Goal: Information Seeking & Learning: Compare options

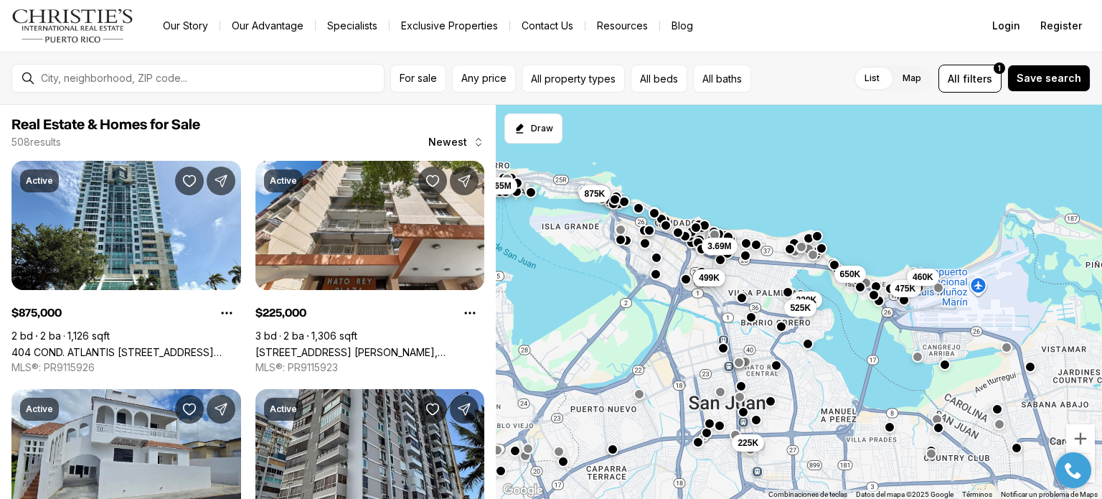
drag, startPoint x: 694, startPoint y: 319, endPoint x: 619, endPoint y: 286, distance: 81.3
click at [619, 286] on div "225K 649K 499K 650K 475K 460K 220K 525K 875K 1.65M 3.69M" at bounding box center [799, 302] width 606 height 395
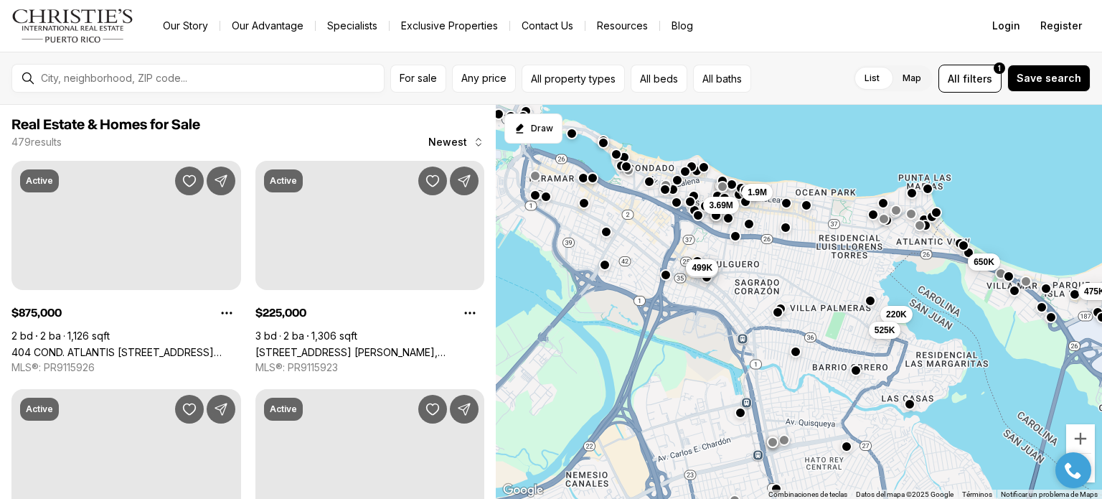
drag, startPoint x: 746, startPoint y: 282, endPoint x: 693, endPoint y: 275, distance: 53.5
click at [693, 275] on div "649K 499K 650K 475K 220K 525K 3.69M 1.9M" at bounding box center [799, 302] width 606 height 395
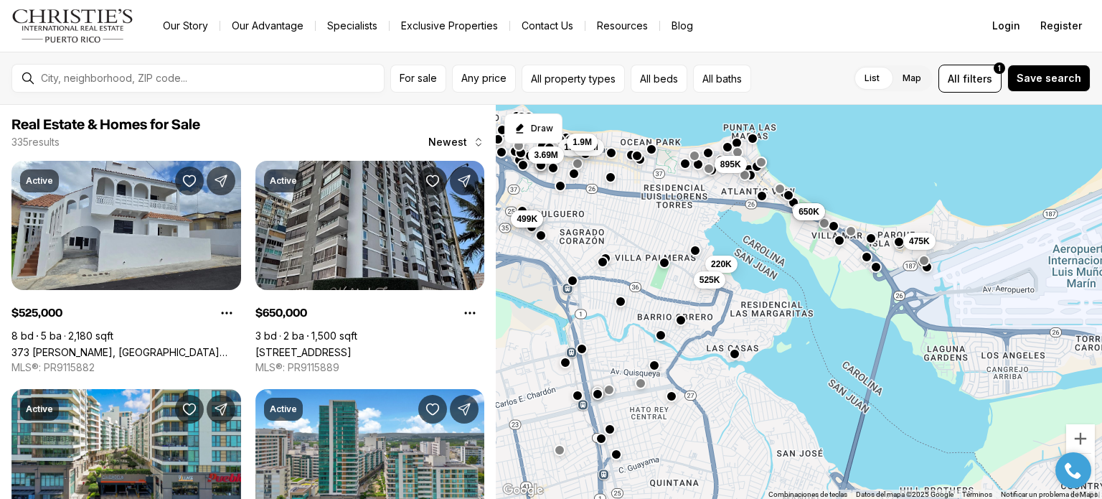
drag, startPoint x: 745, startPoint y: 268, endPoint x: 570, endPoint y: 217, distance: 182.1
click at [570, 217] on div "375K 649K 499K 650K 475K 220K 525K 1.55M 1.4M 3.69M 895K 1.9M" at bounding box center [799, 302] width 606 height 395
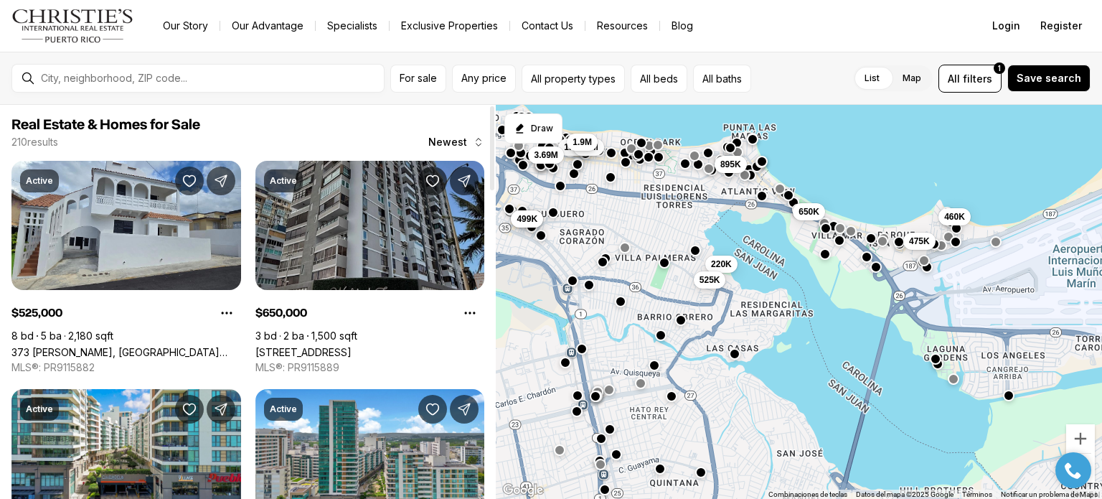
click at [333, 346] on link "4123 ISLA VERDE AVENUE #203, CAROLINA PR, 00979" at bounding box center [303, 352] width 96 height 12
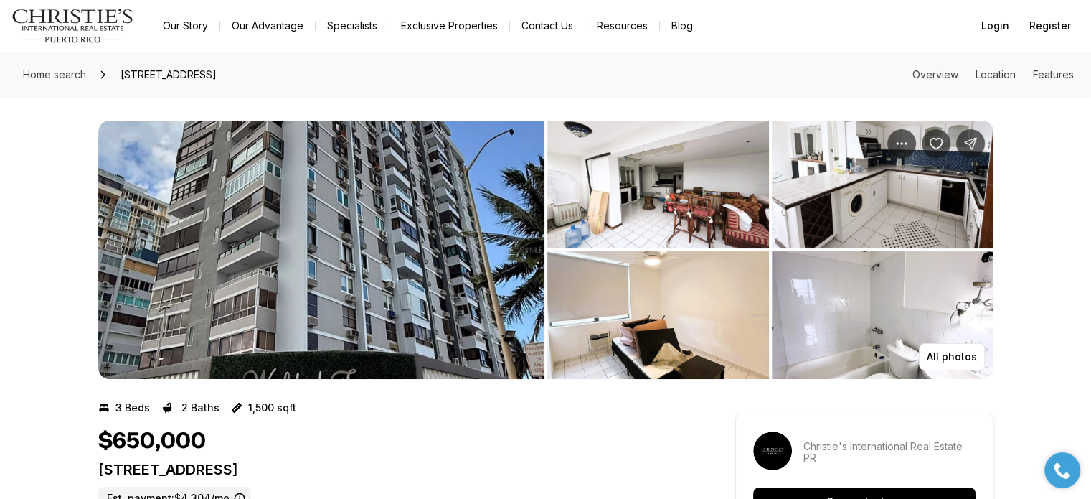
click at [682, 159] on img "View image gallery" at bounding box center [658, 185] width 222 height 128
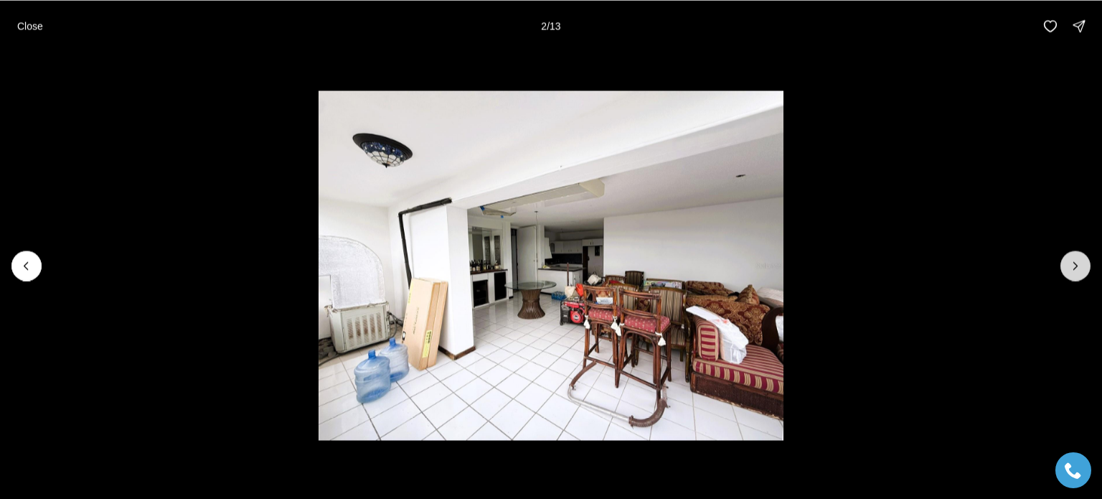
click at [1075, 267] on icon "Next slide" at bounding box center [1076, 265] width 4 height 7
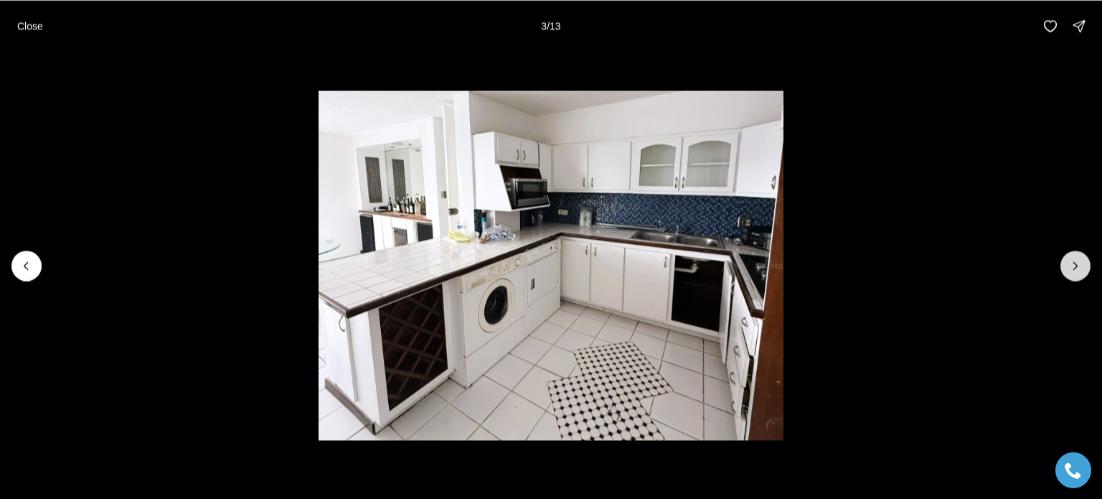
click at [1075, 267] on icon "Next slide" at bounding box center [1076, 265] width 4 height 7
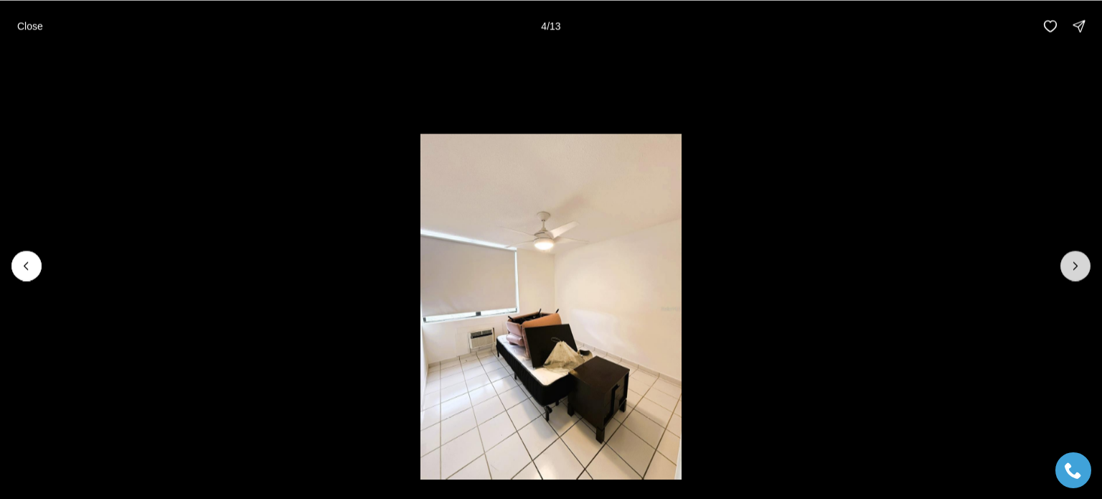
click at [1075, 267] on icon "Next slide" at bounding box center [1076, 265] width 4 height 7
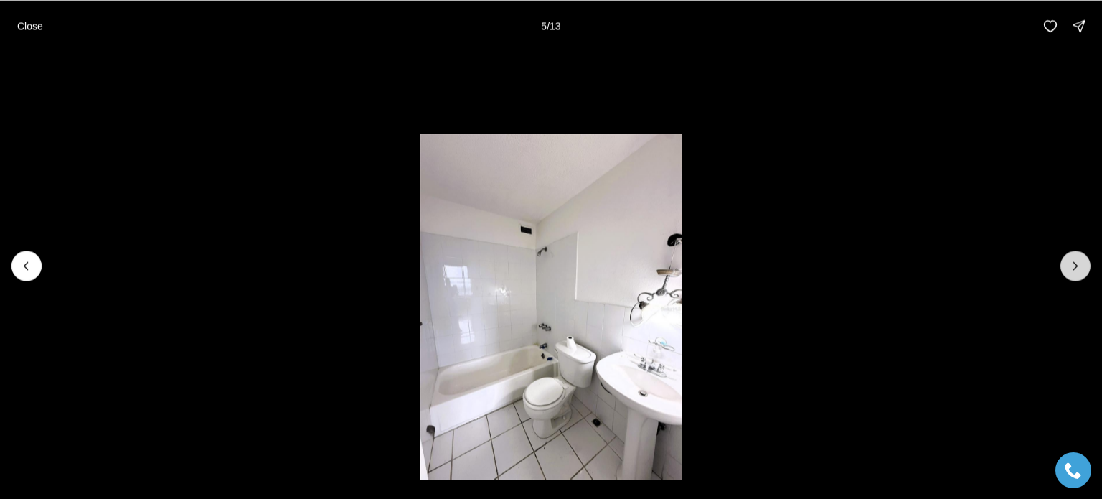
click at [1075, 267] on icon "Next slide" at bounding box center [1076, 265] width 4 height 7
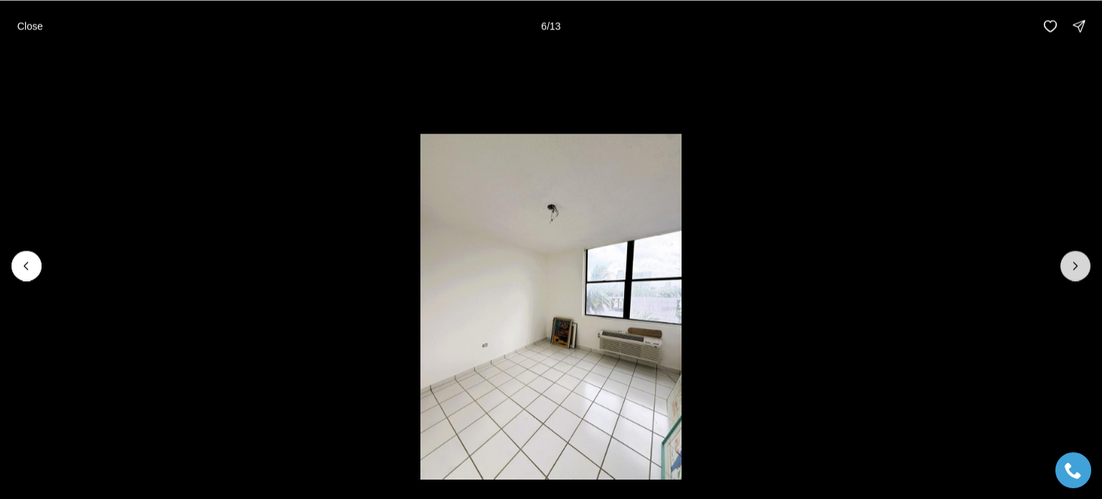
click at [1075, 267] on icon "Next slide" at bounding box center [1076, 265] width 4 height 7
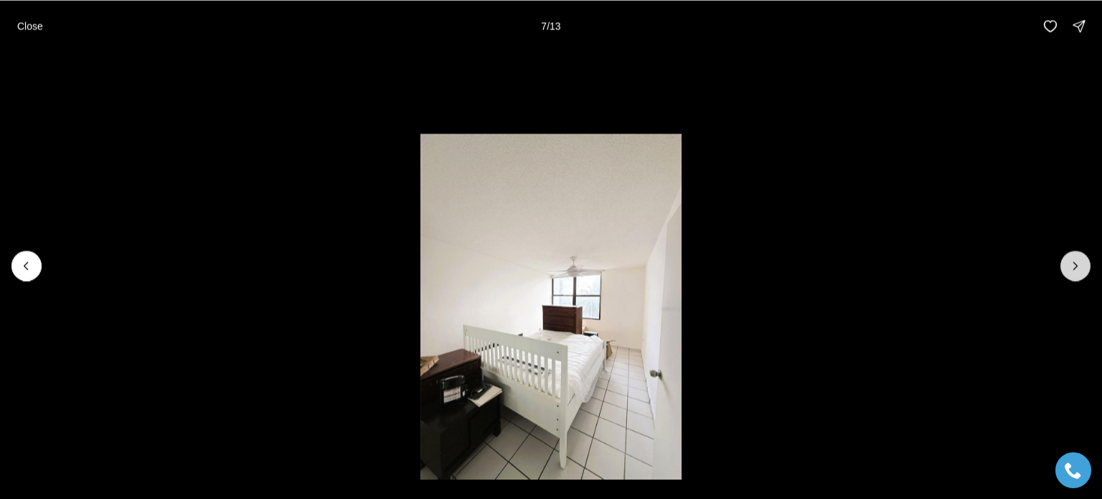
click at [1075, 267] on icon "Next slide" at bounding box center [1076, 265] width 4 height 7
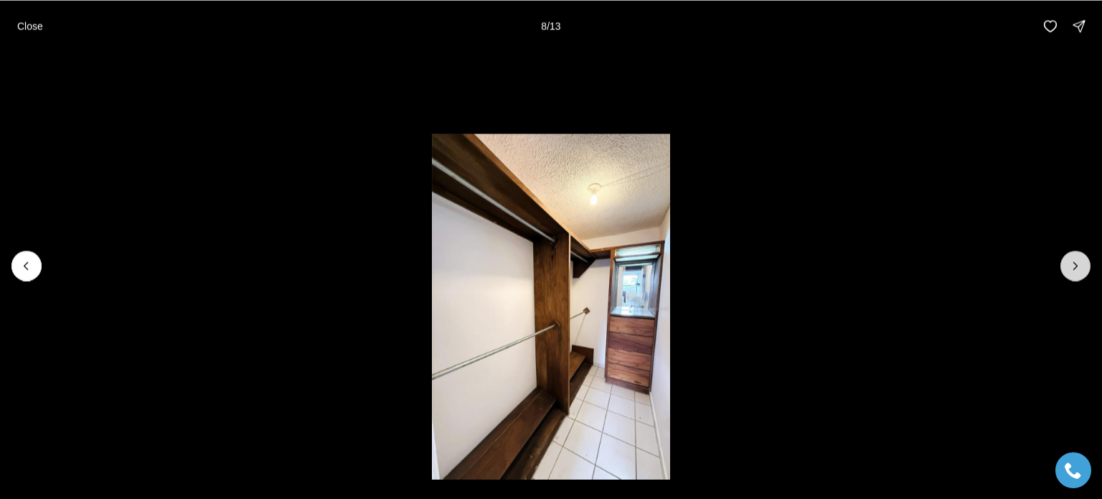
click at [1075, 267] on icon "Next slide" at bounding box center [1076, 265] width 4 height 7
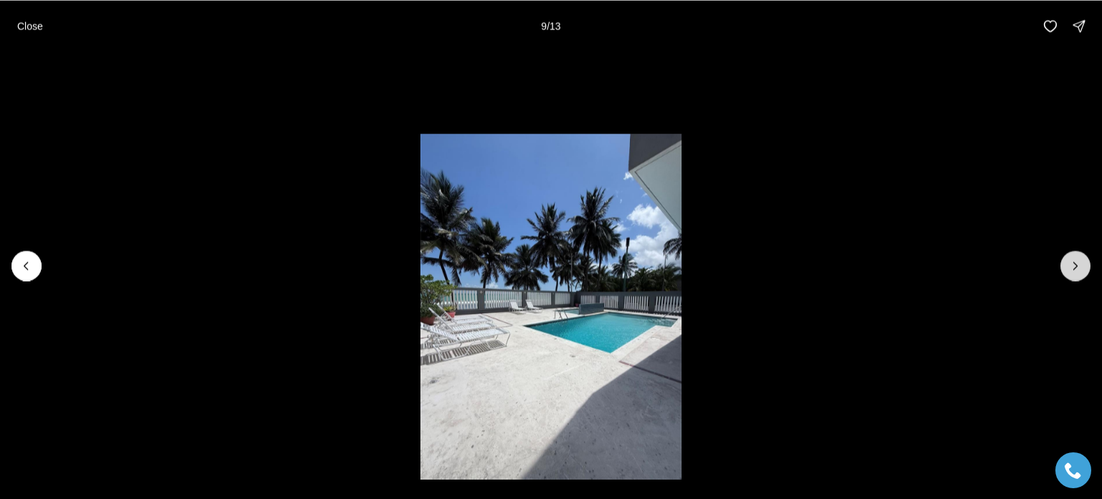
click at [1075, 267] on icon "Next slide" at bounding box center [1076, 265] width 4 height 7
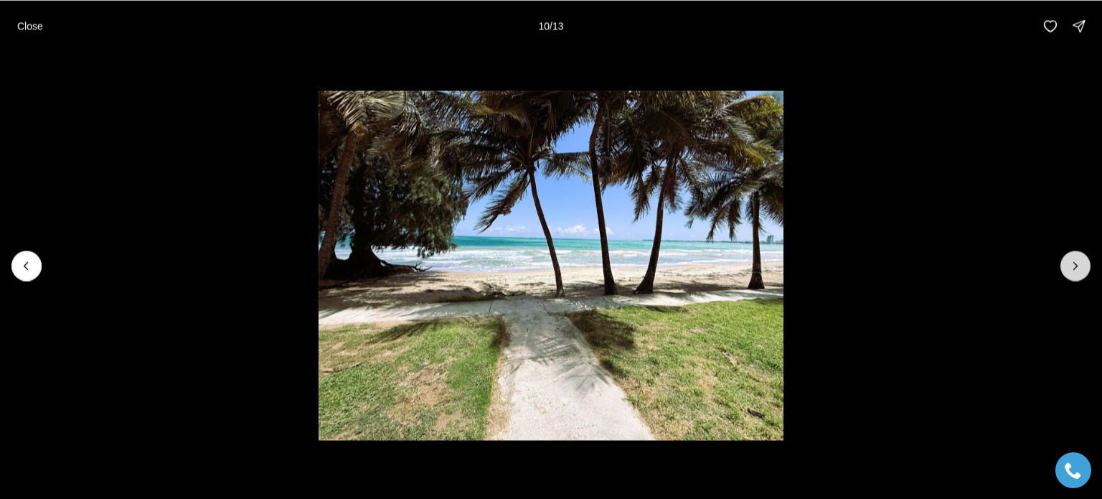
click at [1075, 267] on icon "Next slide" at bounding box center [1076, 265] width 4 height 7
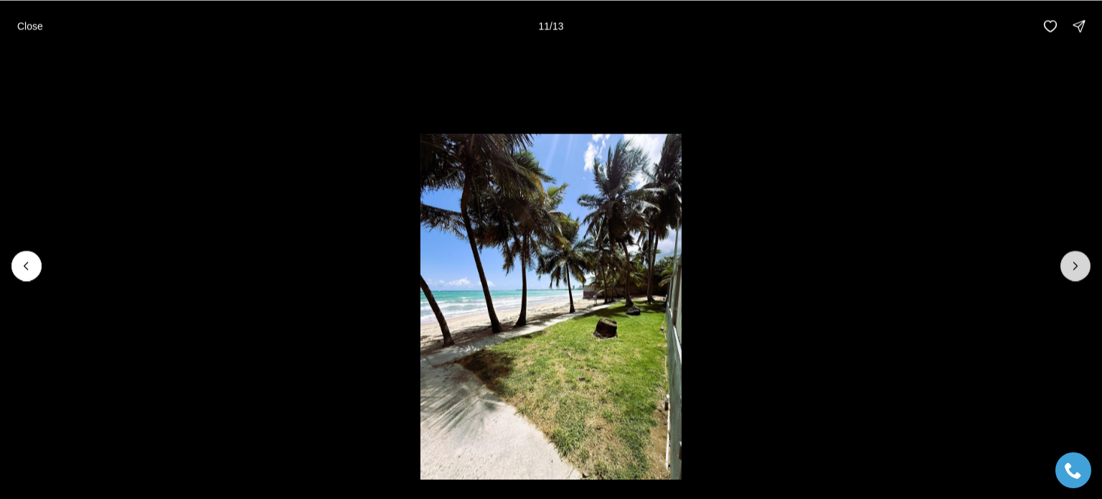
click at [1075, 267] on icon "Next slide" at bounding box center [1076, 265] width 4 height 7
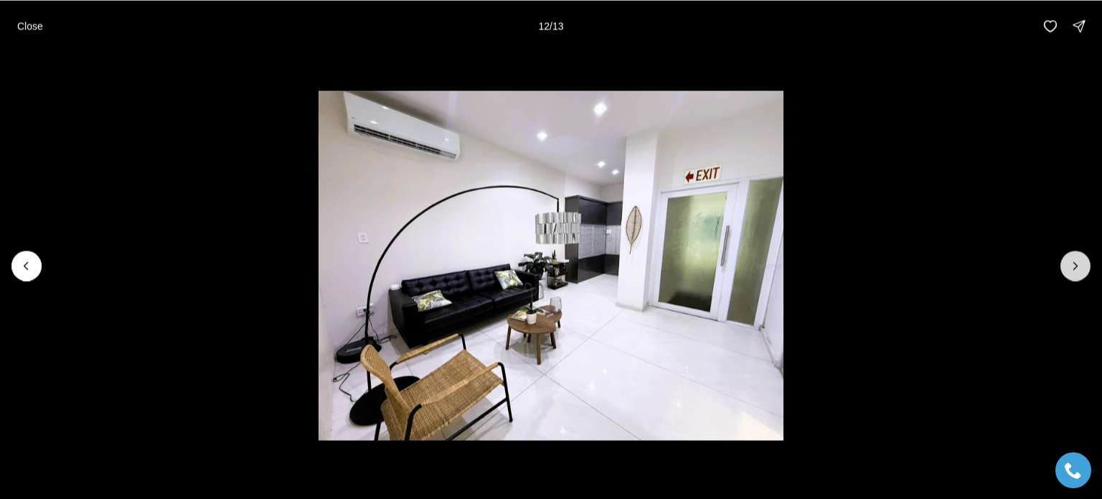
click at [1075, 267] on icon "Next slide" at bounding box center [1076, 265] width 4 height 7
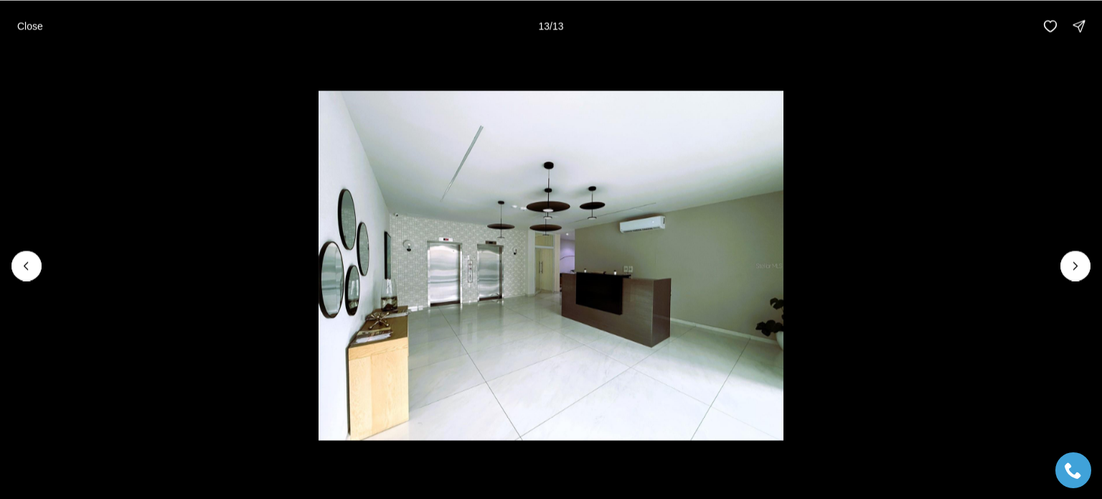
click at [1075, 268] on div at bounding box center [1075, 265] width 30 height 30
click at [1068, 274] on div at bounding box center [1075, 265] width 30 height 30
click at [1068, 273] on div at bounding box center [1075, 265] width 30 height 30
click at [20, 28] on p "Close" at bounding box center [30, 25] width 26 height 11
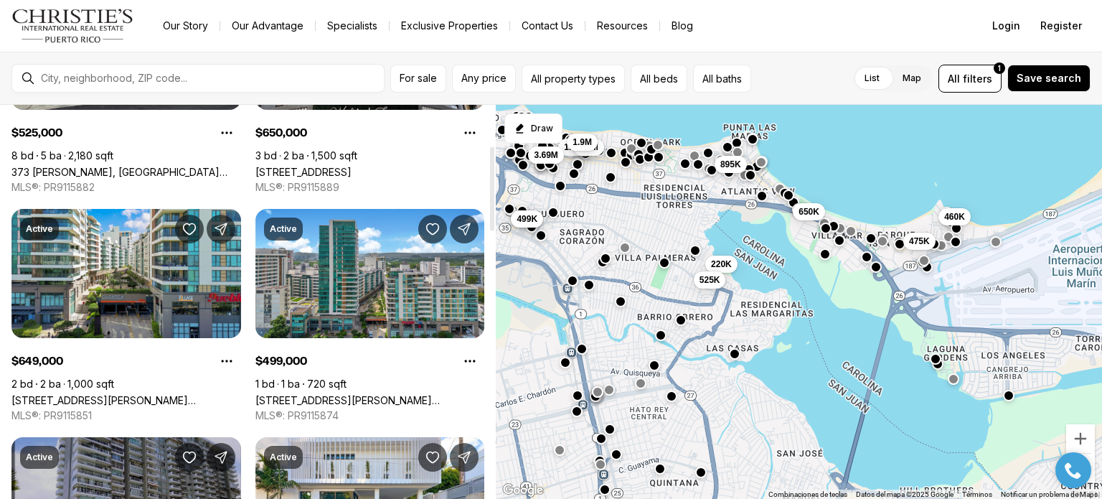
scroll to position [215, 0]
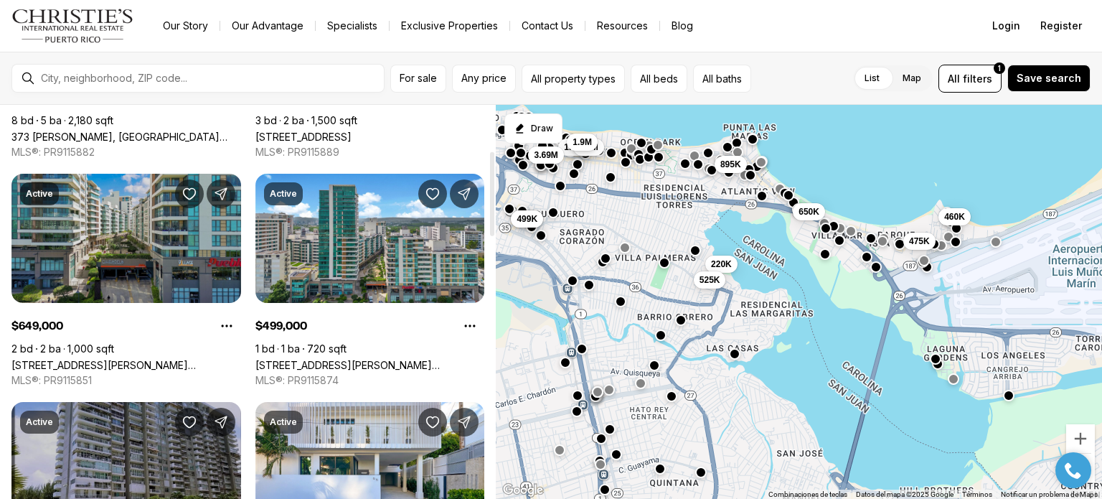
click at [132, 359] on link "[STREET_ADDRESS][PERSON_NAME][PERSON_NAME]" at bounding box center [126, 365] width 230 height 12
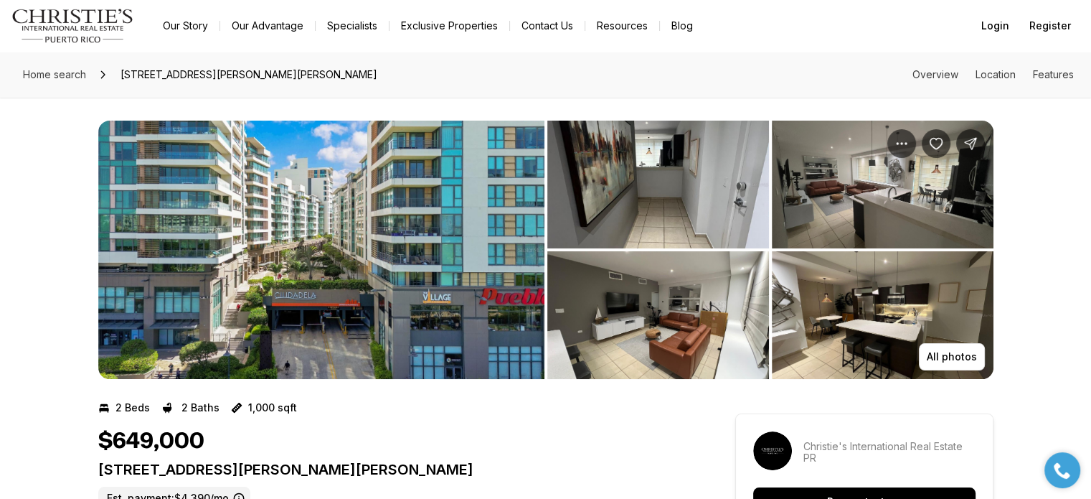
click at [718, 206] on img "View image gallery" at bounding box center [658, 185] width 222 height 128
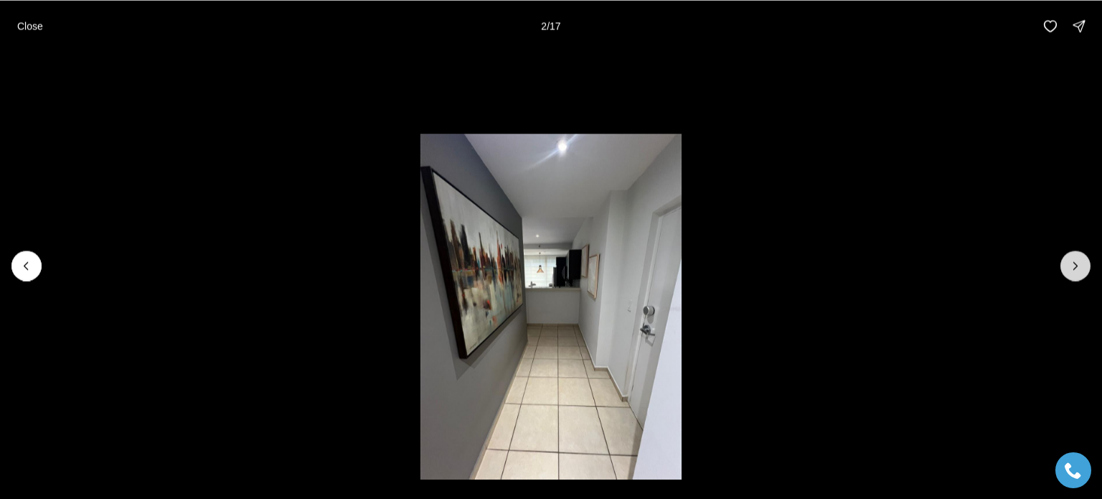
click at [1078, 264] on icon "Next slide" at bounding box center [1075, 265] width 14 height 14
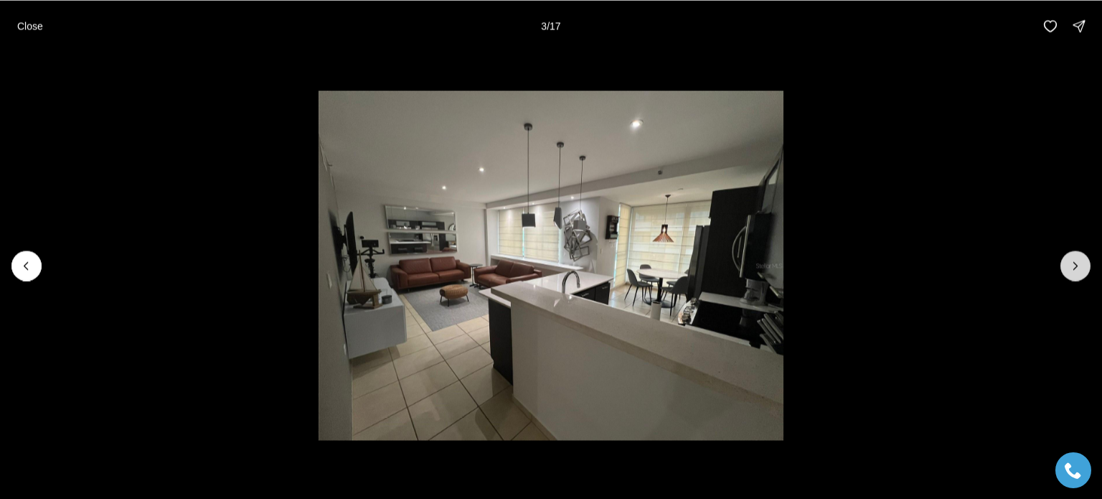
click at [1072, 265] on icon "Next slide" at bounding box center [1075, 265] width 14 height 14
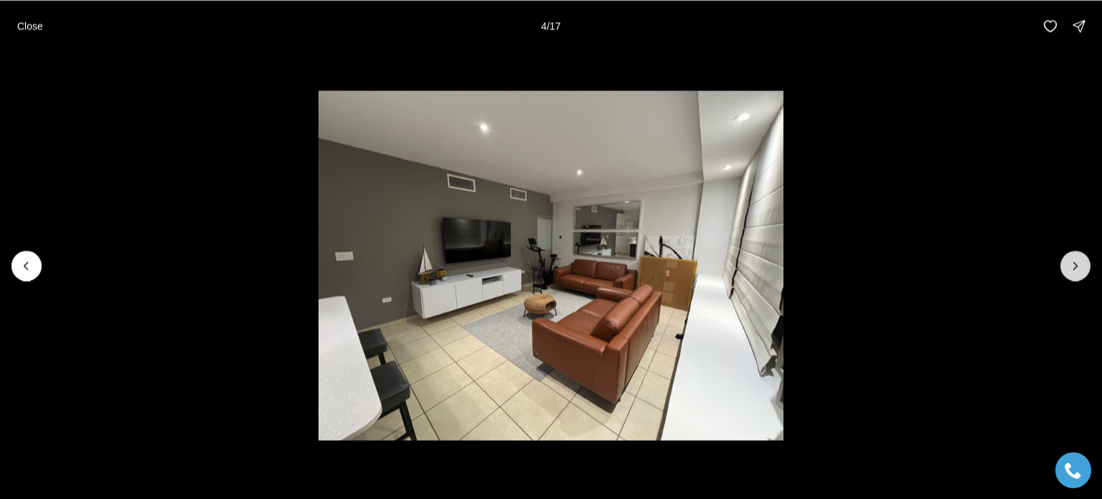
click at [1072, 265] on icon "Next slide" at bounding box center [1075, 265] width 14 height 14
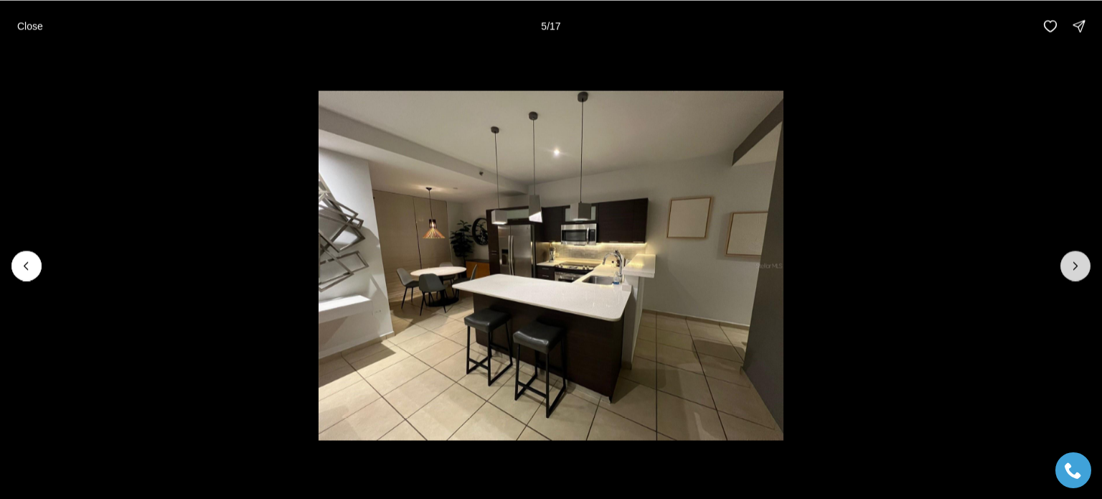
click at [1072, 265] on icon "Next slide" at bounding box center [1075, 265] width 14 height 14
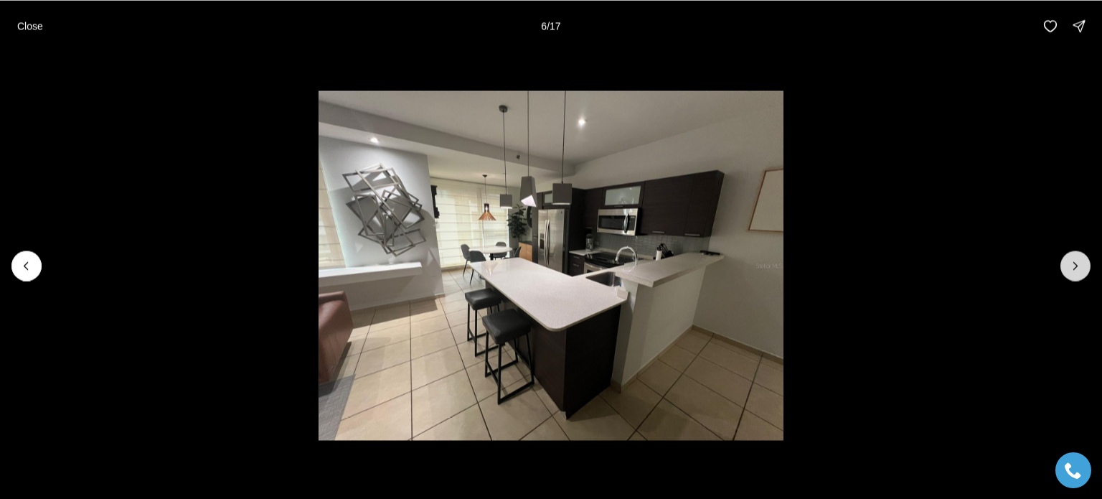
click at [1072, 265] on icon "Next slide" at bounding box center [1075, 265] width 14 height 14
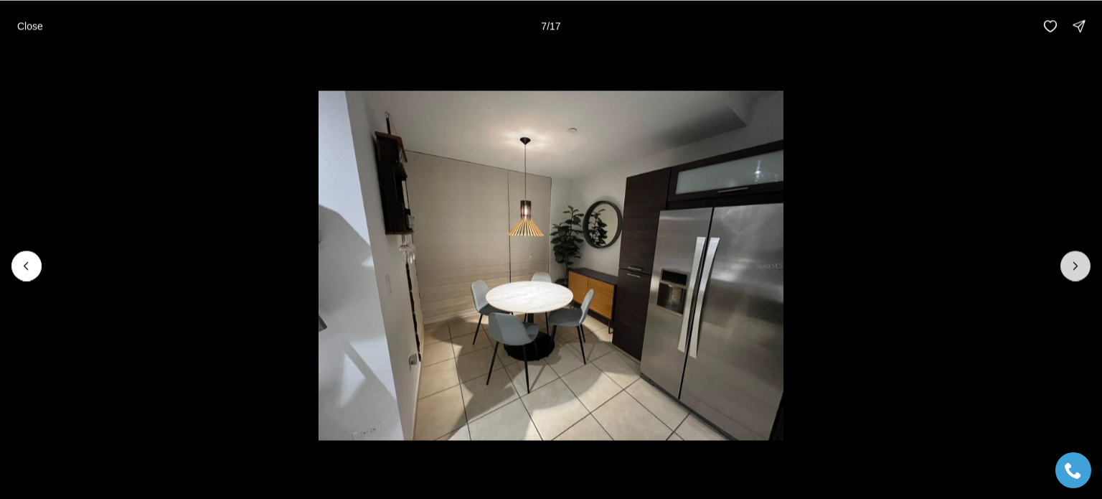
click at [1071, 266] on icon "Next slide" at bounding box center [1075, 265] width 14 height 14
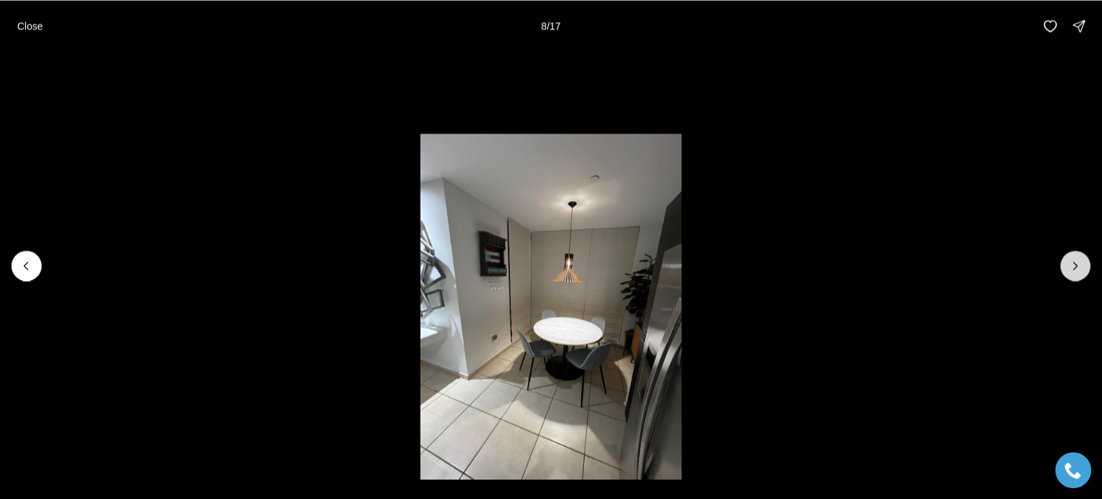
click at [1071, 266] on icon "Next slide" at bounding box center [1075, 265] width 14 height 14
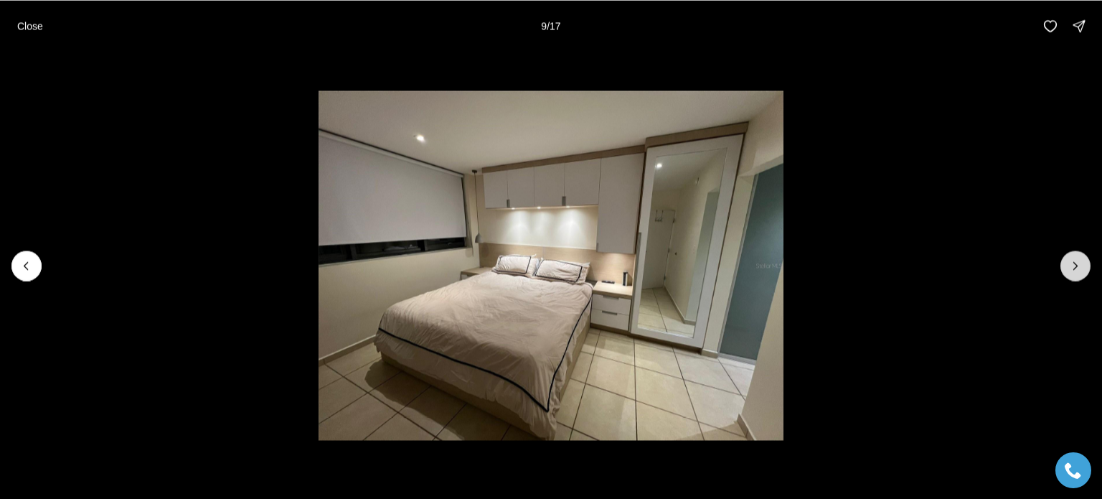
click at [1071, 266] on icon "Next slide" at bounding box center [1075, 265] width 14 height 14
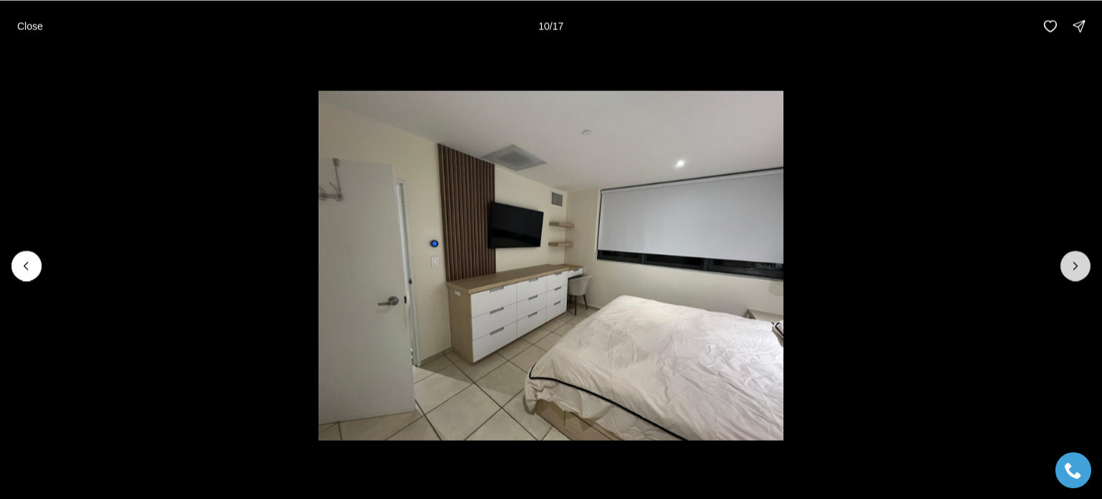
click at [1071, 266] on icon "Next slide" at bounding box center [1075, 265] width 14 height 14
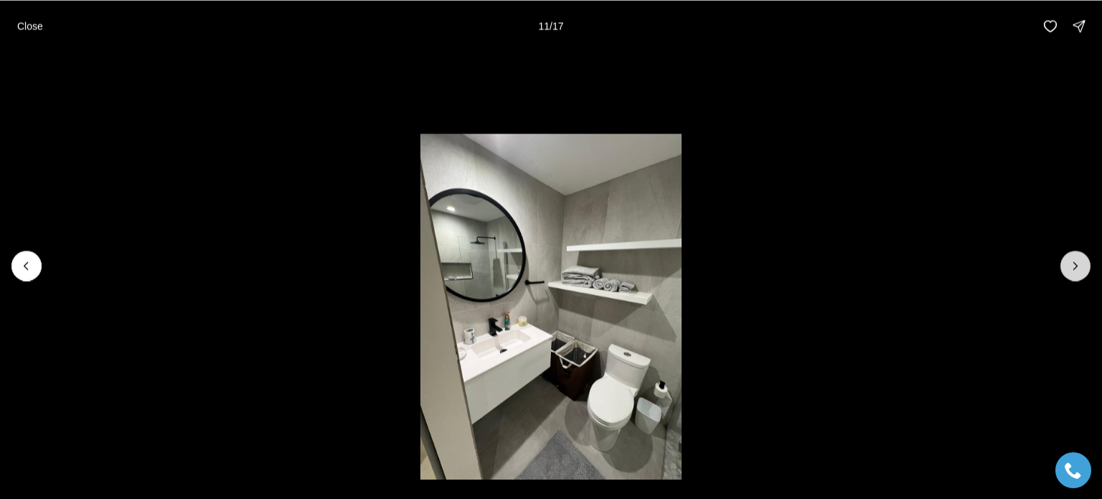
click at [1071, 266] on icon "Next slide" at bounding box center [1075, 265] width 14 height 14
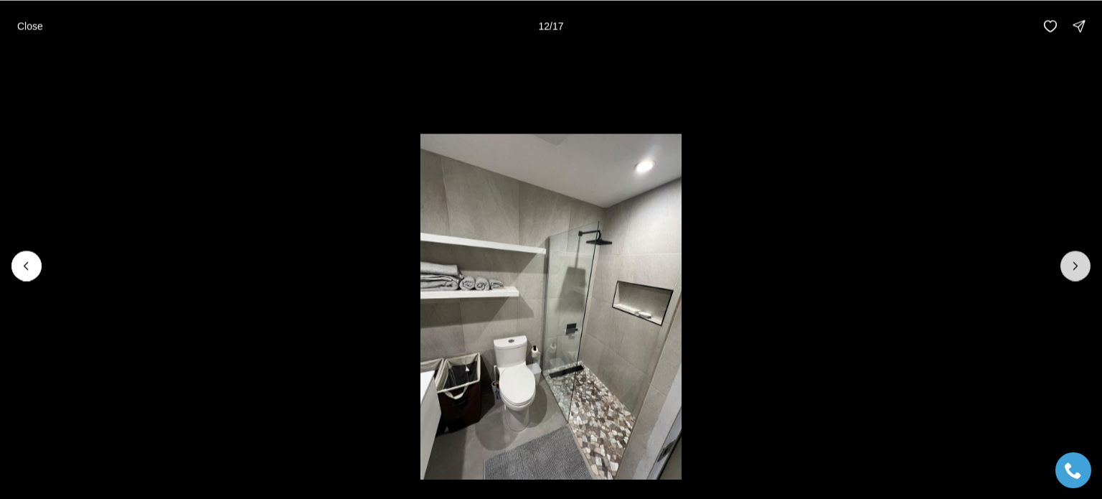
click at [1071, 266] on icon "Next slide" at bounding box center [1075, 265] width 14 height 14
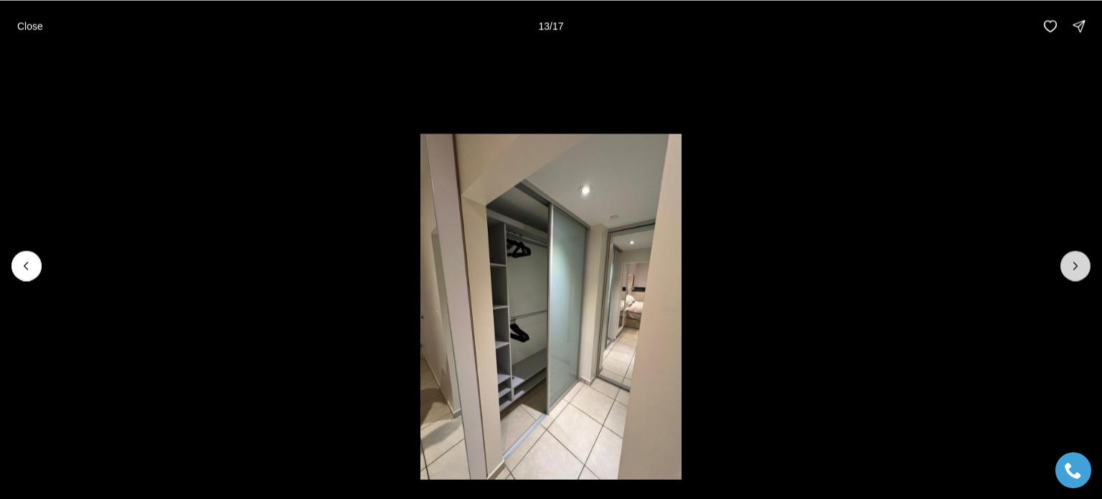
click at [1071, 266] on icon "Next slide" at bounding box center [1075, 265] width 14 height 14
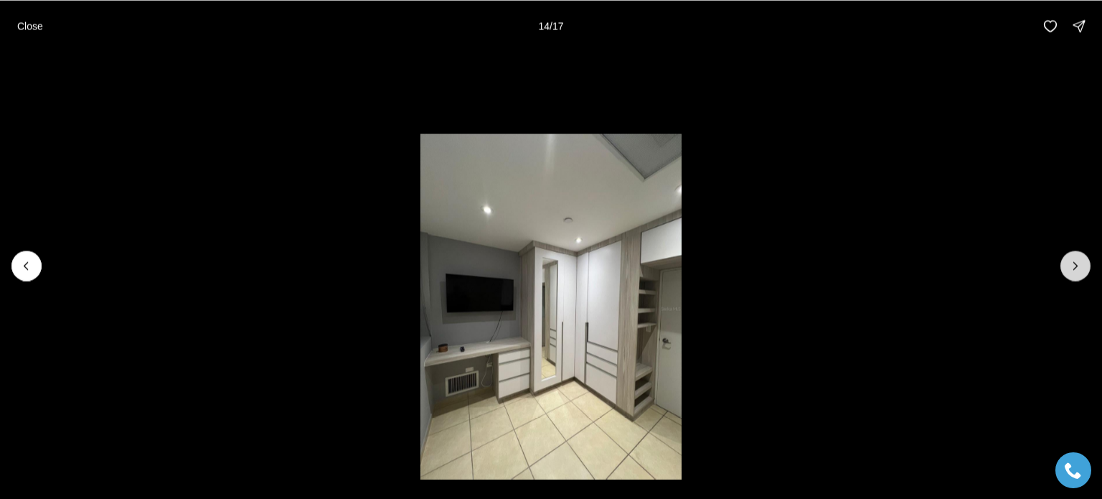
click at [1071, 266] on icon "Next slide" at bounding box center [1075, 265] width 14 height 14
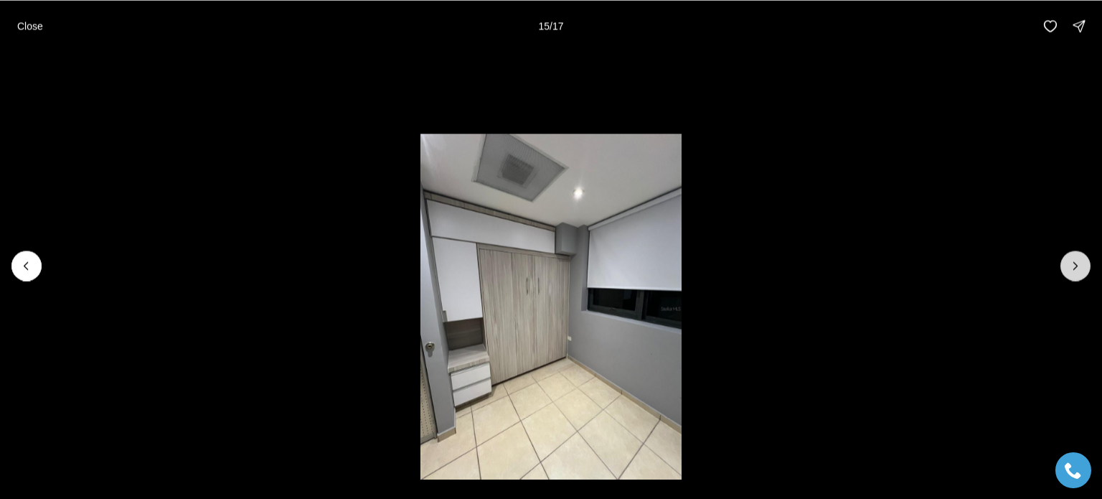
click at [1071, 266] on icon "Next slide" at bounding box center [1075, 265] width 14 height 14
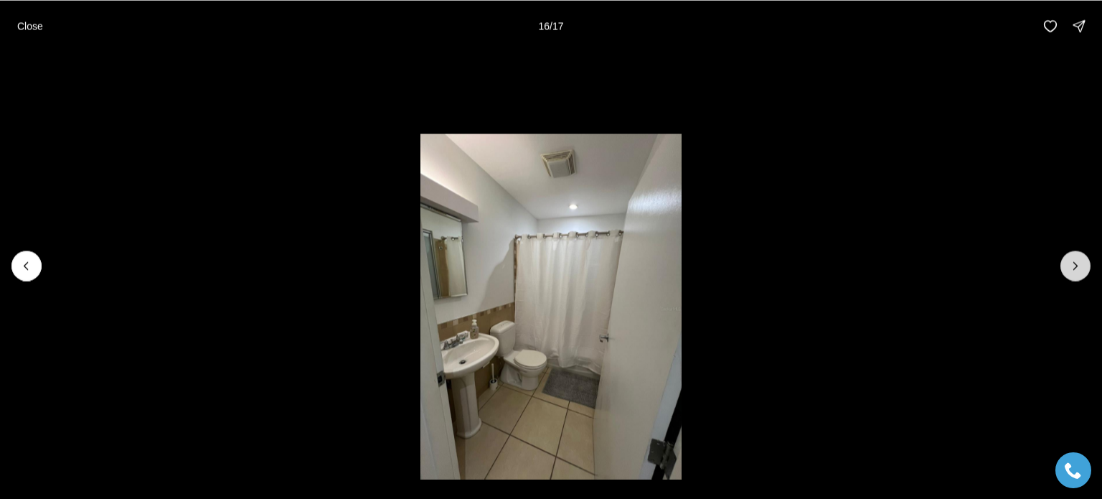
click at [1071, 266] on icon "Next slide" at bounding box center [1075, 265] width 14 height 14
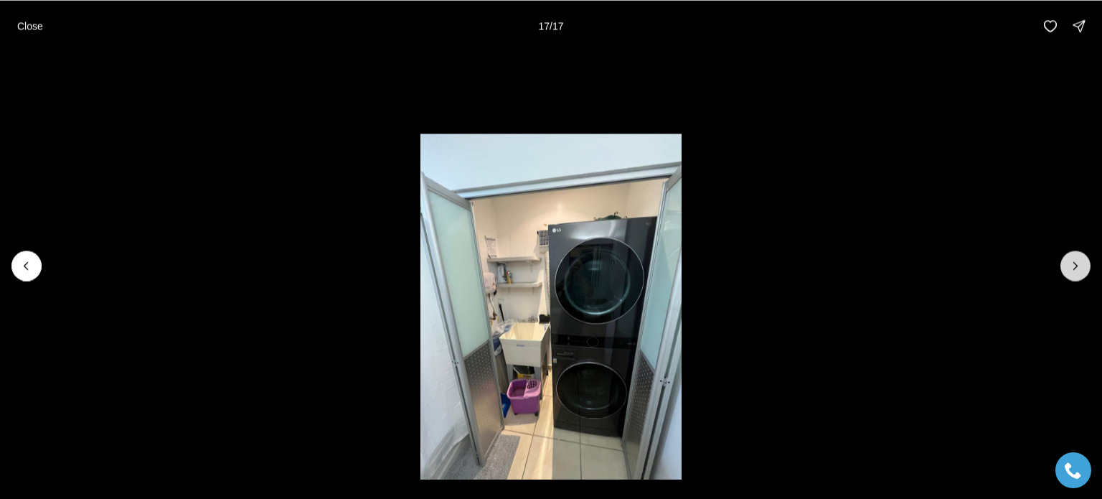
click at [1071, 266] on div at bounding box center [1075, 265] width 30 height 30
click at [1065, 260] on div at bounding box center [1075, 265] width 30 height 30
drag, startPoint x: 105, startPoint y: 217, endPoint x: 192, endPoint y: 255, distance: 94.8
click at [192, 255] on li "17 of 17" at bounding box center [551, 265] width 1102 height 427
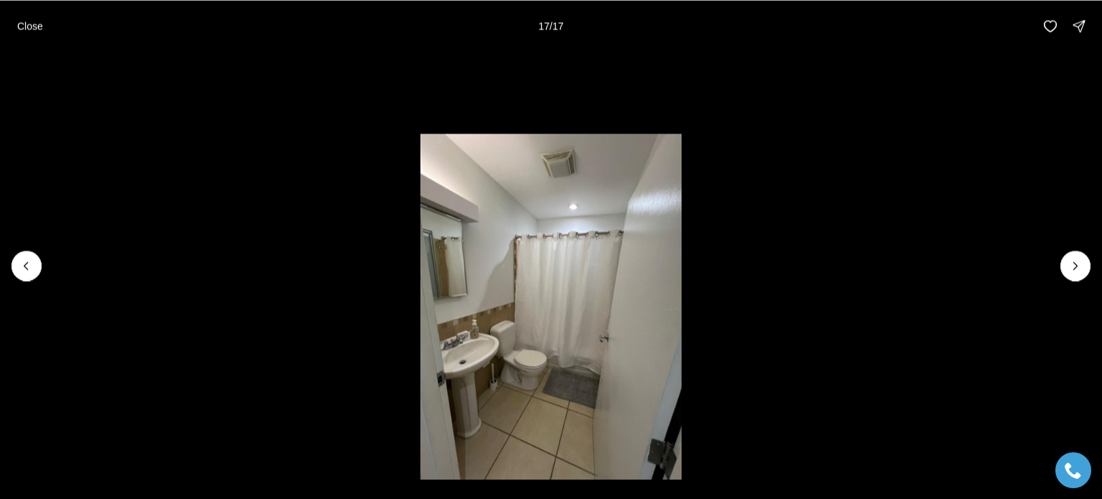
click at [29, 91] on li "16 of 17" at bounding box center [551, 265] width 1102 height 427
click at [24, 30] on p "Close" at bounding box center [30, 25] width 26 height 11
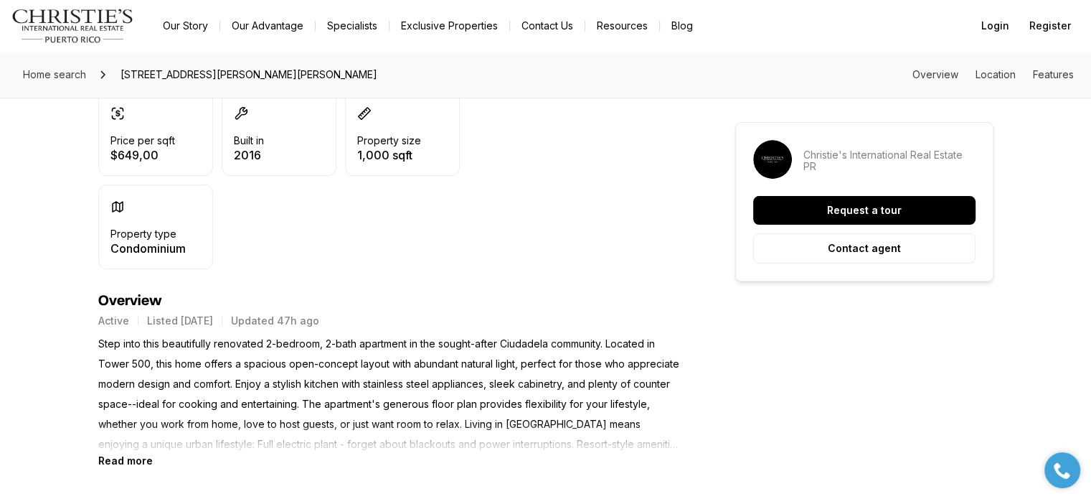
scroll to position [430, 0]
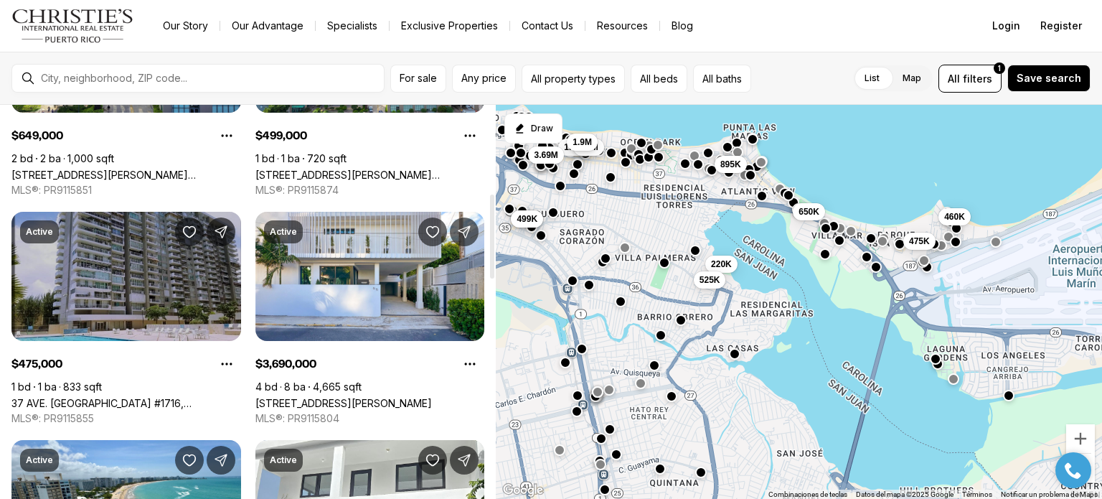
scroll to position [430, 0]
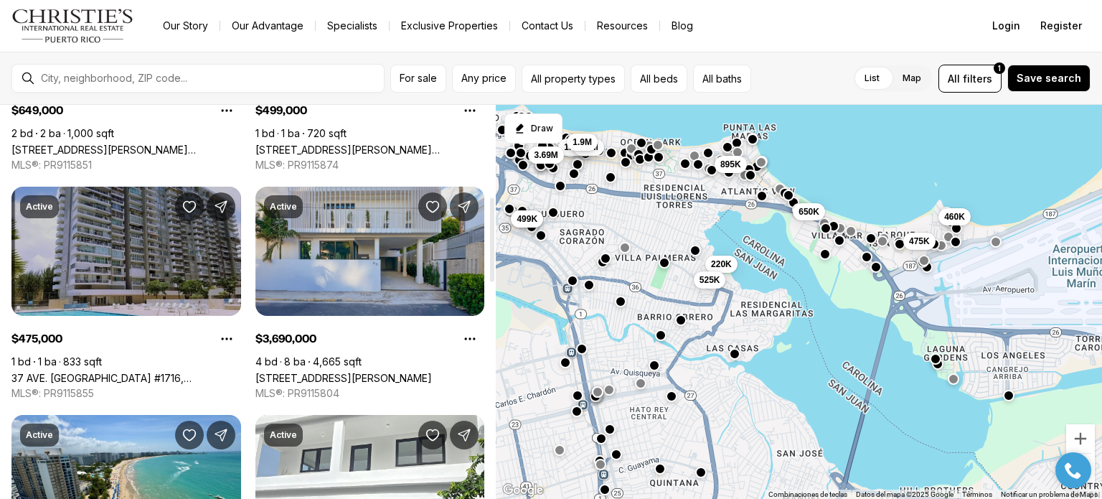
drag, startPoint x: 0, startPoint y: 0, endPoint x: 453, endPoint y: 236, distance: 511.1
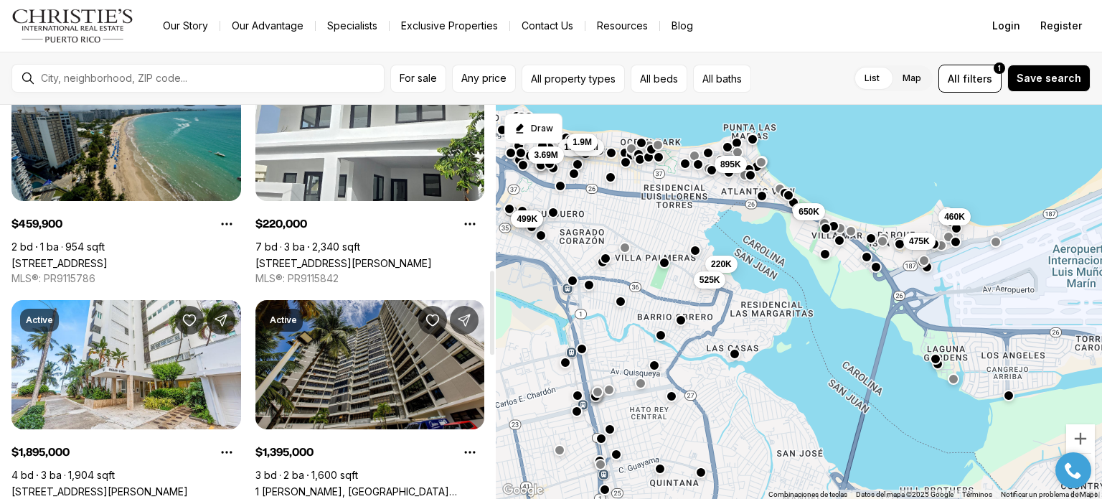
scroll to position [789, 0]
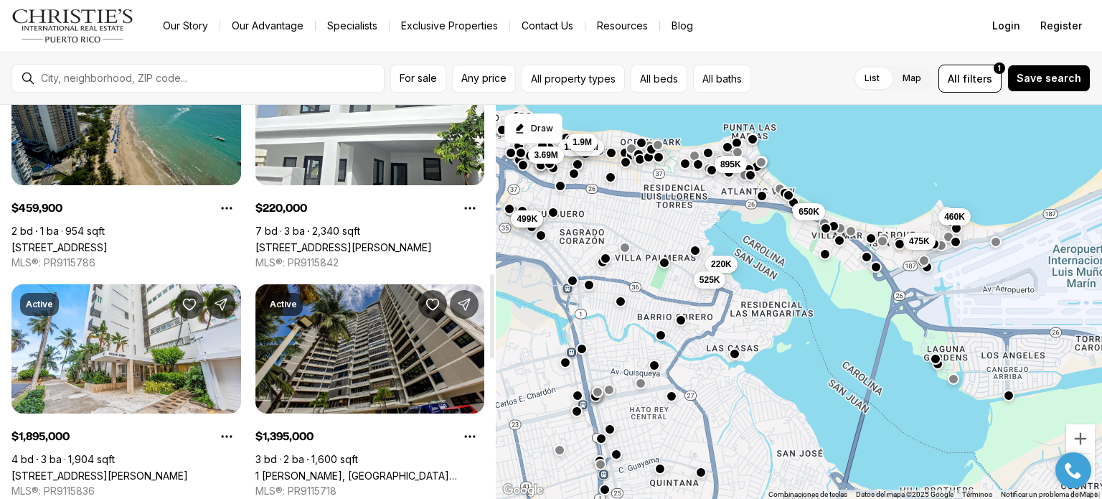
click at [108, 241] on link "1 CALLE AMAPOLA #11A, CAROLINA PR, 00979" at bounding box center [59, 247] width 96 height 12
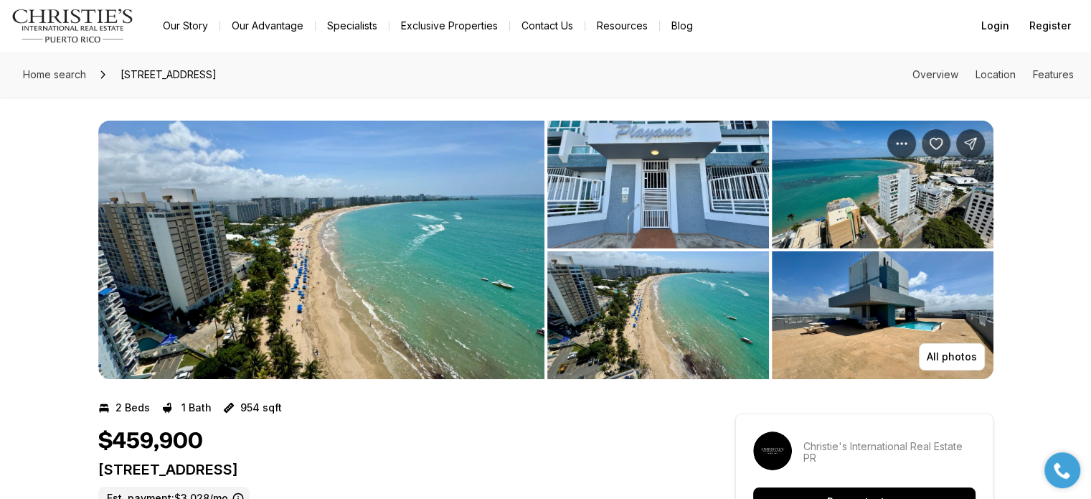
click at [690, 179] on img "View image gallery" at bounding box center [658, 185] width 222 height 128
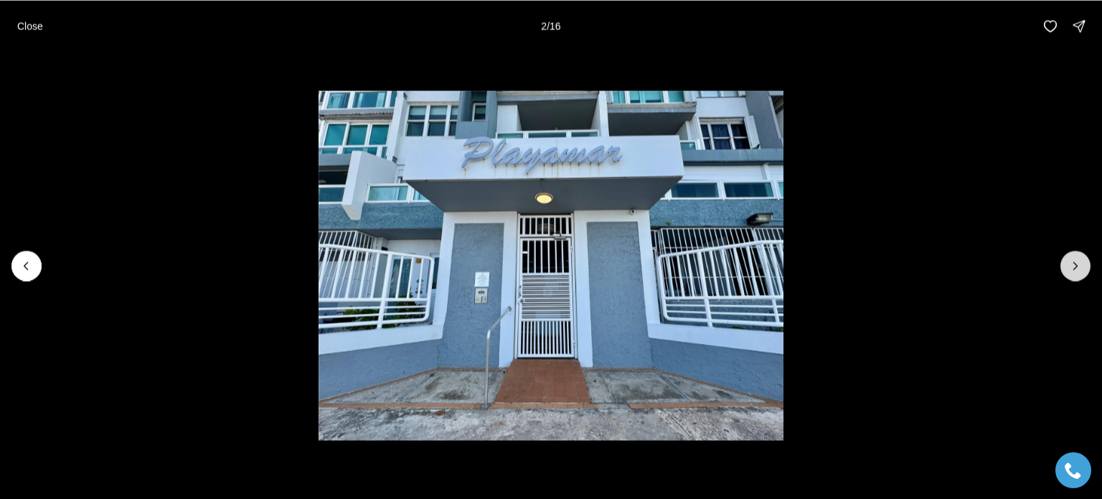
click at [1082, 268] on icon "Next slide" at bounding box center [1075, 265] width 14 height 14
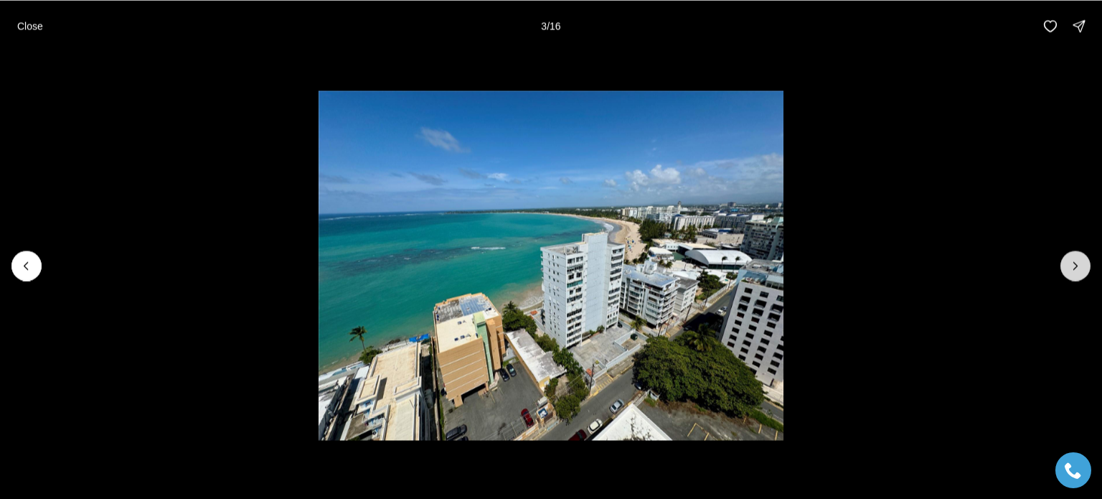
click at [1081, 268] on icon "Next slide" at bounding box center [1075, 265] width 14 height 14
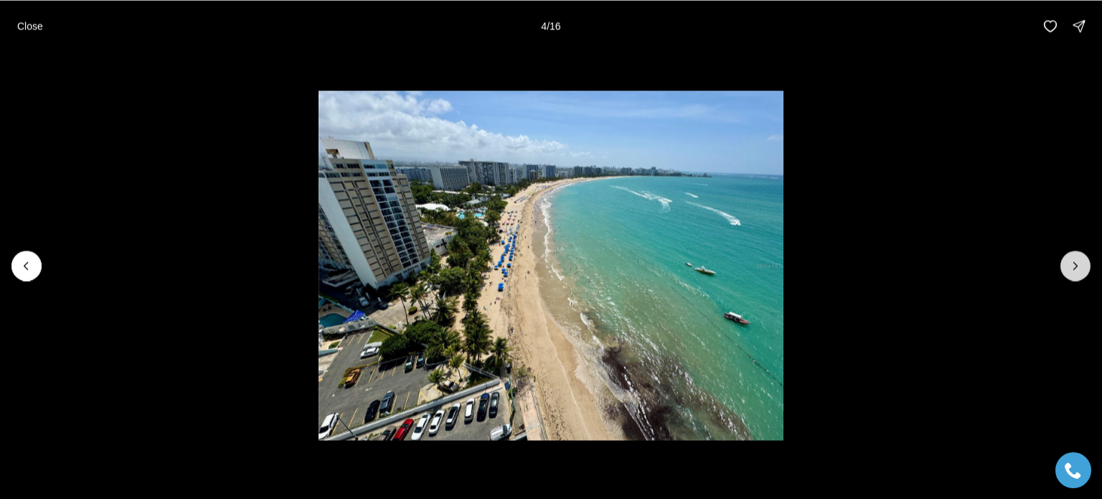
click at [1081, 269] on icon "Next slide" at bounding box center [1075, 265] width 14 height 14
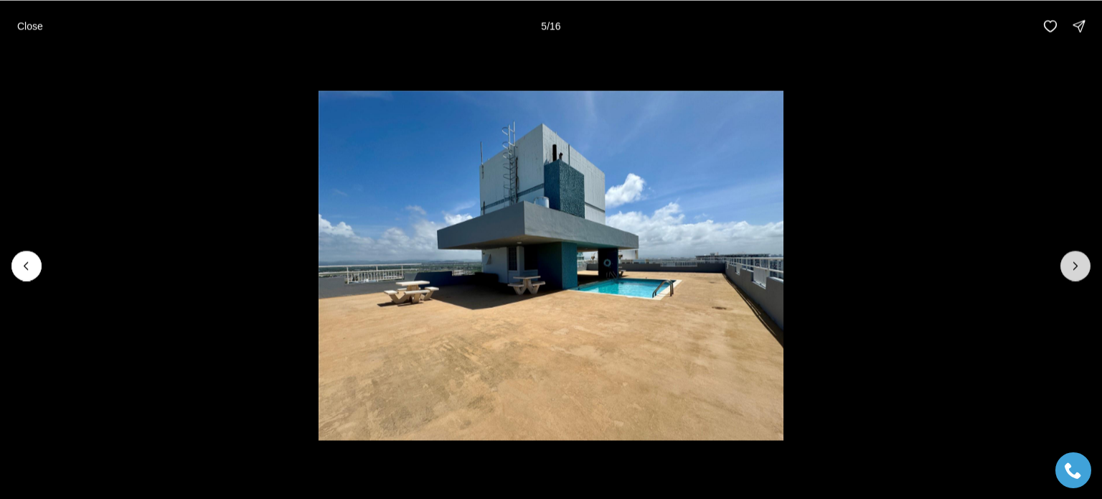
click at [1081, 269] on icon "Next slide" at bounding box center [1075, 265] width 14 height 14
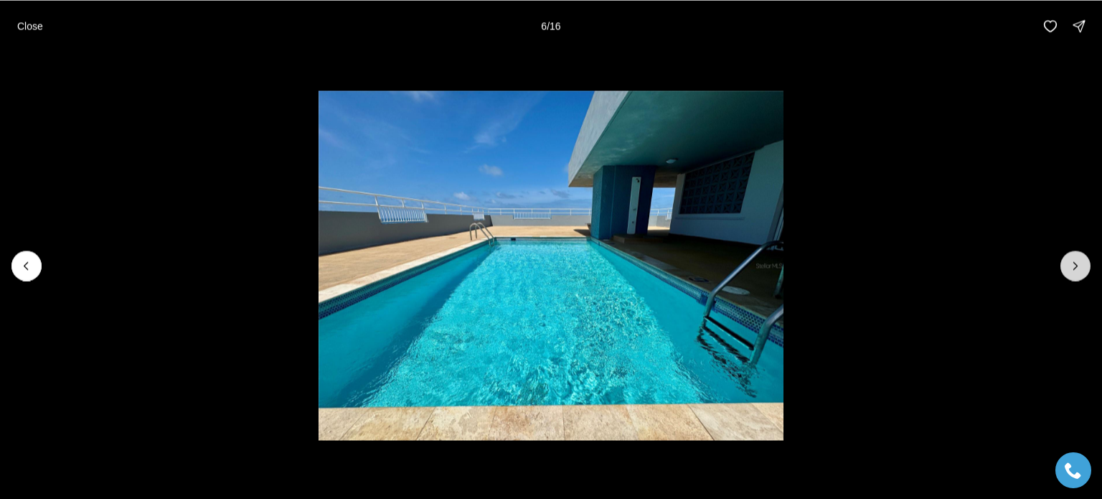
click at [1081, 269] on icon "Next slide" at bounding box center [1075, 265] width 14 height 14
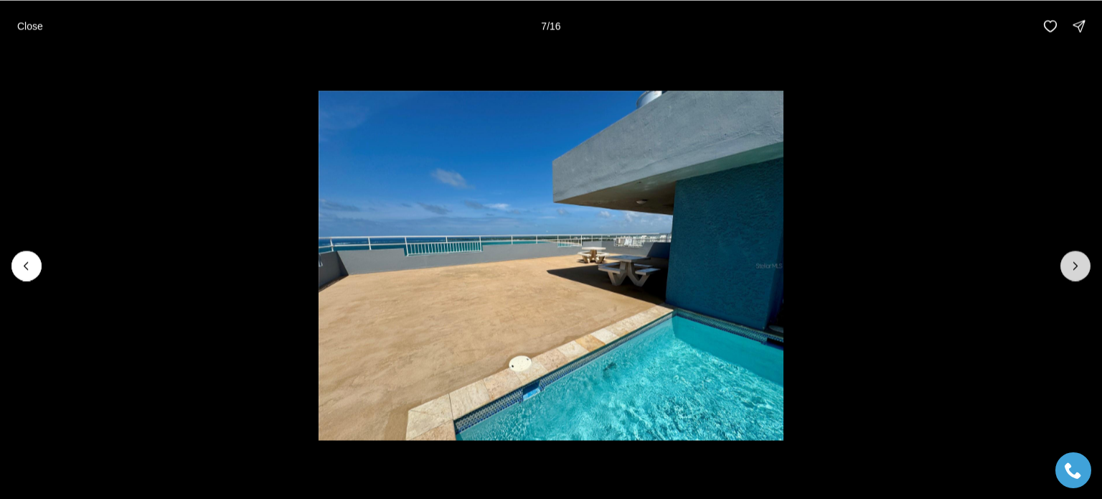
click at [1081, 269] on icon "Next slide" at bounding box center [1075, 265] width 14 height 14
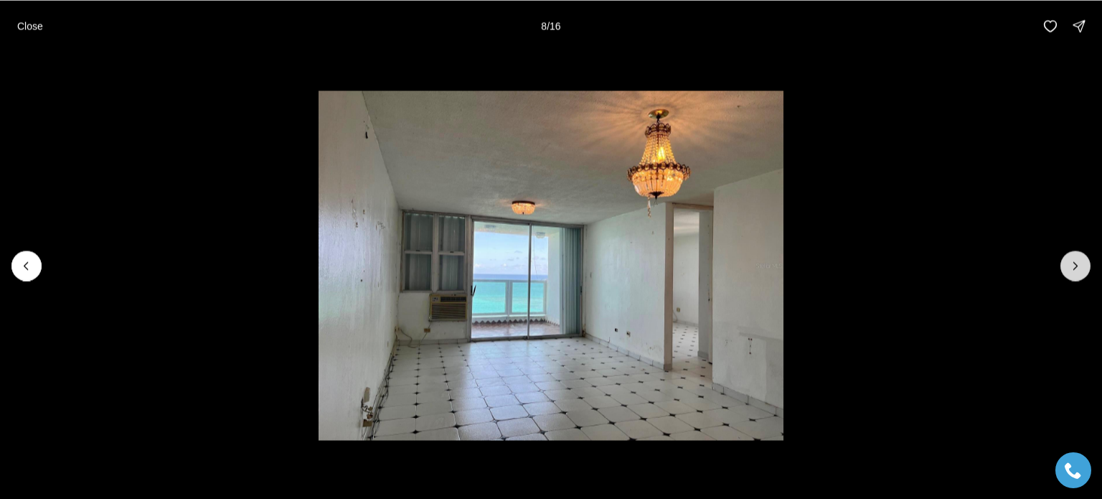
click at [1081, 269] on icon "Next slide" at bounding box center [1075, 265] width 14 height 14
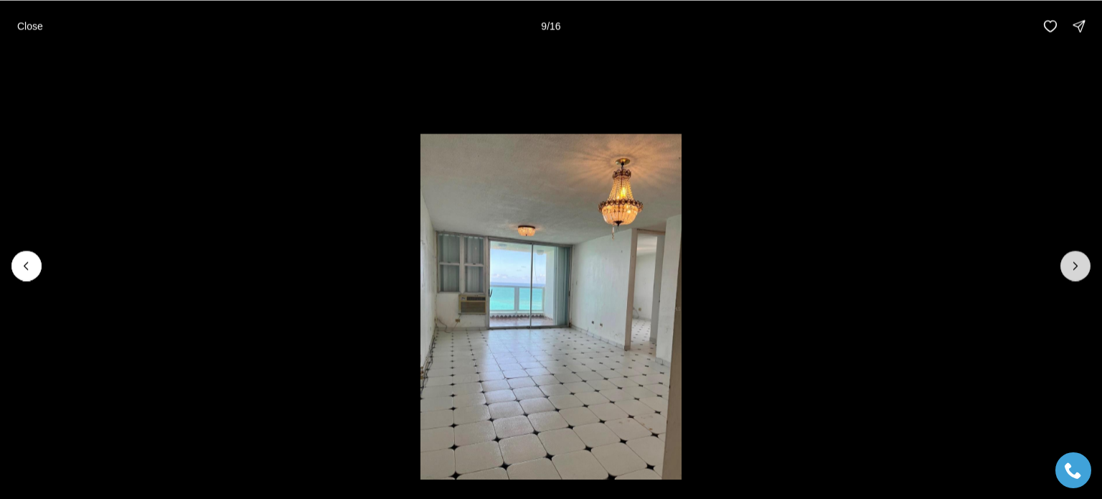
click at [1081, 269] on icon "Next slide" at bounding box center [1075, 265] width 14 height 14
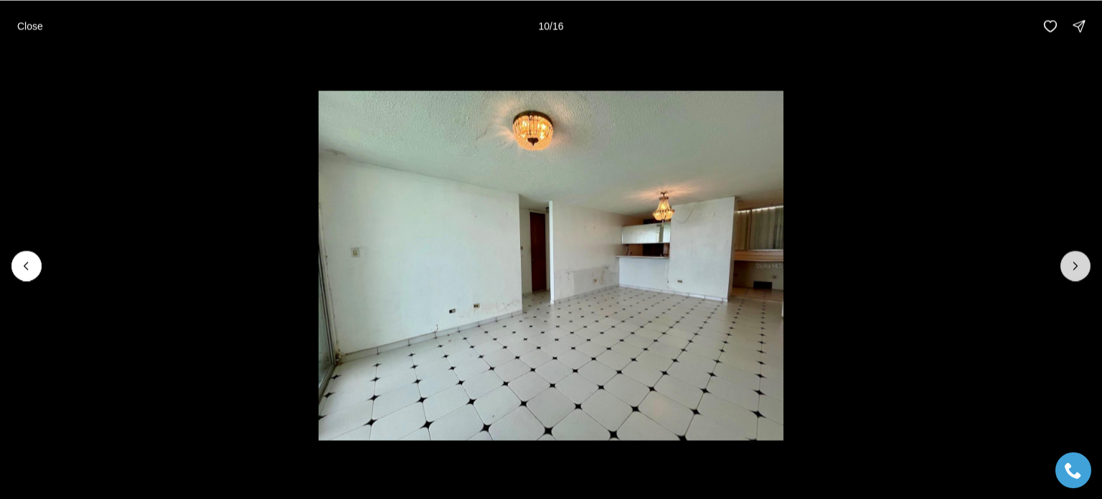
click at [1081, 269] on icon "Next slide" at bounding box center [1075, 265] width 14 height 14
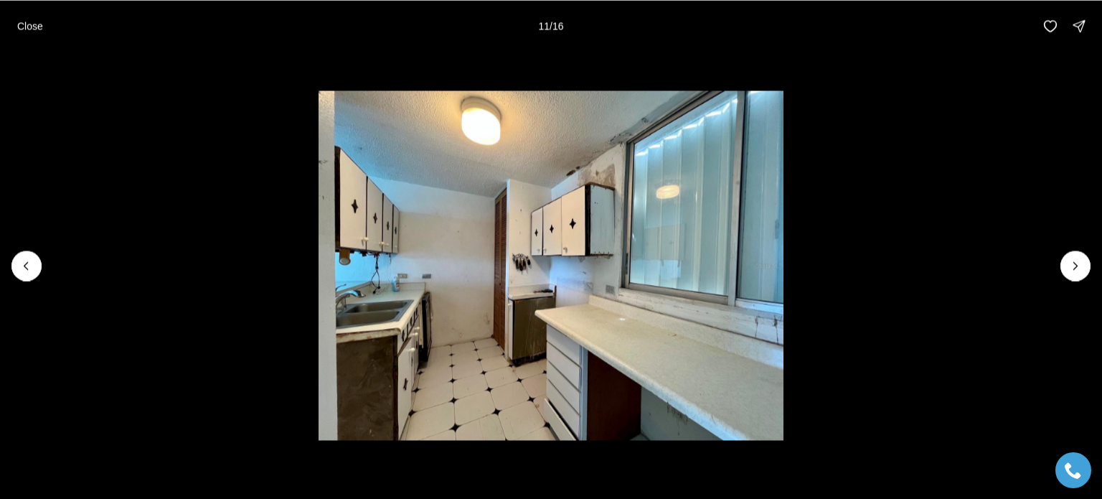
drag, startPoint x: 1081, startPoint y: 269, endPoint x: 993, endPoint y: 98, distance: 192.2
click at [993, 98] on li "11 of 16" at bounding box center [551, 265] width 1102 height 427
drag, startPoint x: 1042, startPoint y: 267, endPoint x: 1052, endPoint y: 306, distance: 40.7
click at [1049, 310] on li "11 of 16" at bounding box center [551, 265] width 1102 height 427
click at [1071, 261] on icon "Next slide" at bounding box center [1075, 265] width 14 height 14
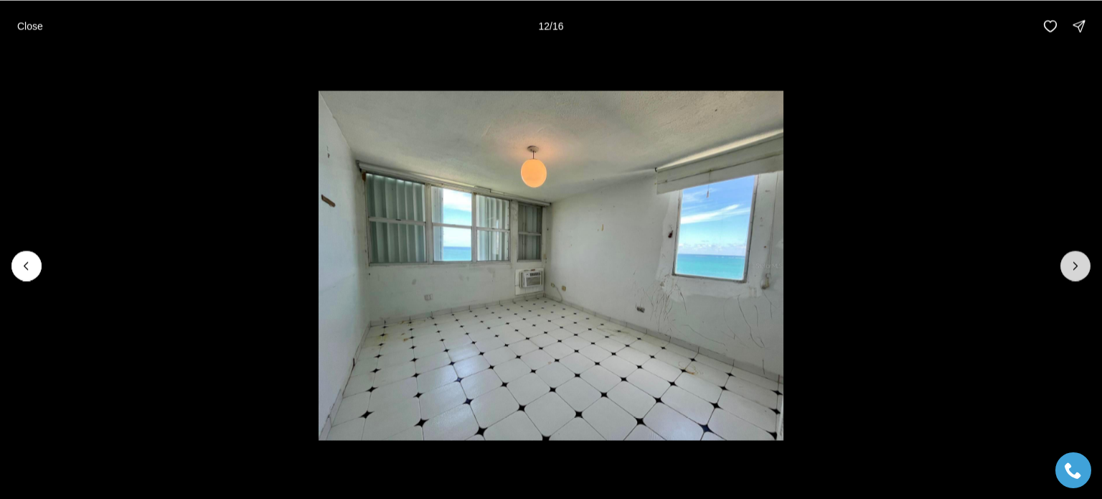
click at [1066, 260] on button "Next slide" at bounding box center [1075, 265] width 30 height 30
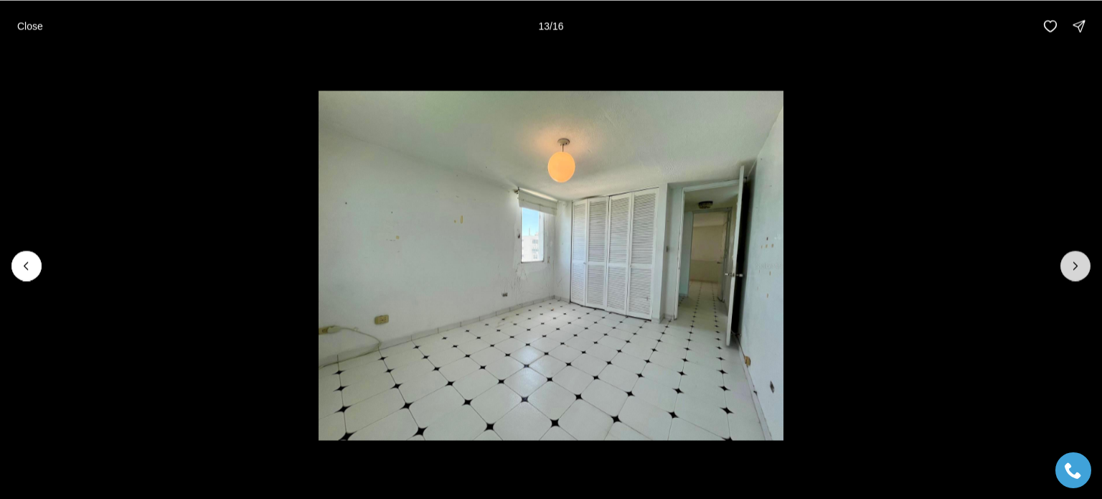
click at [1066, 260] on button "Next slide" at bounding box center [1075, 265] width 30 height 30
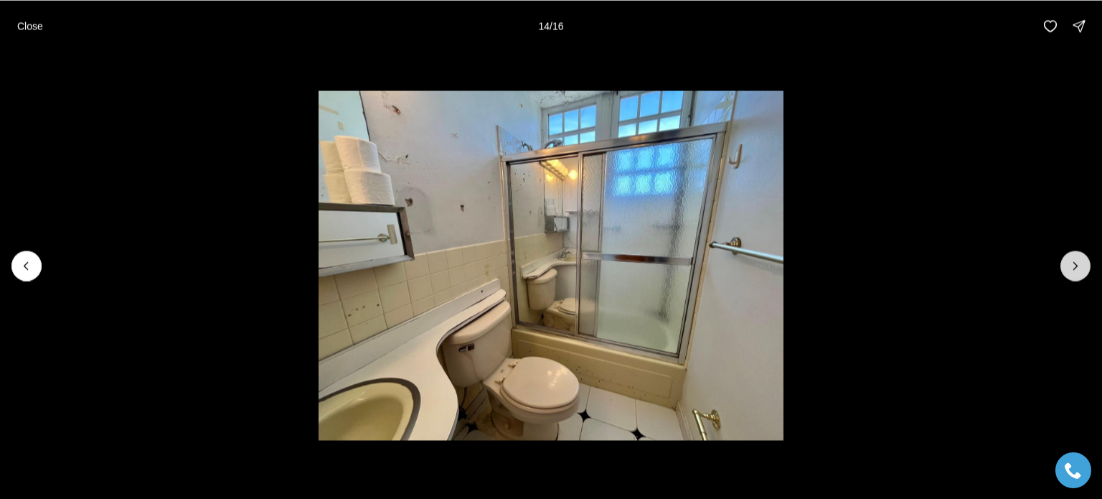
click at [1065, 260] on button "Next slide" at bounding box center [1075, 265] width 30 height 30
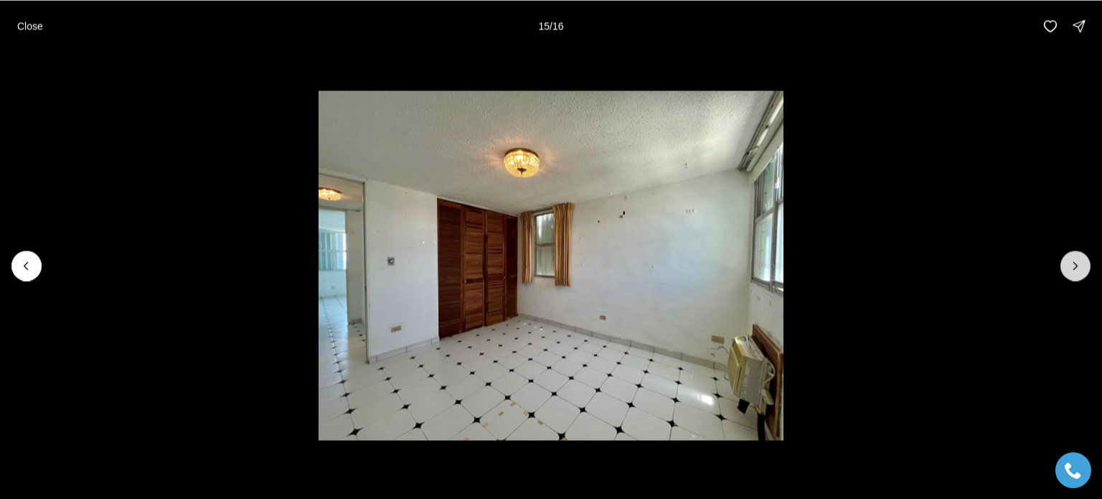
click at [1065, 260] on button "Next slide" at bounding box center [1075, 265] width 30 height 30
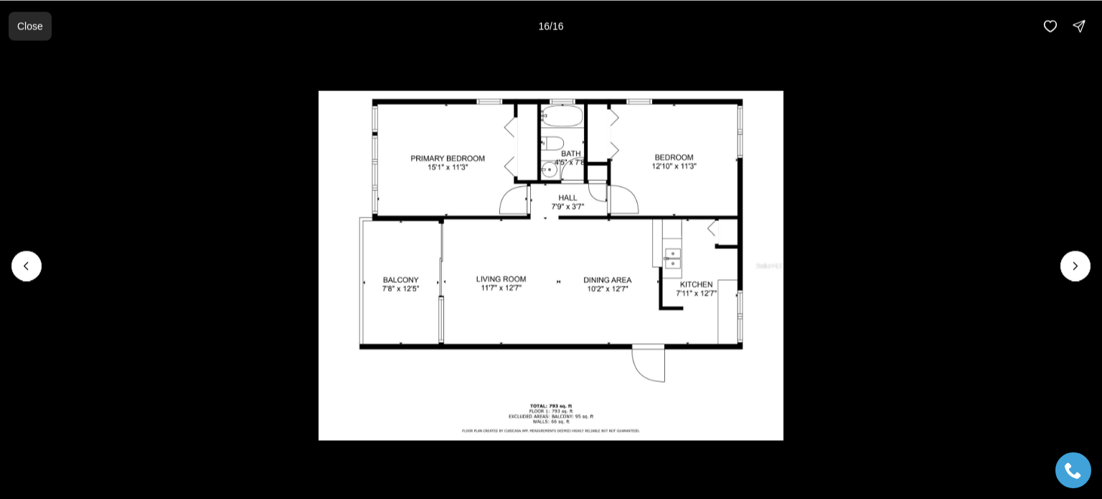
click at [26, 29] on p "Close" at bounding box center [30, 25] width 26 height 11
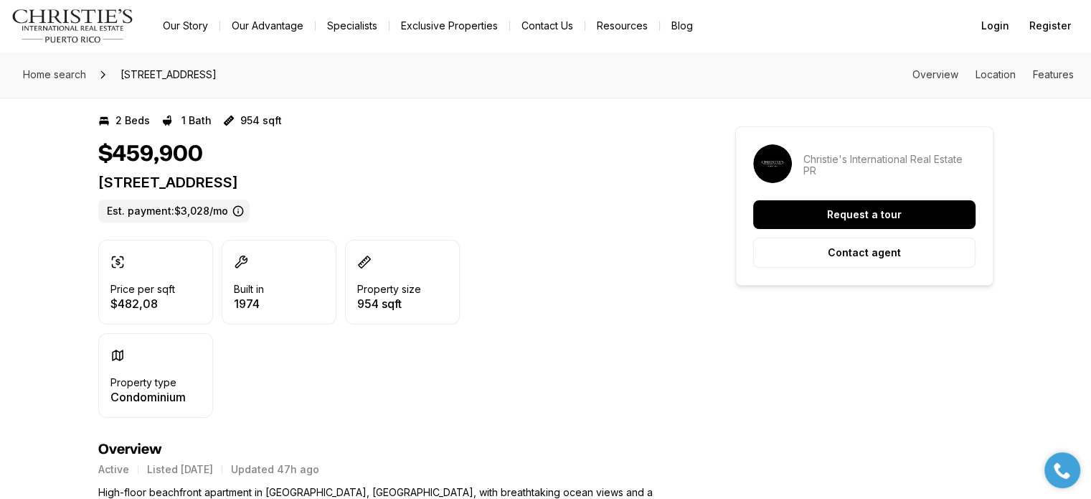
scroll to position [287, 0]
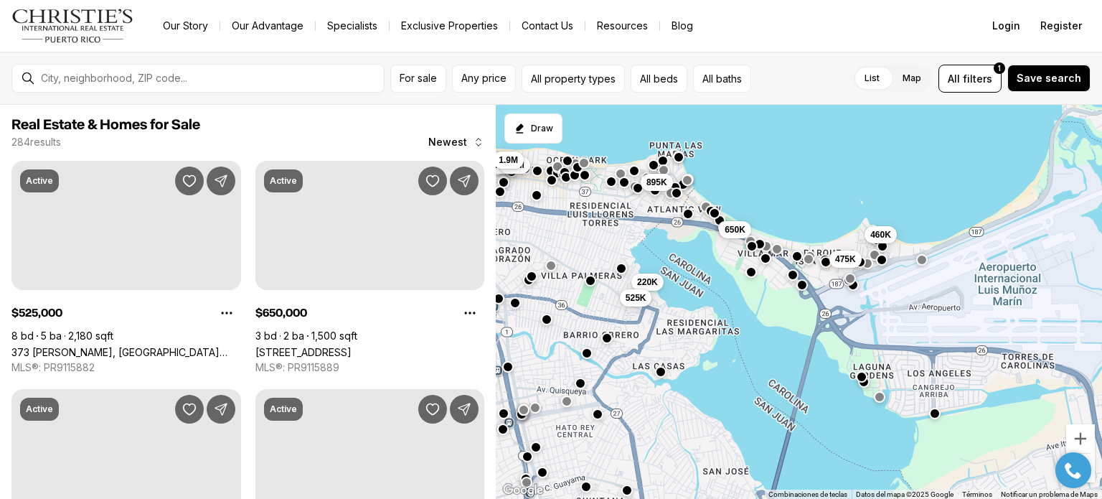
drag, startPoint x: 699, startPoint y: 207, endPoint x: 582, endPoint y: 194, distance: 117.6
click at [582, 194] on div "460K 475K 220K 525K 895K 650K 649K 499K 1.55M 1.4M 1.9M 3.69M" at bounding box center [799, 302] width 606 height 395
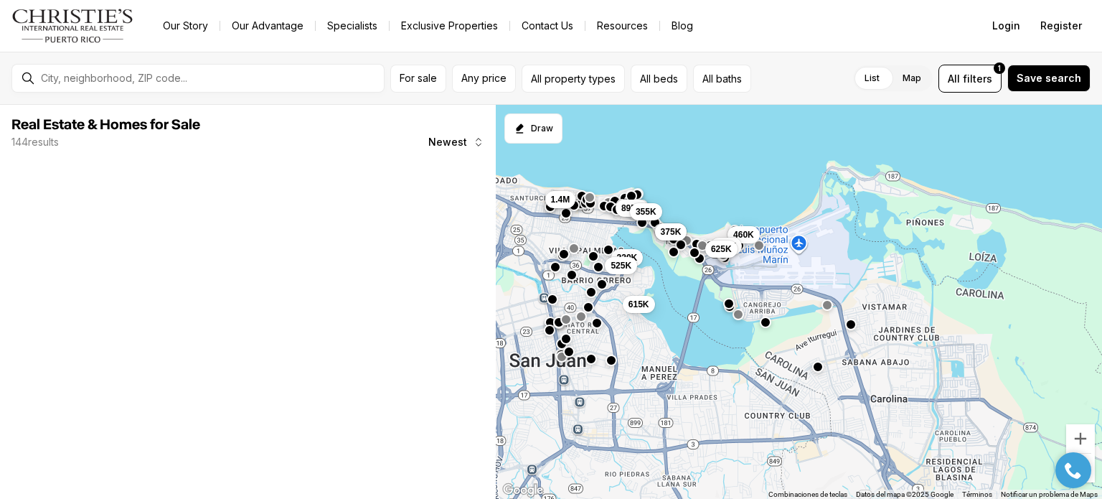
drag, startPoint x: 690, startPoint y: 245, endPoint x: 640, endPoint y: 231, distance: 52.0
click at [640, 231] on div "460K 475K 615K 625K 220K 525K 895K 355K 650K 375K 1.4M" at bounding box center [799, 302] width 606 height 395
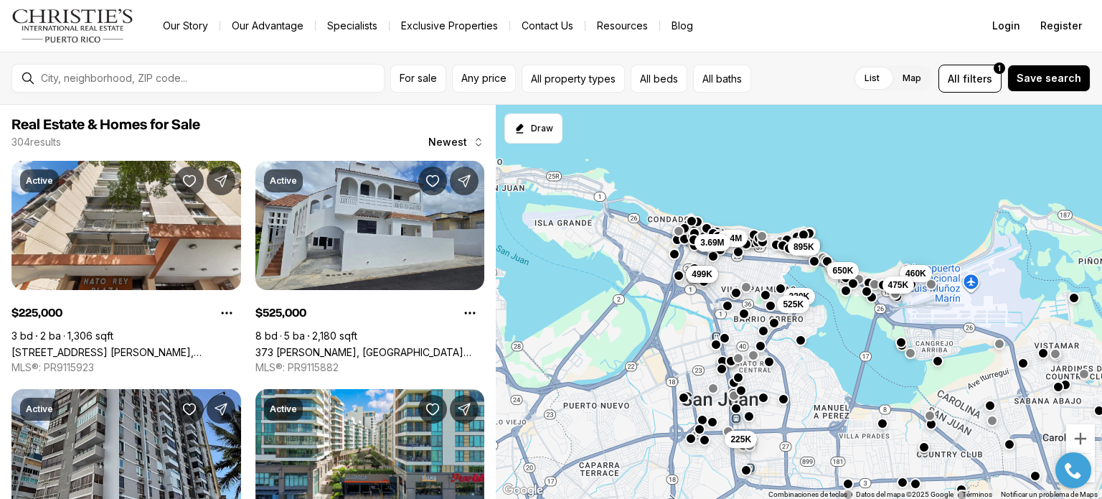
drag, startPoint x: 643, startPoint y: 237, endPoint x: 815, endPoint y: 277, distance: 176.8
click at [815, 277] on div "460K 475K 220K 525K 895K 650K 1.4M 649K 499K 225K 3.69M" at bounding box center [799, 302] width 606 height 395
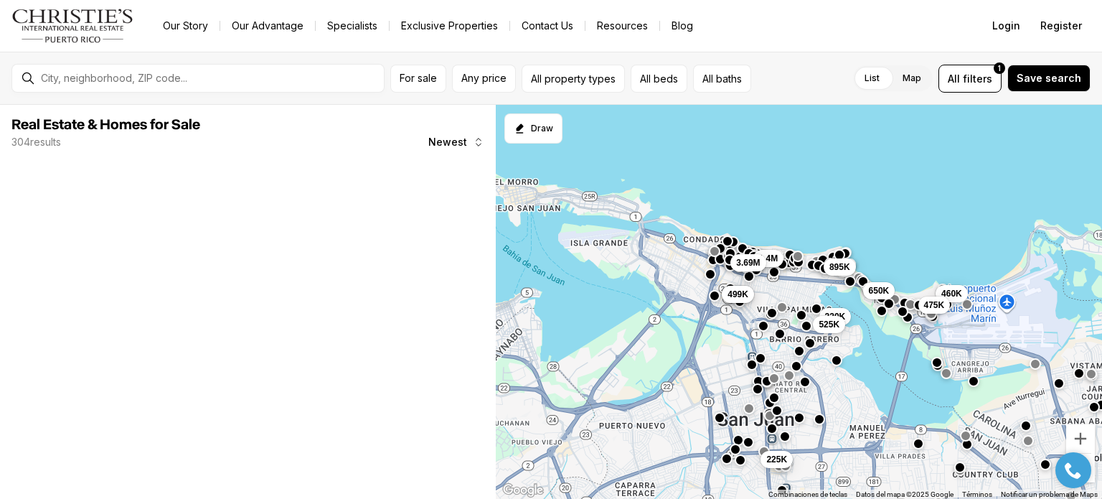
drag, startPoint x: 662, startPoint y: 285, endPoint x: 751, endPoint y: 298, distance: 89.9
click at [751, 298] on div "460K 475K 220K 525K 895K 650K 1.4M 649K 499K 225K 3.69M" at bounding box center [799, 302] width 606 height 395
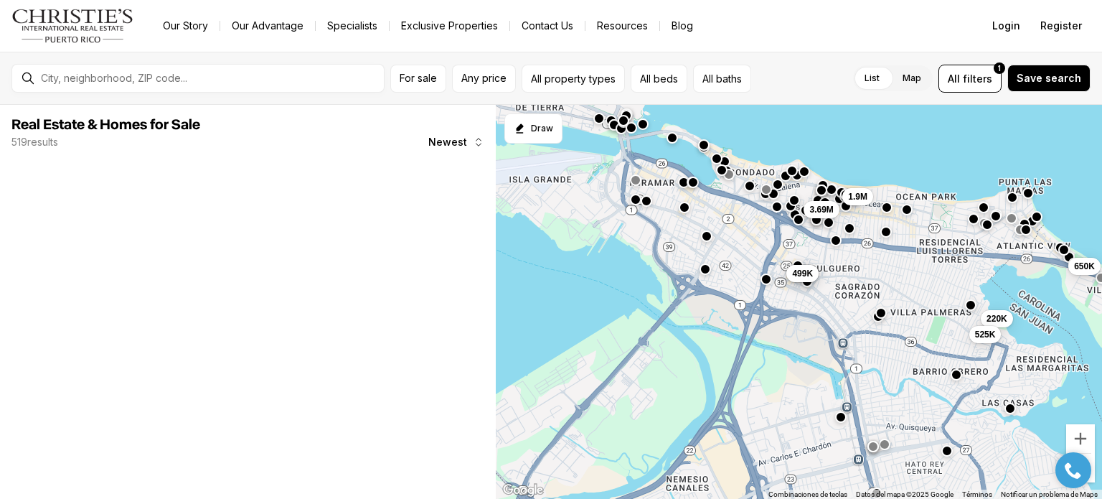
drag, startPoint x: 603, startPoint y: 283, endPoint x: 701, endPoint y: 288, distance: 98.4
click at [701, 288] on div "220K 525K 649K 499K 3.69M 650K 1.9M" at bounding box center [799, 302] width 606 height 395
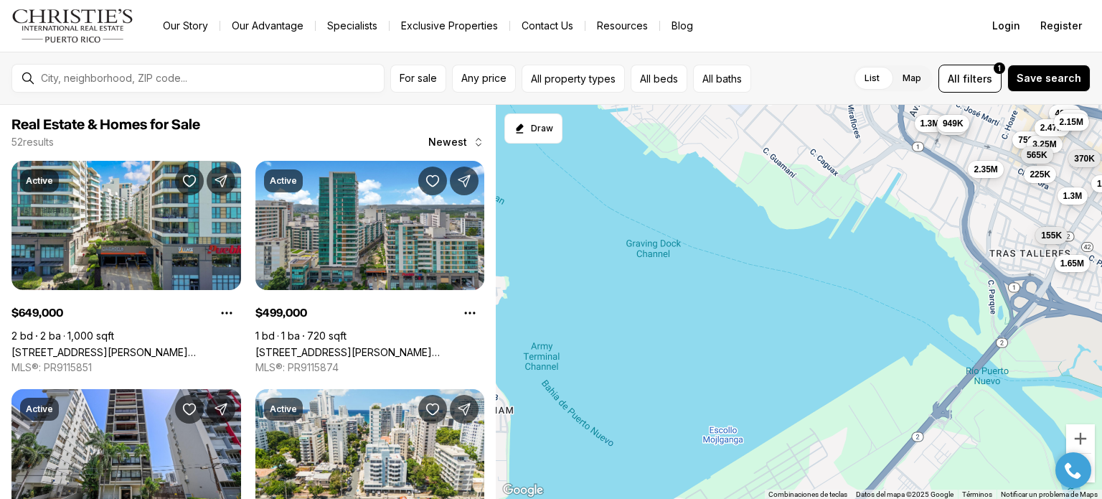
drag, startPoint x: 692, startPoint y: 278, endPoint x: 842, endPoint y: 275, distance: 150.7
click at [842, 275] on div "2.75M 475K 649K 499K 479K 1.45M 2M 685K 3.4M 900K 975K 1.65M 1.3M 750K 1.3M 2.7…" at bounding box center [799, 302] width 606 height 395
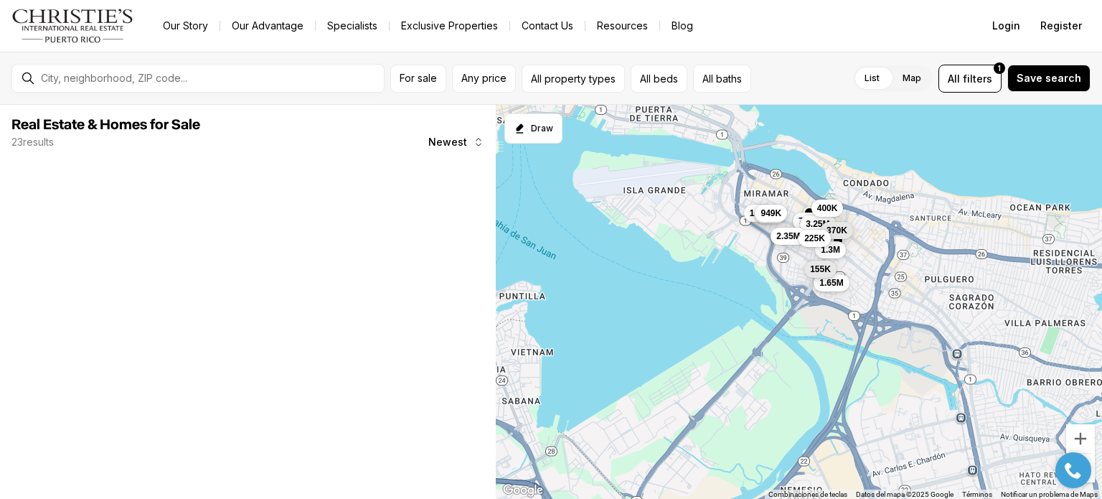
drag, startPoint x: 839, startPoint y: 274, endPoint x: 504, endPoint y: 252, distance: 336.5
click at [504, 256] on div "1.65M 1.3M 750K 1.3M 2.7M 3.25M 155K 949K 400K 370K 2.35M 225K" at bounding box center [799, 302] width 606 height 395
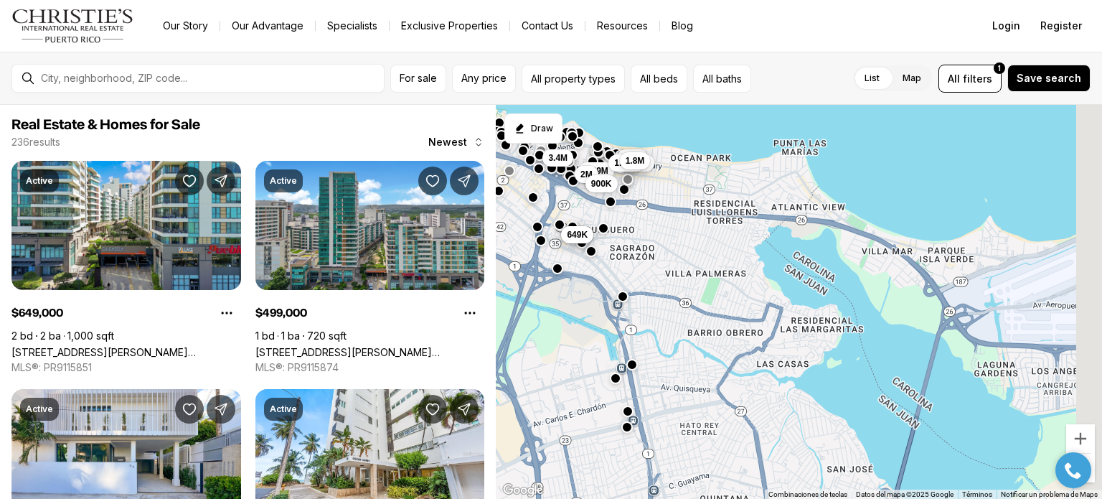
drag, startPoint x: 753, startPoint y: 263, endPoint x: 524, endPoint y: 241, distance: 229.9
click at [524, 241] on div "3.69M 2M 900K 499K 649K 3.4M 1.9M 1.4M 1.55M 1.8M" at bounding box center [799, 302] width 606 height 395
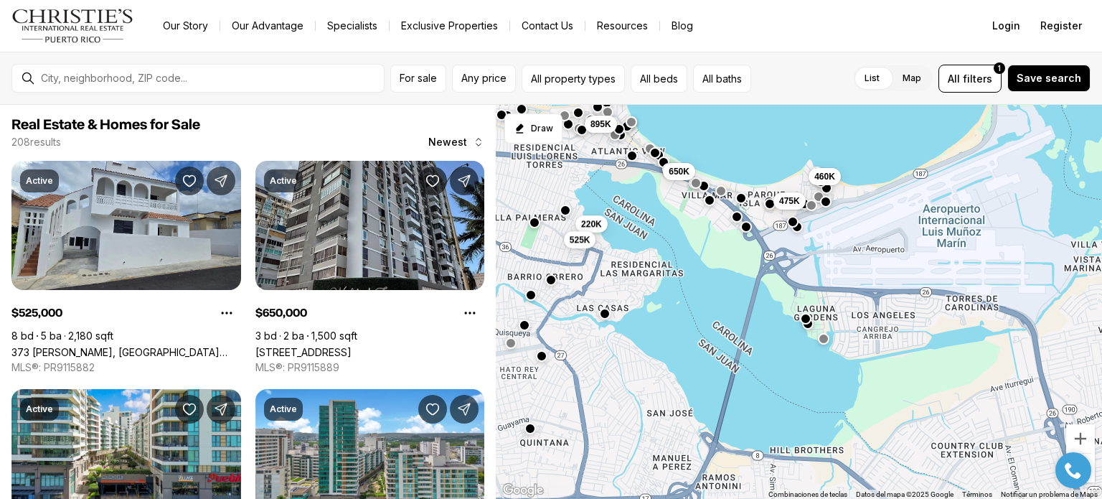
drag, startPoint x: 732, startPoint y: 306, endPoint x: 600, endPoint y: 253, distance: 142.5
click at [600, 253] on div "3.69M 499K 649K 1.9M 1.4M 1.55M 460K 475K 220K 525K 895K 650K" at bounding box center [799, 302] width 606 height 395
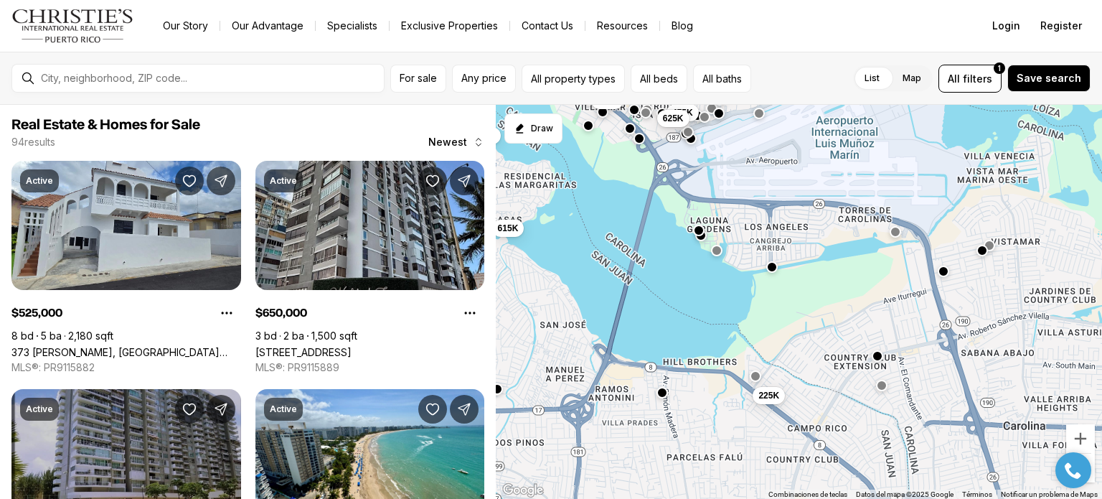
drag, startPoint x: 786, startPoint y: 344, endPoint x: 678, endPoint y: 255, distance: 140.2
click at [678, 255] on div "460K 435K 475K 220K 625K 525K 615K 895K 355K 650K 375K 225K" at bounding box center [799, 302] width 606 height 395
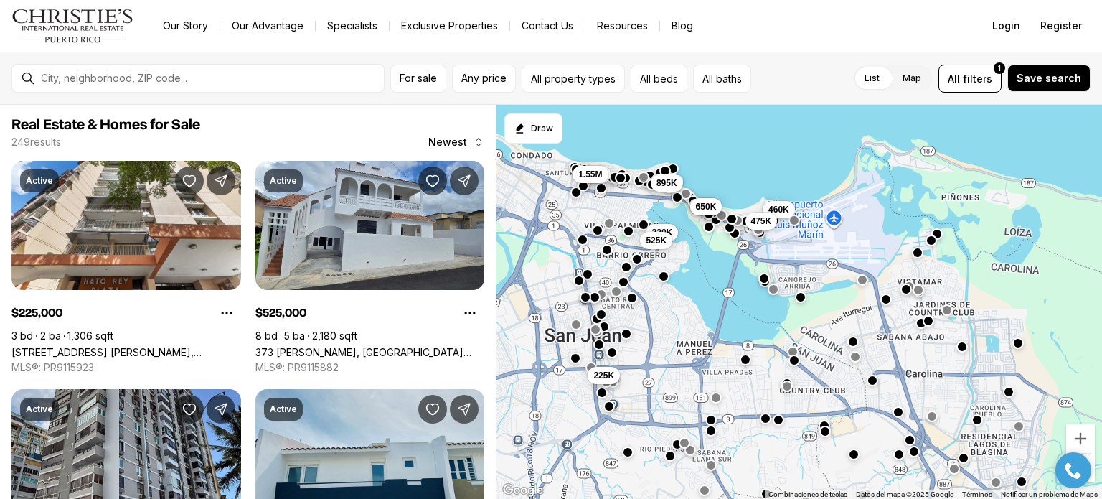
drag, startPoint x: 623, startPoint y: 246, endPoint x: 697, endPoint y: 279, distance: 80.9
click at [697, 279] on div "550K 375K 460K 650K 475K 220K 525K 225K 1.4M 1.55M 895K" at bounding box center [799, 302] width 606 height 395
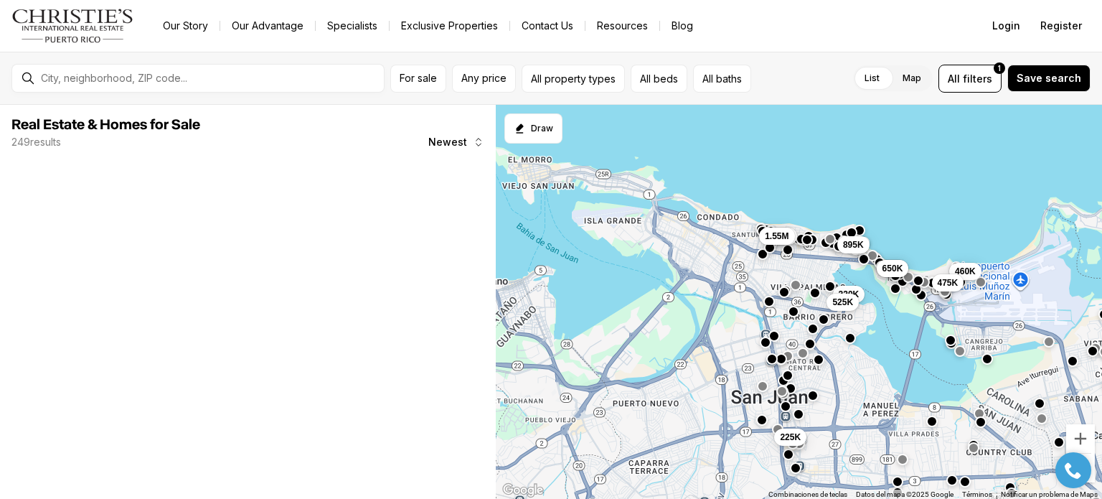
drag, startPoint x: 636, startPoint y: 258, endPoint x: 824, endPoint y: 322, distance: 197.8
click at [824, 322] on button "button" at bounding box center [822, 318] width 11 height 11
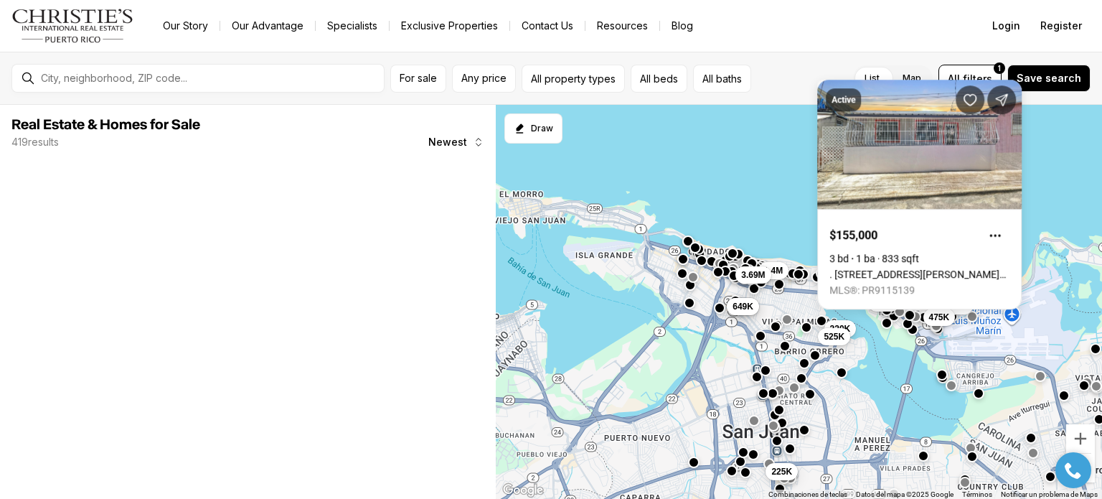
click at [791, 336] on div "460K 650K 475K 220K 525K 225K 1.4M 895K 499K 649K 3.69M" at bounding box center [1094, 336] width 606 height 0
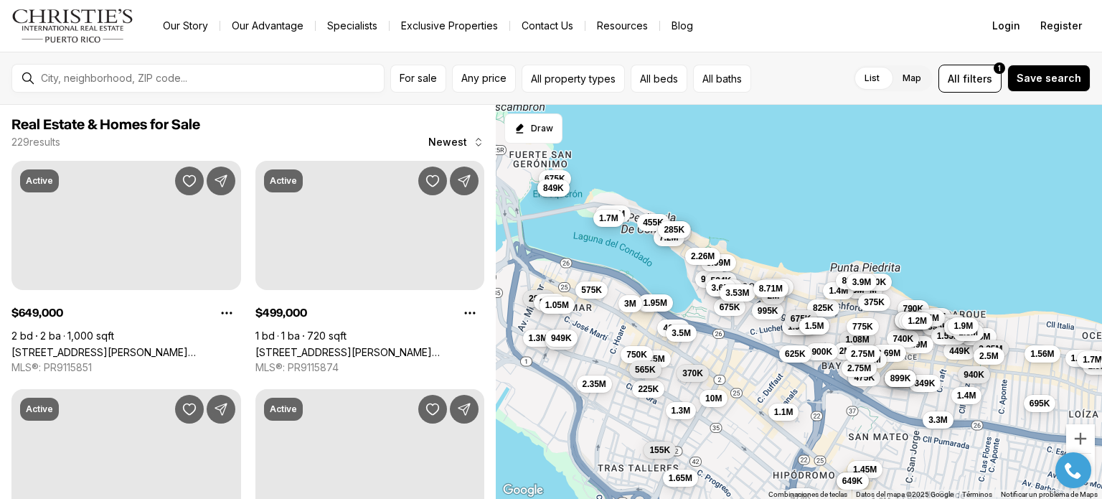
drag, startPoint x: 729, startPoint y: 272, endPoint x: 752, endPoint y: 291, distance: 29.6
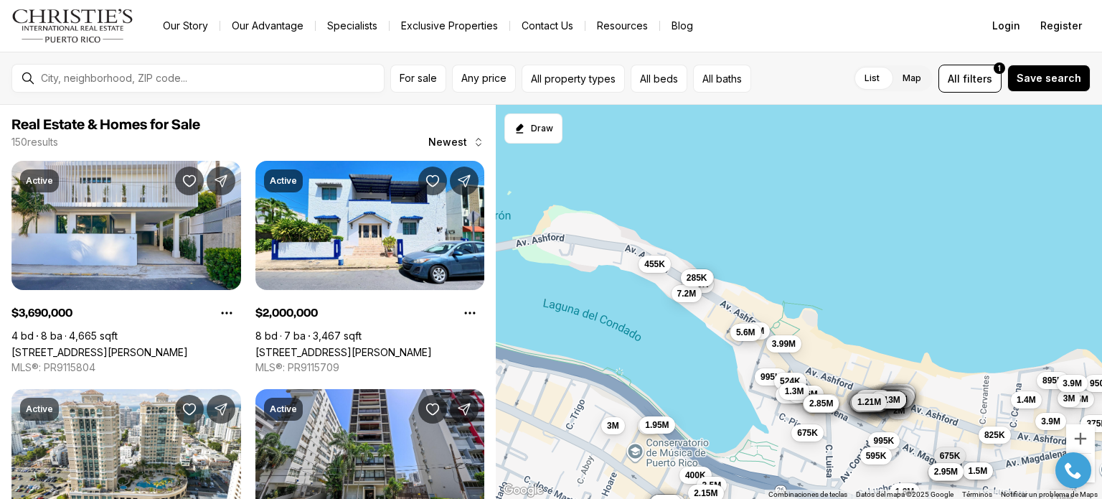
drag, startPoint x: 636, startPoint y: 239, endPoint x: 730, endPoint y: 332, distance: 132.4
click at [730, 332] on div "475K 900K 985K 349K 935K 995K 2.65M 685K 995K 1.98M 1.58M 524K 825K 2M 1.95M 3.…" at bounding box center [799, 302] width 606 height 395
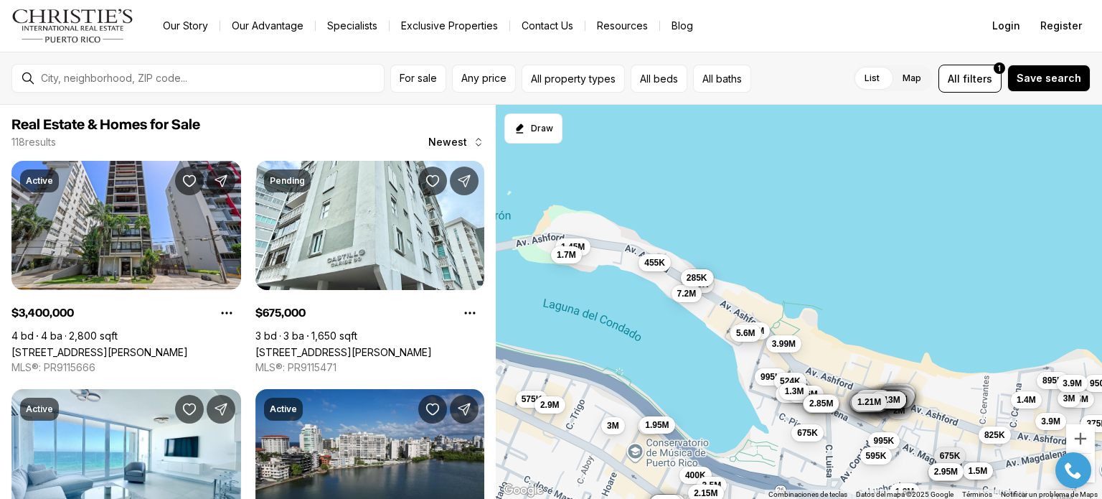
click at [660, 263] on span "455K" at bounding box center [654, 262] width 21 height 11
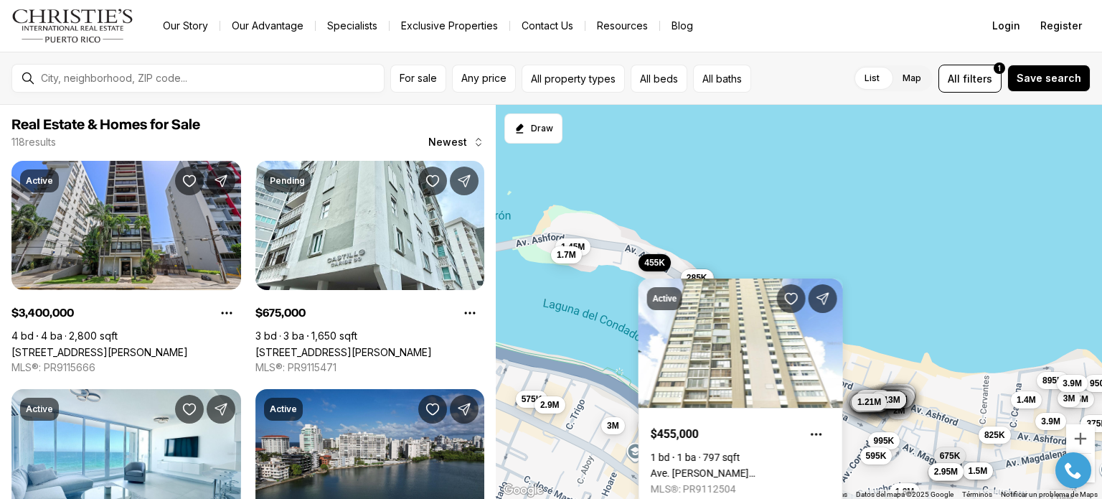
click at [580, 351] on div "995K 2.65M 685K 995K 1.98M 1.58M 524K 825K 2M 1.95M 3.99M 550K 675K 595K 675K 3…" at bounding box center [799, 302] width 606 height 395
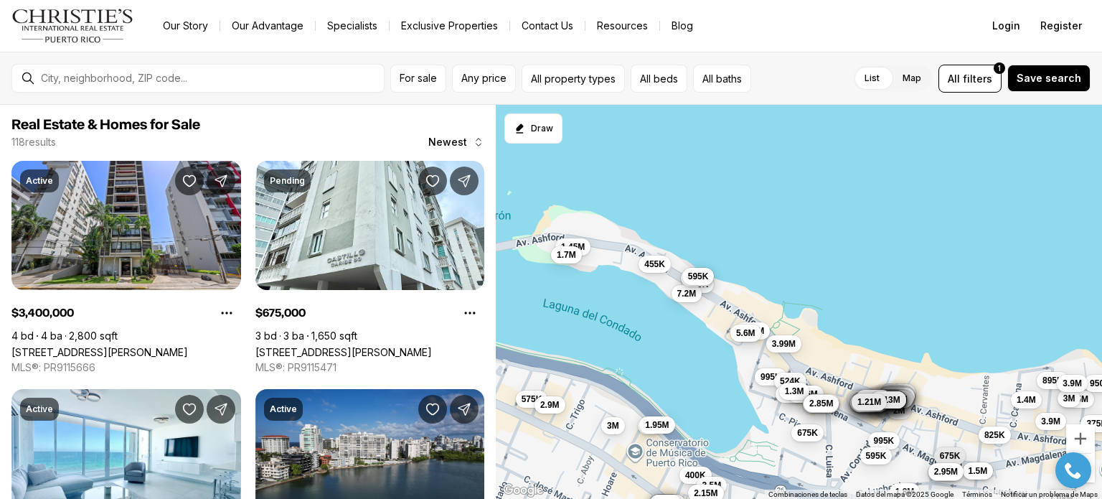
click at [706, 280] on span "595K" at bounding box center [697, 275] width 21 height 11
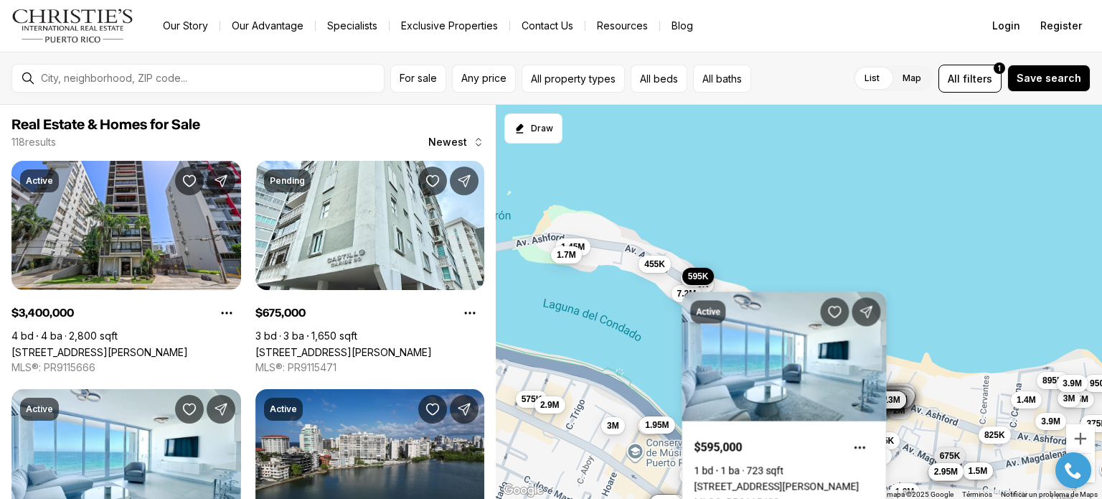
click at [628, 341] on div "995K 2.65M 685K 995K 1.98M 1.58M 524K 825K 2M 1.95M 3.99M 550K 675K 595K 675K 3…" at bounding box center [799, 302] width 606 height 395
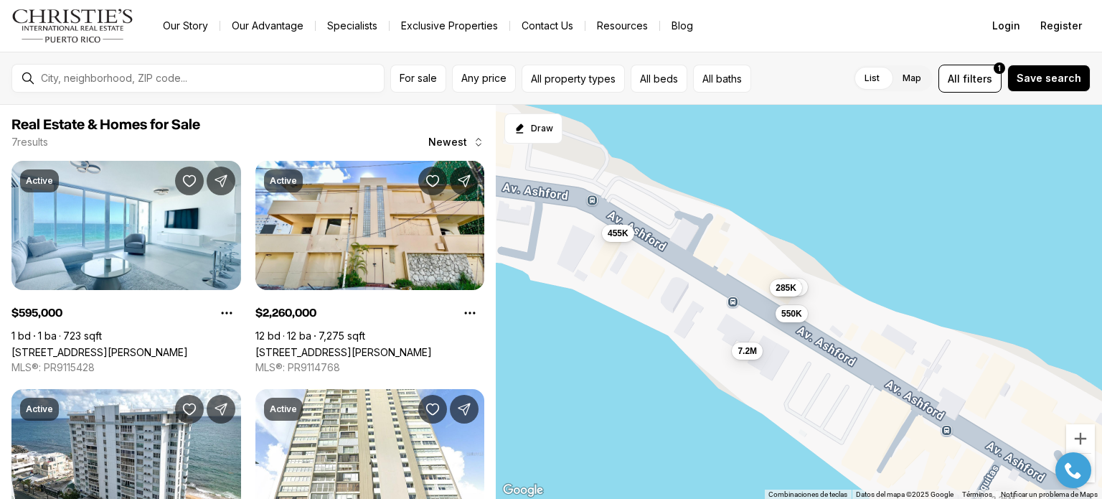
drag, startPoint x: 655, startPoint y: 280, endPoint x: 733, endPoint y: 308, distance: 82.8
click at [733, 308] on div "550K 595K 2.26M 455K 7.2M 285K 5.6M" at bounding box center [799, 302] width 606 height 395
click at [625, 237] on span "455K" at bounding box center [618, 231] width 21 height 11
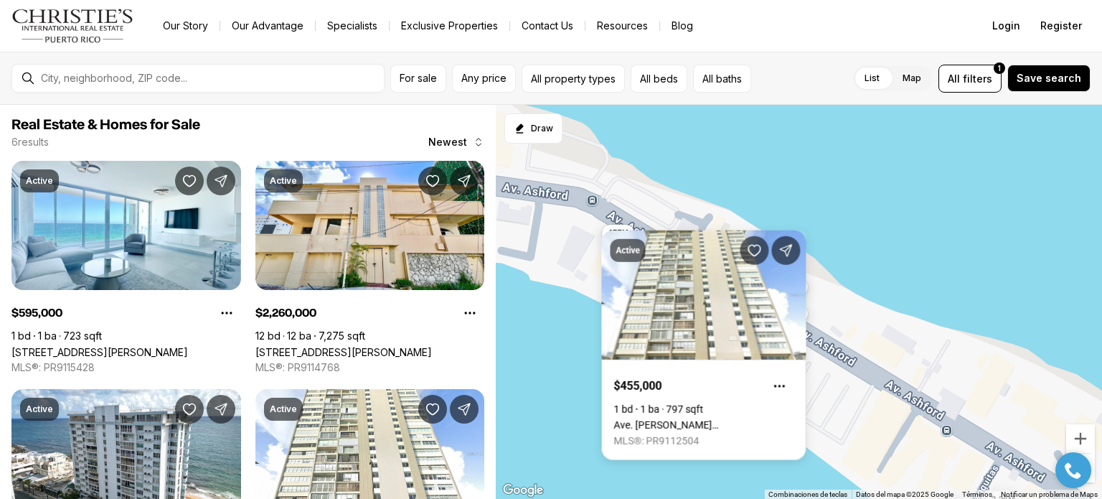
click at [717, 225] on body "Go to: Homepage Our Story Our Advantage Specialists Exclusive Properties Contac…" at bounding box center [551, 249] width 1102 height 499
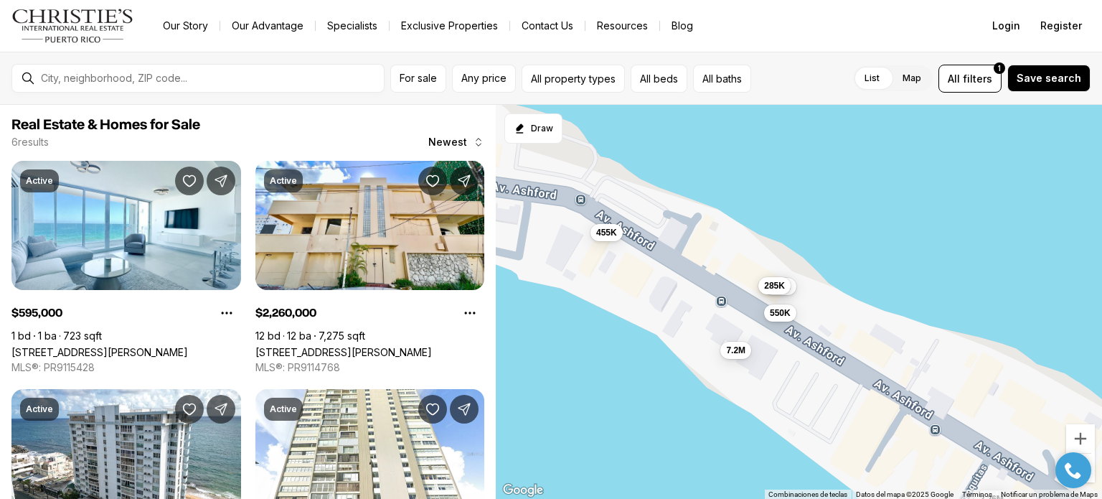
drag, startPoint x: 781, startPoint y: 283, endPoint x: 732, endPoint y: 277, distance: 49.8
click at [764, 280] on span "285K" at bounding box center [774, 285] width 21 height 11
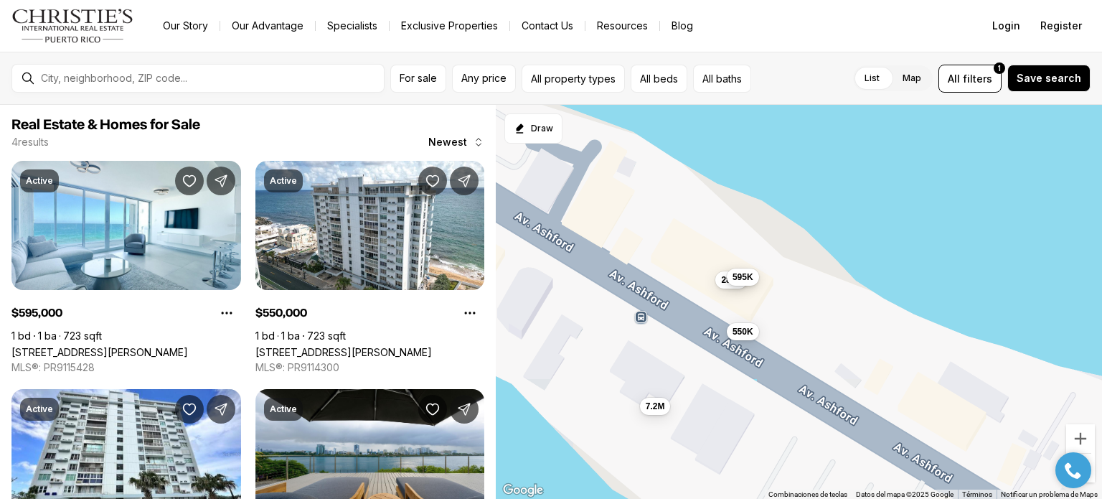
click at [752, 278] on span "595K" at bounding box center [742, 276] width 21 height 11
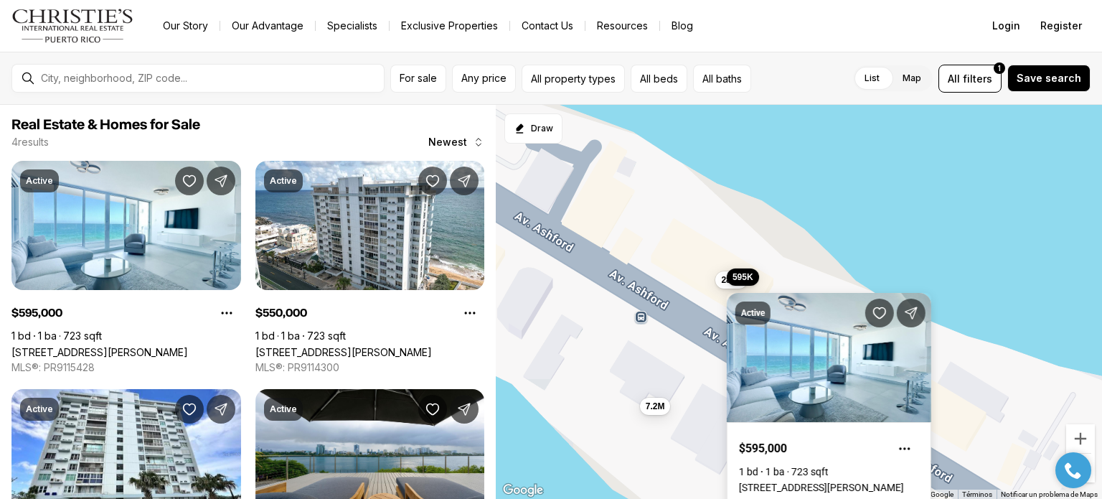
click at [727, 277] on div "Active $595,000 1 bd 1 ba 723 sqft 1035 Ashford MIRADOR DEL CONDADO #204, SAN J…" at bounding box center [829, 398] width 204 height 247
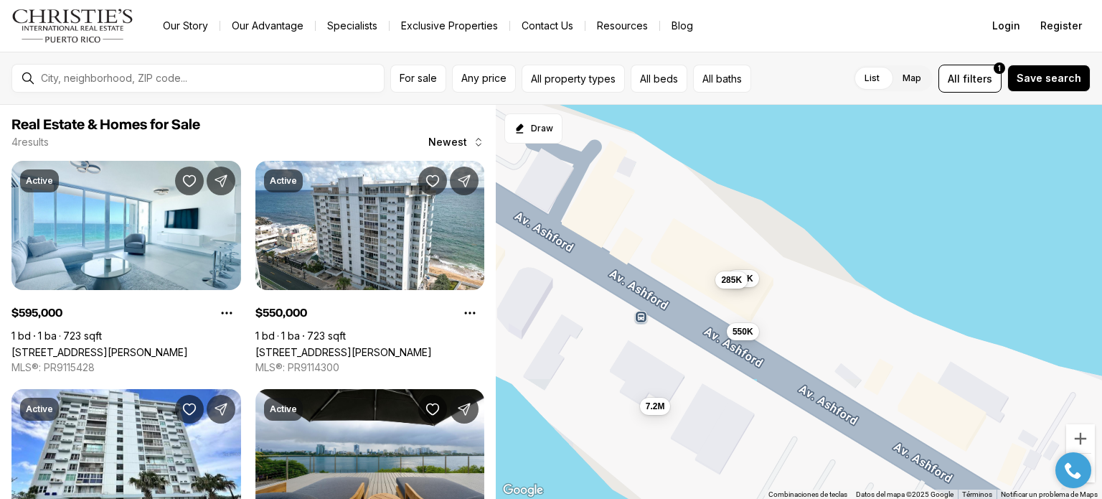
click at [727, 277] on span "285K" at bounding box center [731, 279] width 21 height 11
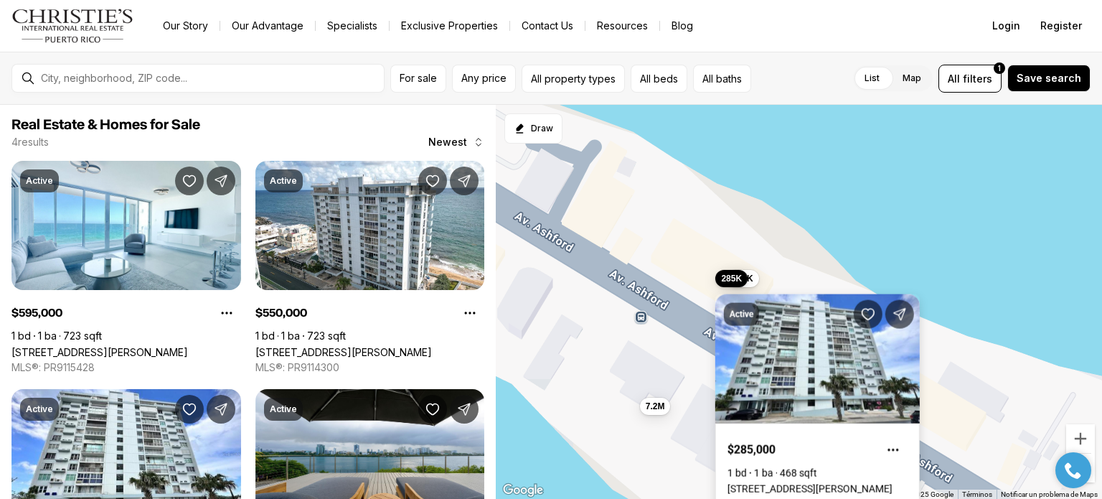
click at [727, 277] on div "Active $285,000 1 bd 1 ba 468 sqft 1035 ASHFORD AVENUE #508, SAN JUAN PR, 00911…" at bounding box center [817, 400] width 204 height 247
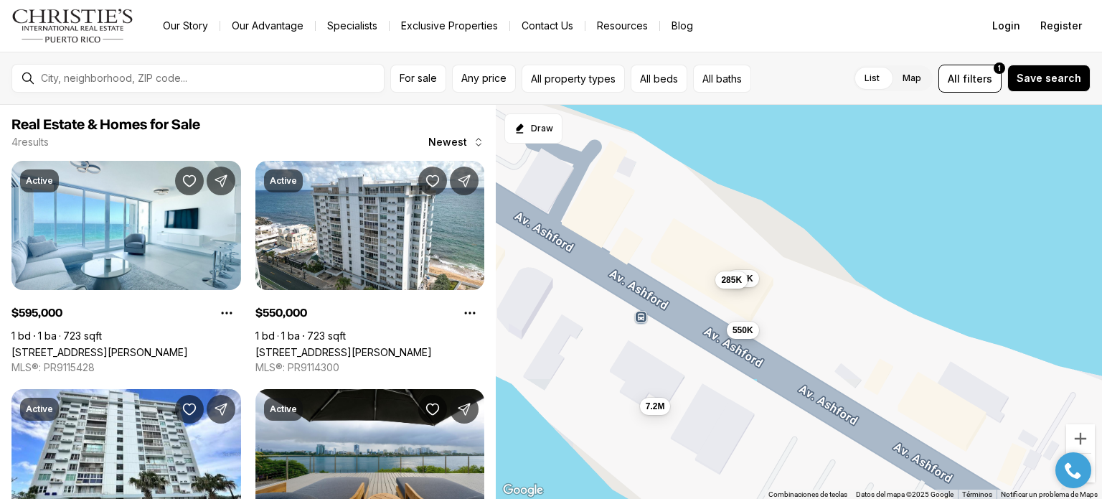
click at [750, 335] on span "550K" at bounding box center [742, 329] width 21 height 11
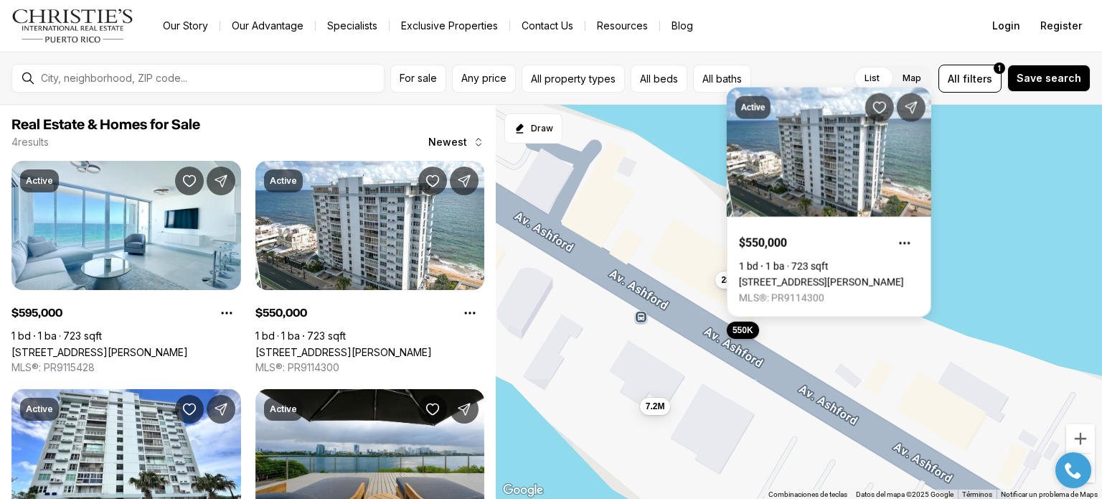
click at [789, 334] on div "550K 595K 7.2M 285K" at bounding box center [799, 302] width 606 height 395
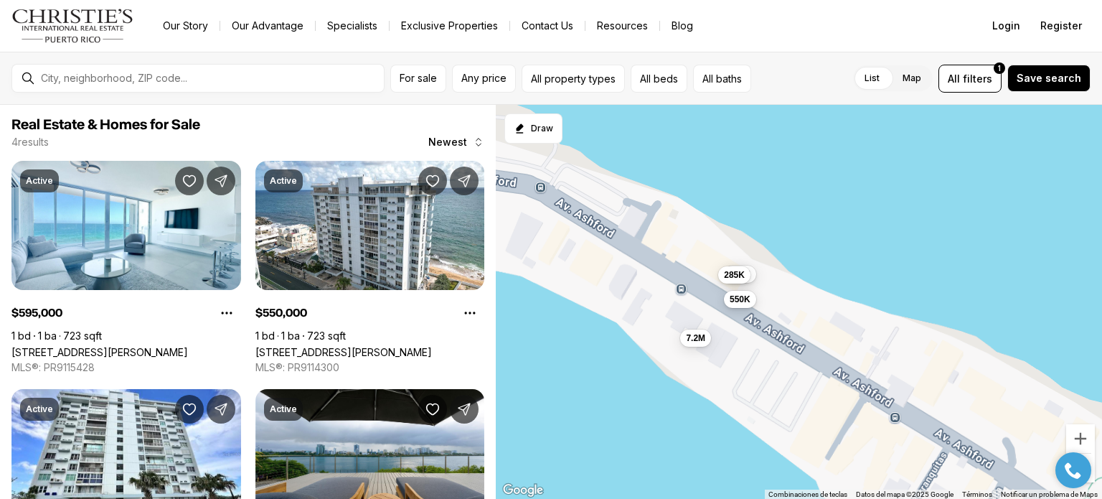
drag, startPoint x: 789, startPoint y: 334, endPoint x: 715, endPoint y: 259, distance: 105.5
click at [724, 291] on button "550K" at bounding box center [740, 299] width 32 height 17
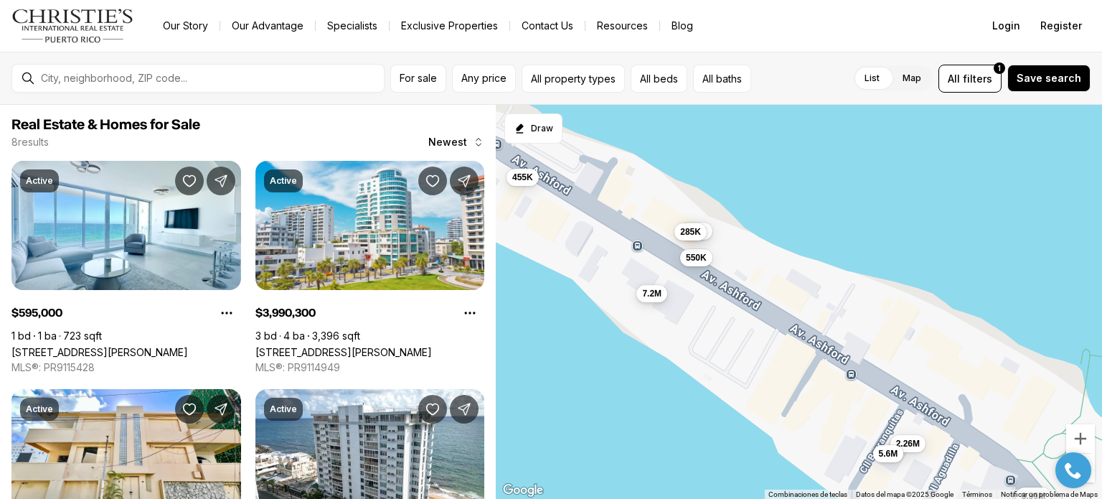
click at [656, 296] on span "7.2M" at bounding box center [651, 293] width 19 height 11
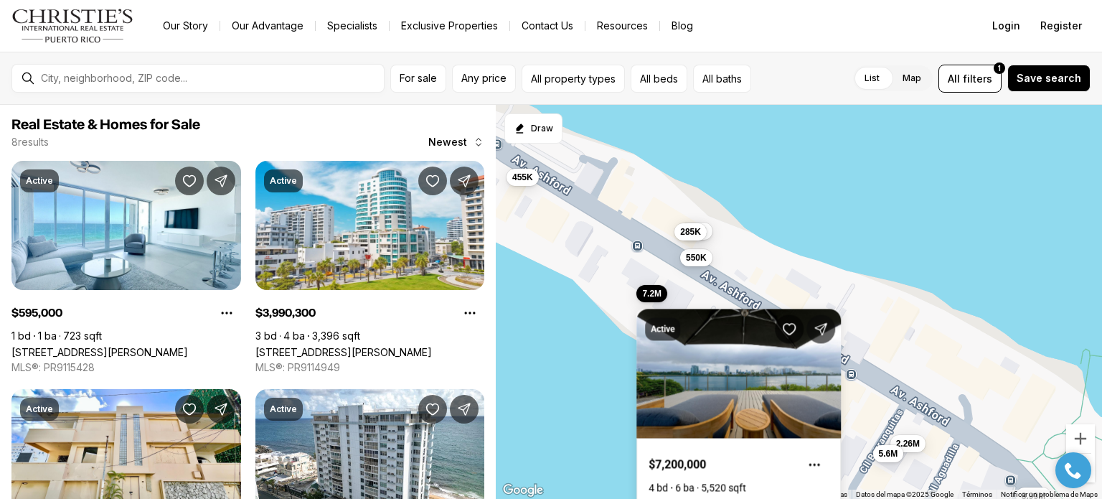
click at [904, 238] on div "550K 595K 7.2M 285K 455K 3.99M 2.26M 5.6M" at bounding box center [799, 302] width 606 height 395
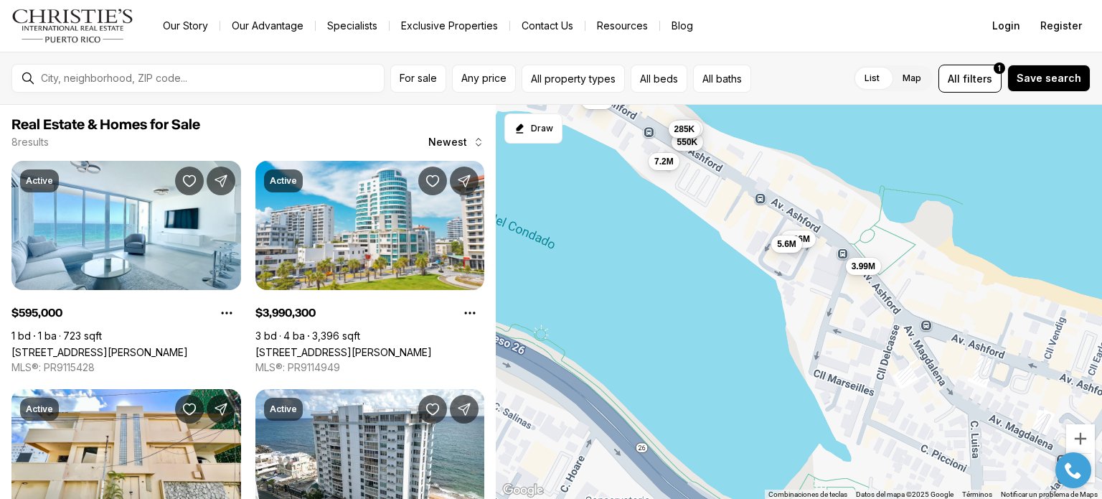
drag, startPoint x: 858, startPoint y: 258, endPoint x: 710, endPoint y: 100, distance: 216.2
click at [710, 99] on div "For sale Any price All property types All beds All baths List Map List Map All …" at bounding box center [551, 275] width 1102 height 447
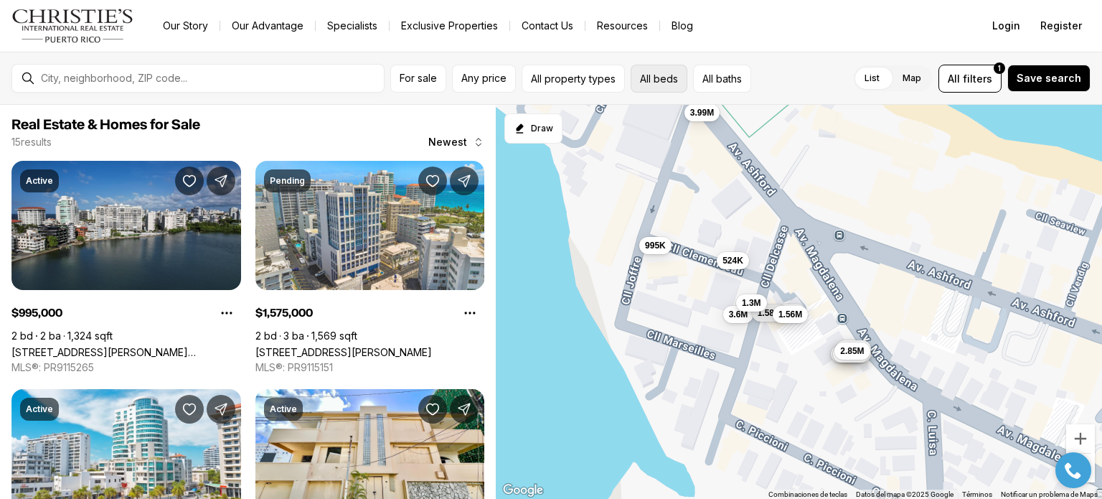
drag, startPoint x: 779, startPoint y: 151, endPoint x: 652, endPoint y: 64, distance: 154.2
click at [652, 64] on div "For sale Any price All property types All beds All baths List Map List Map All …" at bounding box center [551, 275] width 1102 height 447
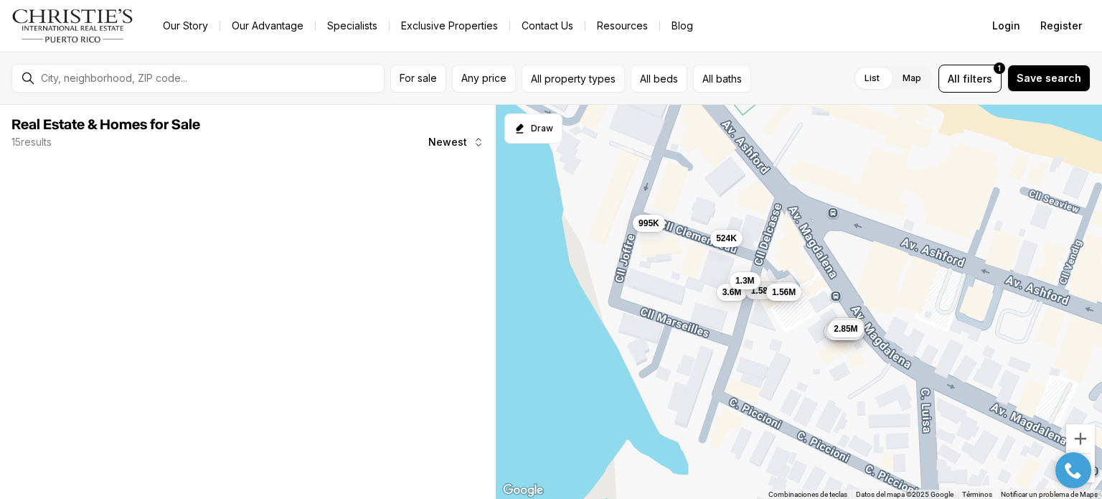
drag, startPoint x: 704, startPoint y: 173, endPoint x: 694, endPoint y: 158, distance: 18.5
click at [694, 158] on div "995K 524K 1.3M 3.38M 3.15M 3.53M 3.08M 2.85M 3.6M 1.58M 1.3M 1.56M" at bounding box center [799, 302] width 606 height 395
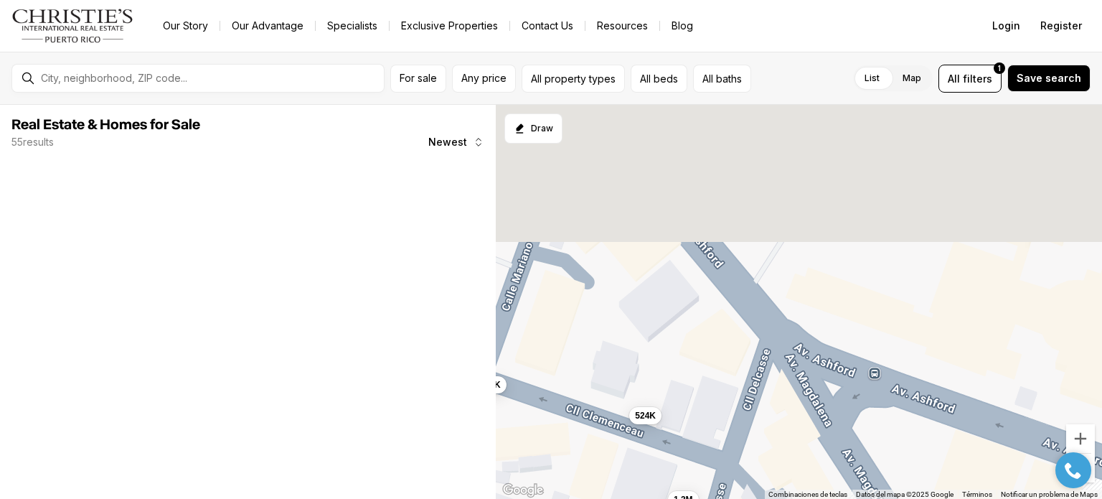
drag, startPoint x: 769, startPoint y: 170, endPoint x: 705, endPoint y: 354, distance: 194.4
click at [707, 374] on div "995K 524K 1.3M 3.38M 3.15M 3.53M 3.08M 2.85M 3.6M 1.58M 1.3M 1.56M" at bounding box center [799, 302] width 606 height 395
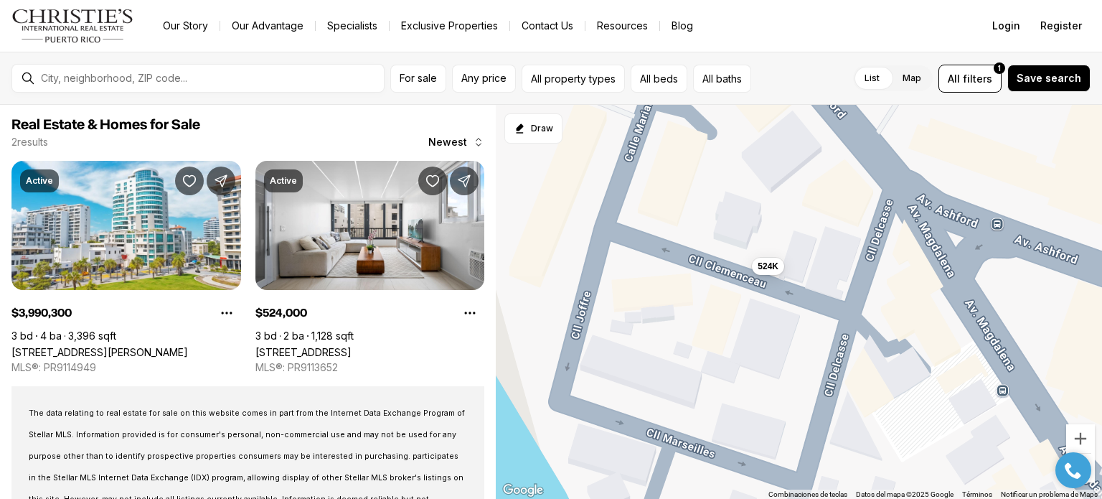
drag, startPoint x: 769, startPoint y: 180, endPoint x: 893, endPoint y: 19, distance: 203.6
click at [893, 19] on div "Go to: Homepage Our Story Our Advantage Specialists Exclusive Properties Contac…" at bounding box center [551, 249] width 1102 height 499
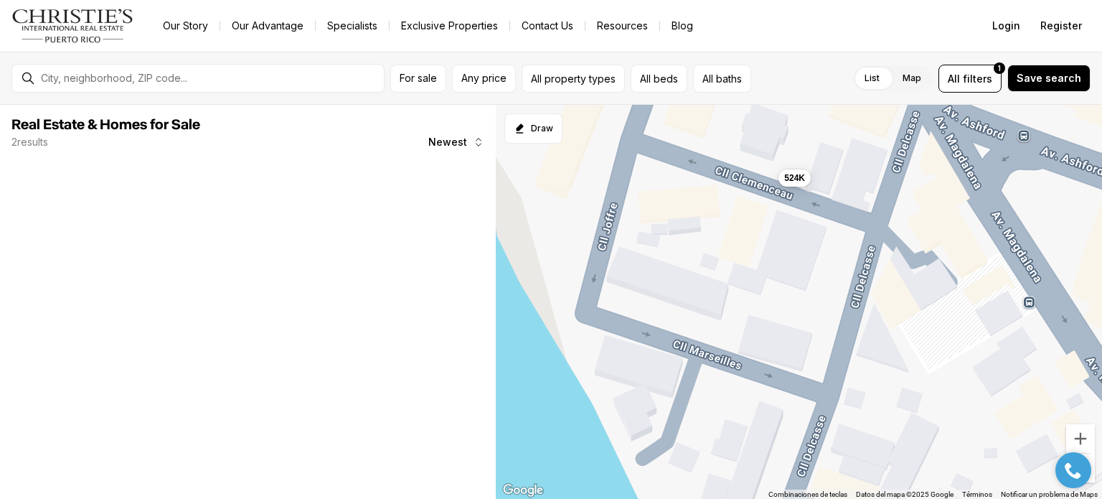
drag, startPoint x: 785, startPoint y: 169, endPoint x: 801, endPoint y: 138, distance: 34.4
click at [801, 138] on div "524K" at bounding box center [799, 302] width 606 height 395
click at [795, 179] on span "524K" at bounding box center [794, 176] width 21 height 11
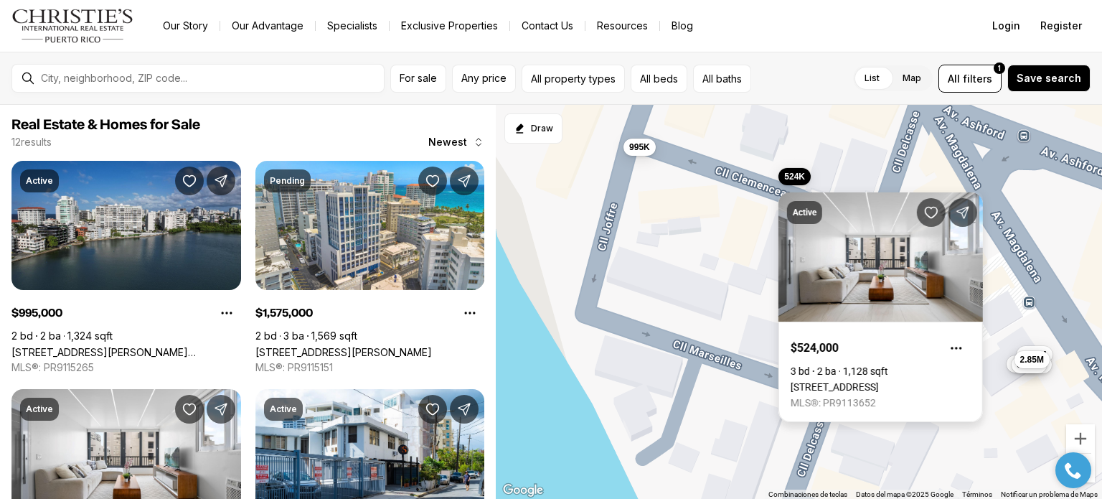
click at [846, 381] on link "[STREET_ADDRESS]" at bounding box center [835, 386] width 88 height 11
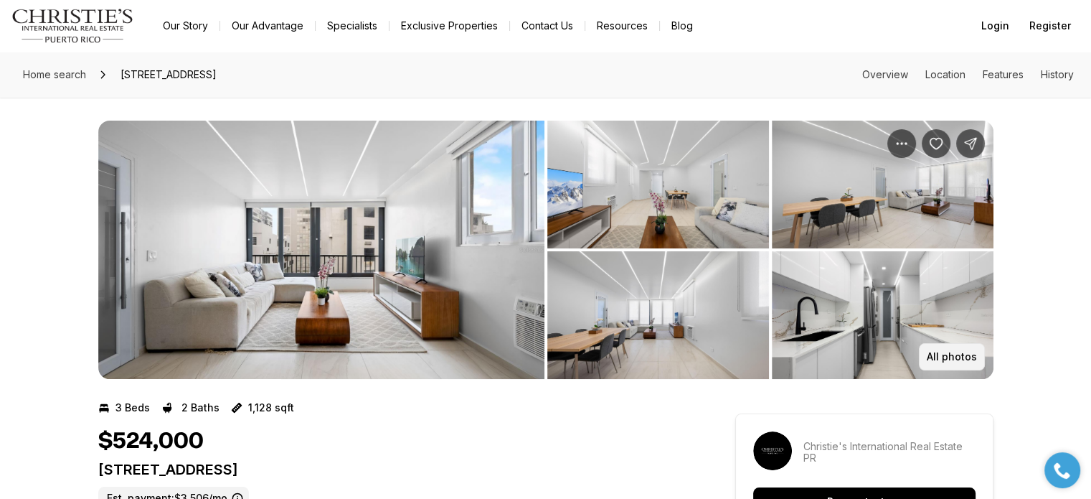
click at [941, 357] on p "All photos" at bounding box center [952, 356] width 50 height 11
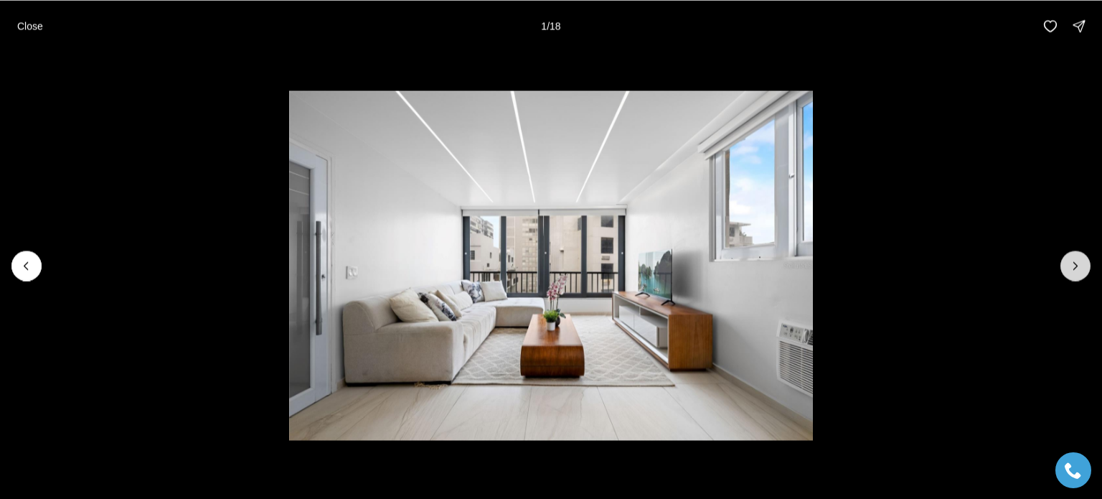
click at [1083, 263] on button "Next slide" at bounding box center [1075, 265] width 30 height 30
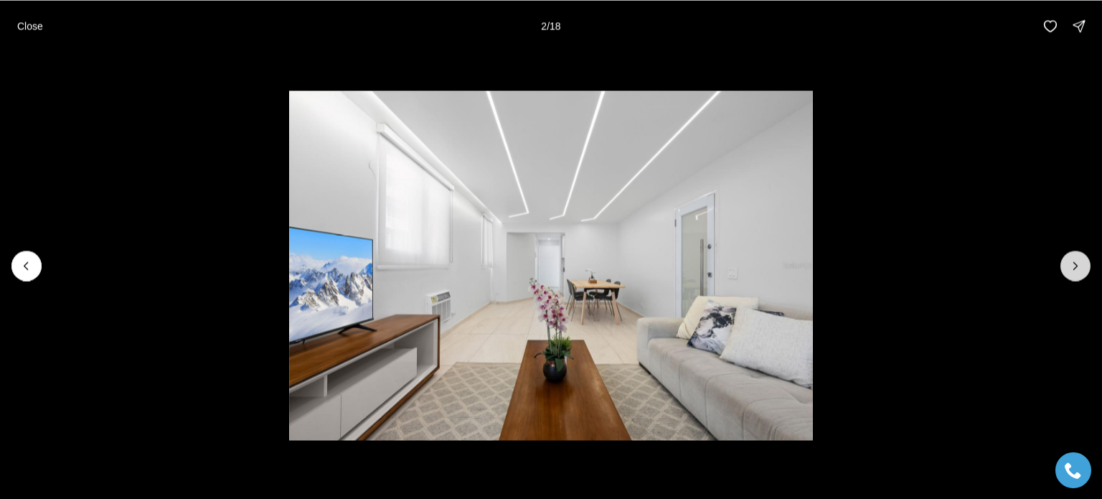
click at [1083, 263] on button "Next slide" at bounding box center [1075, 265] width 30 height 30
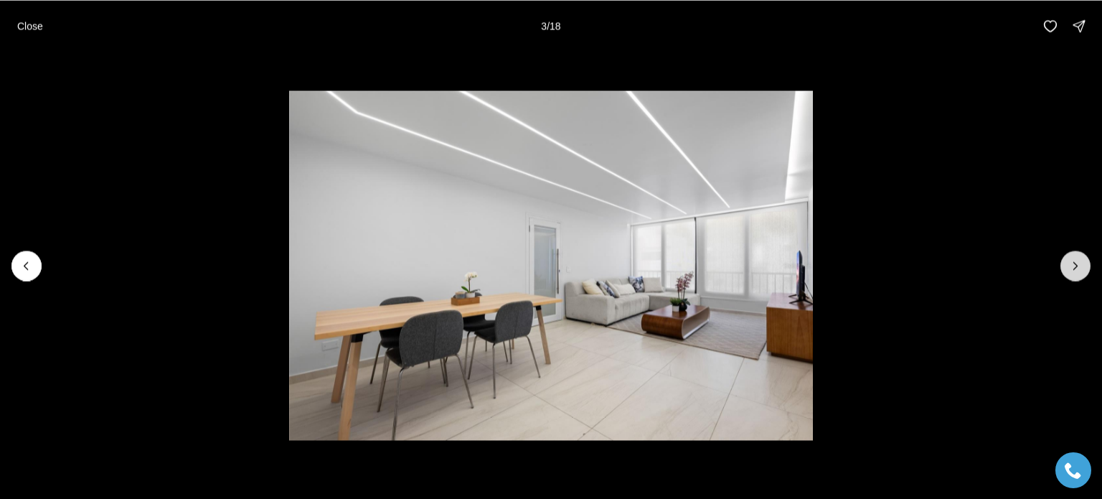
click at [1082, 263] on icon "Next slide" at bounding box center [1075, 265] width 14 height 14
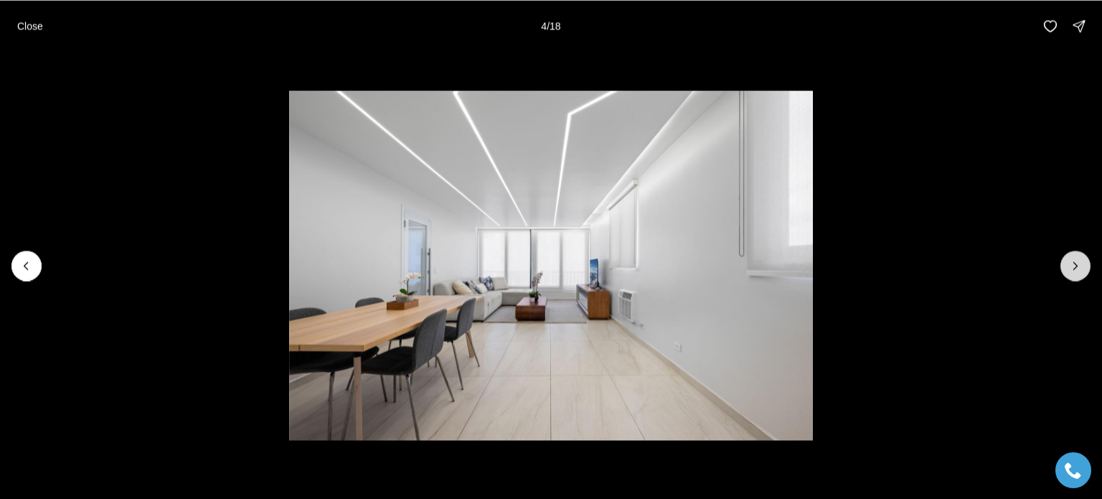
click at [1082, 263] on icon "Next slide" at bounding box center [1075, 265] width 14 height 14
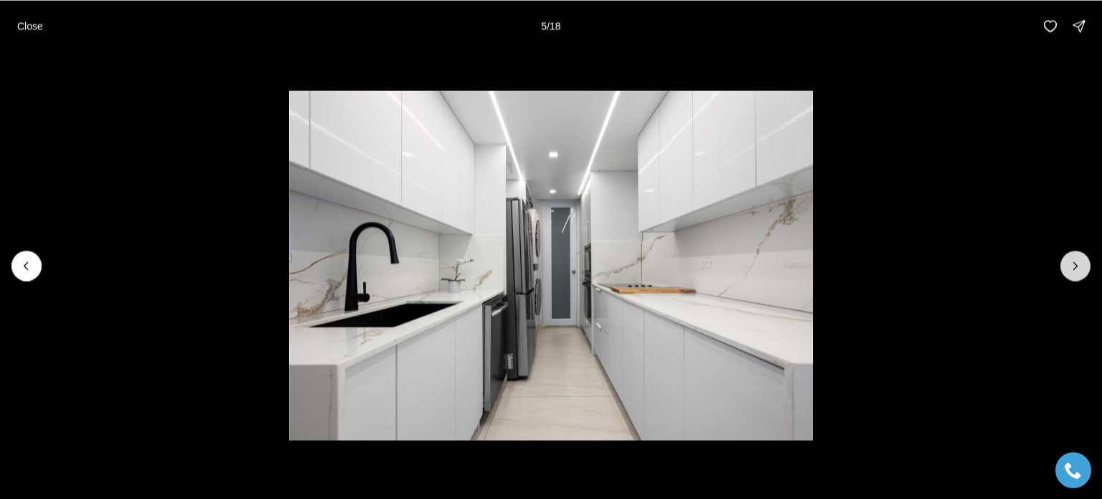
click at [1082, 263] on icon "Next slide" at bounding box center [1075, 265] width 14 height 14
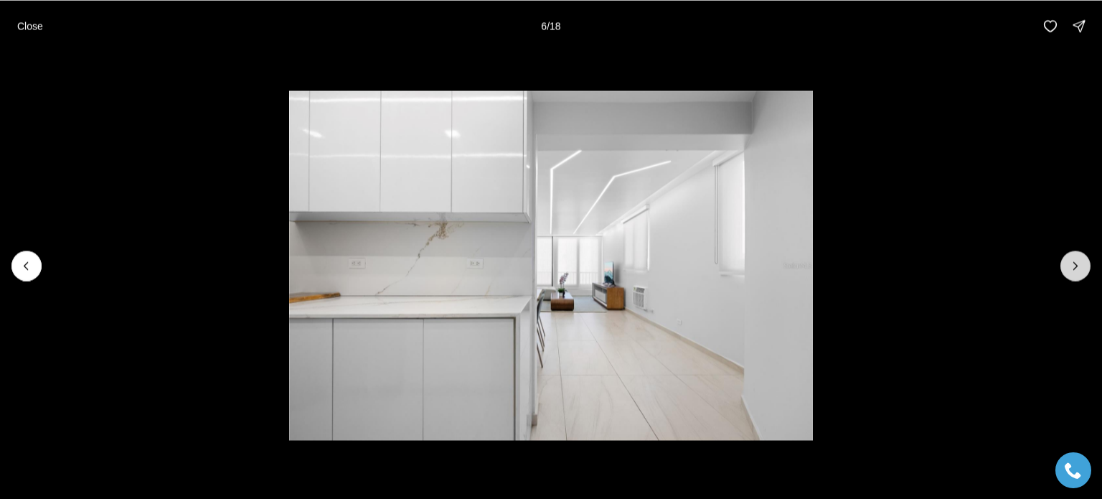
click at [1082, 263] on icon "Next slide" at bounding box center [1075, 265] width 14 height 14
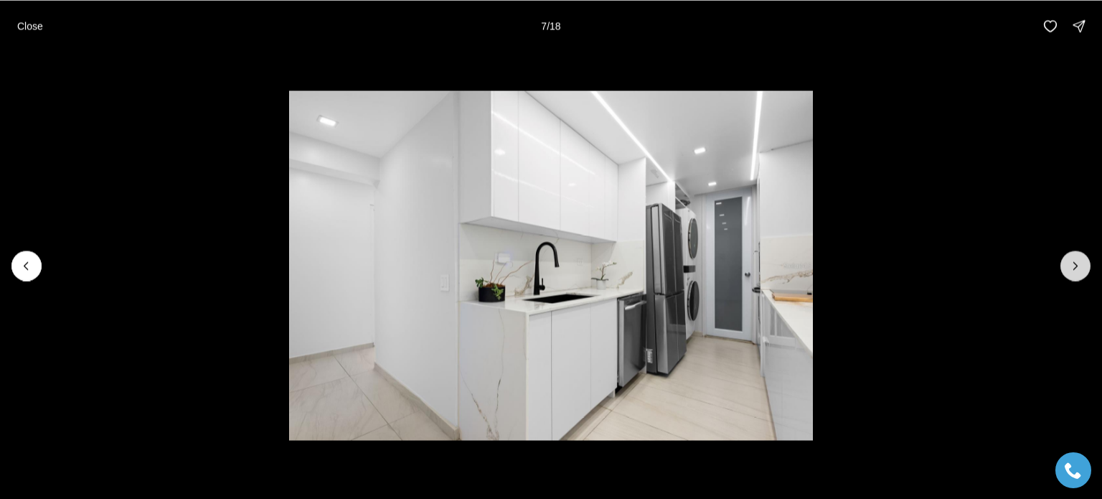
click at [1082, 263] on icon "Next slide" at bounding box center [1075, 265] width 14 height 14
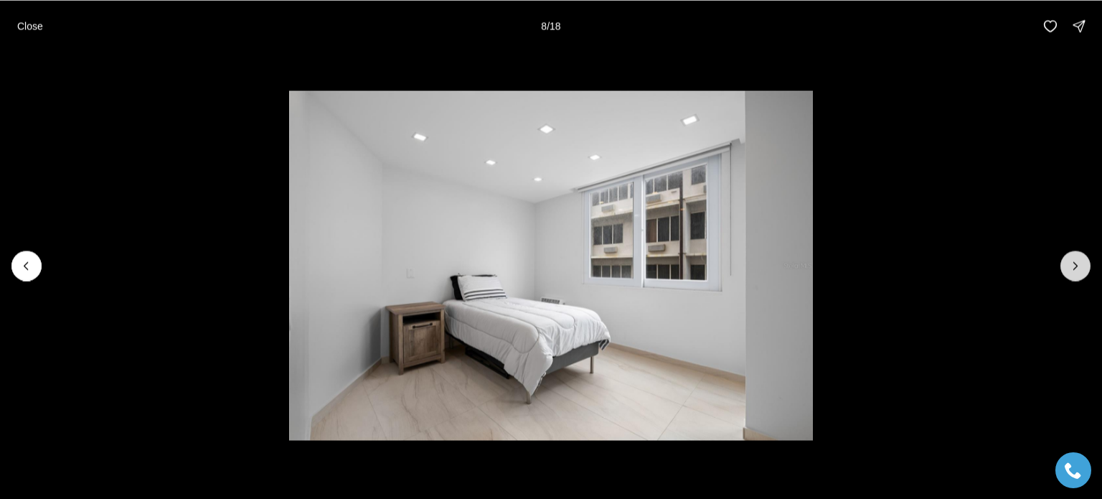
click at [1082, 263] on icon "Next slide" at bounding box center [1075, 265] width 14 height 14
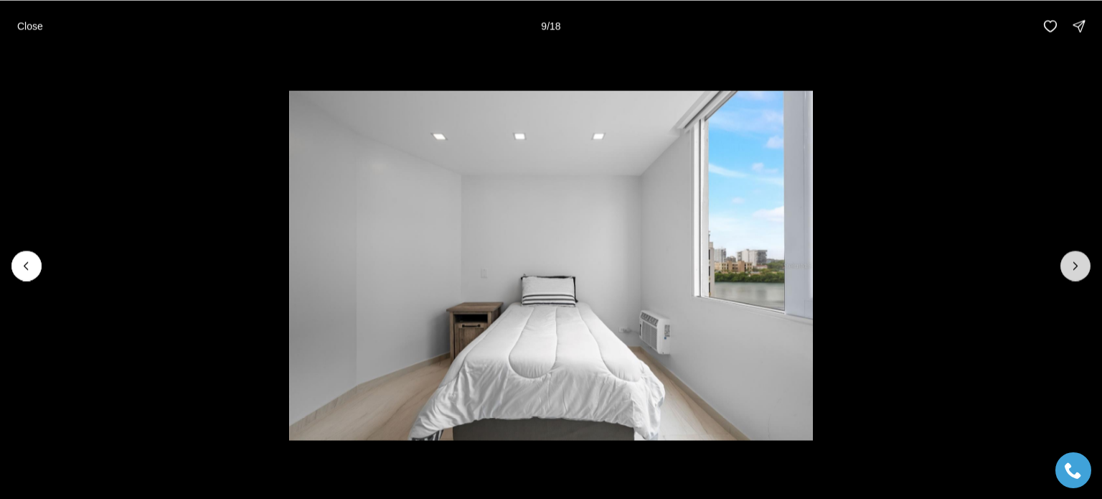
click at [1082, 263] on icon "Next slide" at bounding box center [1075, 265] width 14 height 14
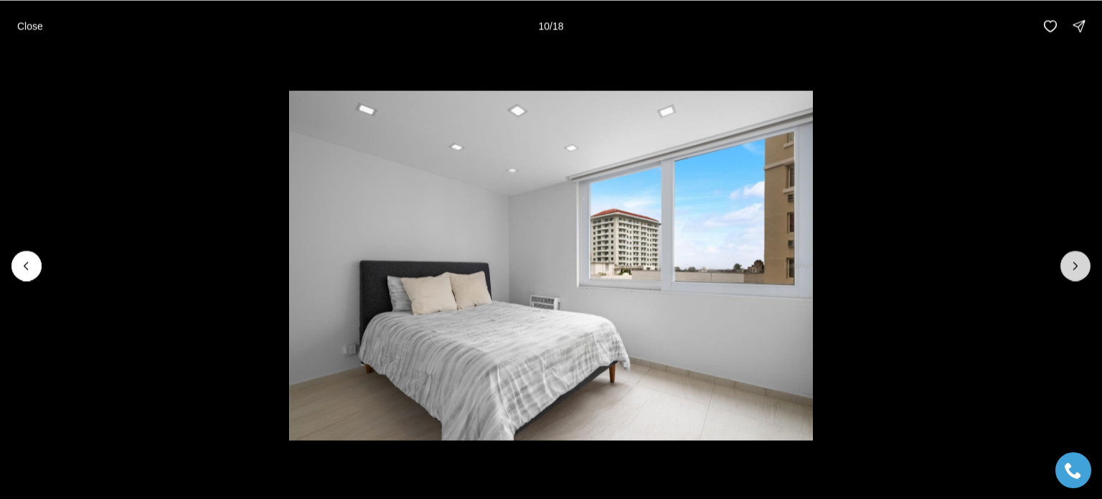
click at [1082, 263] on icon "Next slide" at bounding box center [1075, 265] width 14 height 14
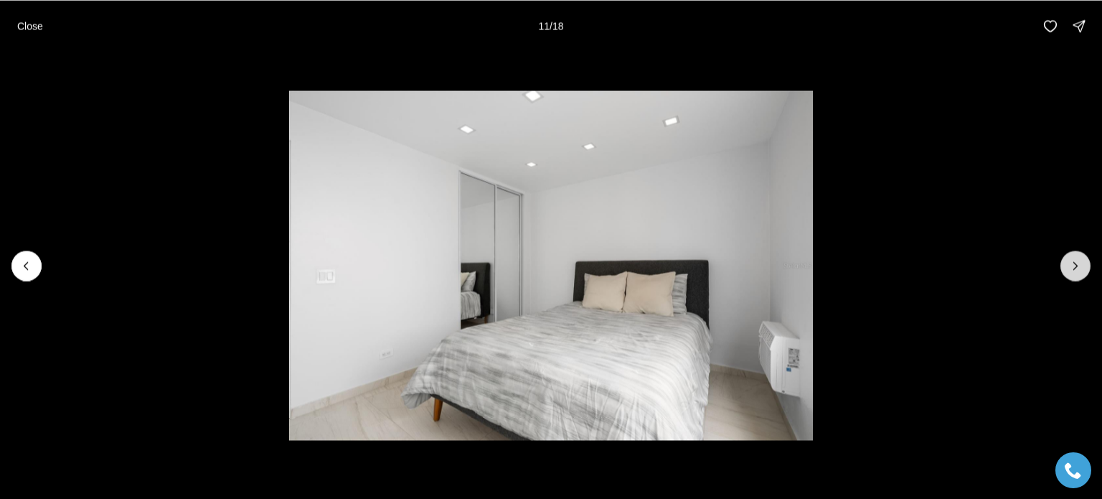
click at [1082, 263] on icon "Next slide" at bounding box center [1075, 265] width 14 height 14
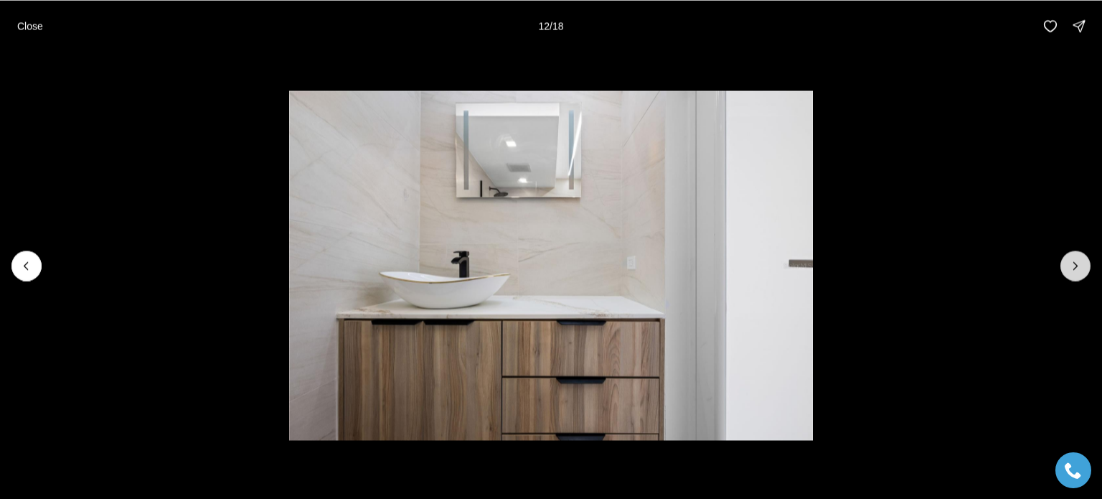
click at [1082, 263] on icon "Next slide" at bounding box center [1075, 265] width 14 height 14
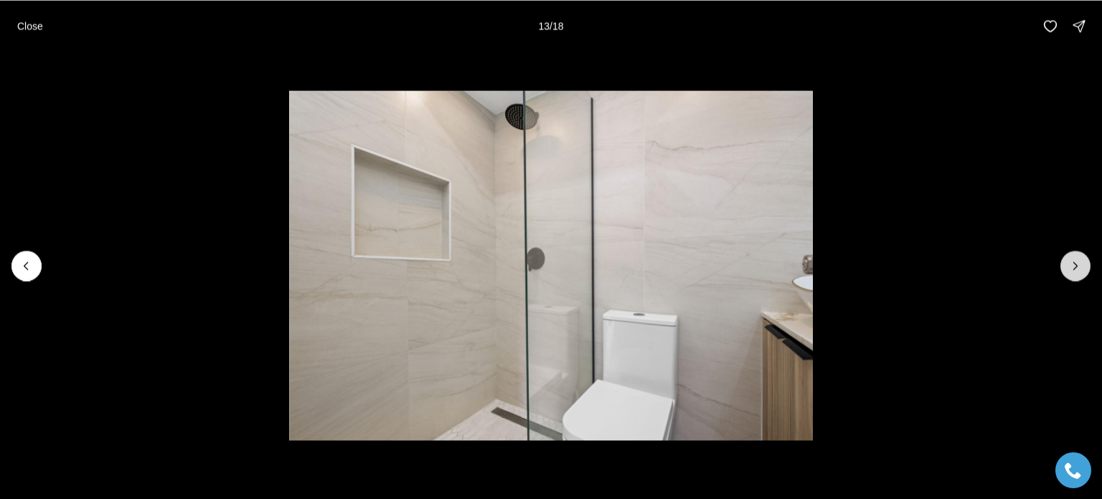
click at [1082, 263] on icon "Next slide" at bounding box center [1075, 265] width 14 height 14
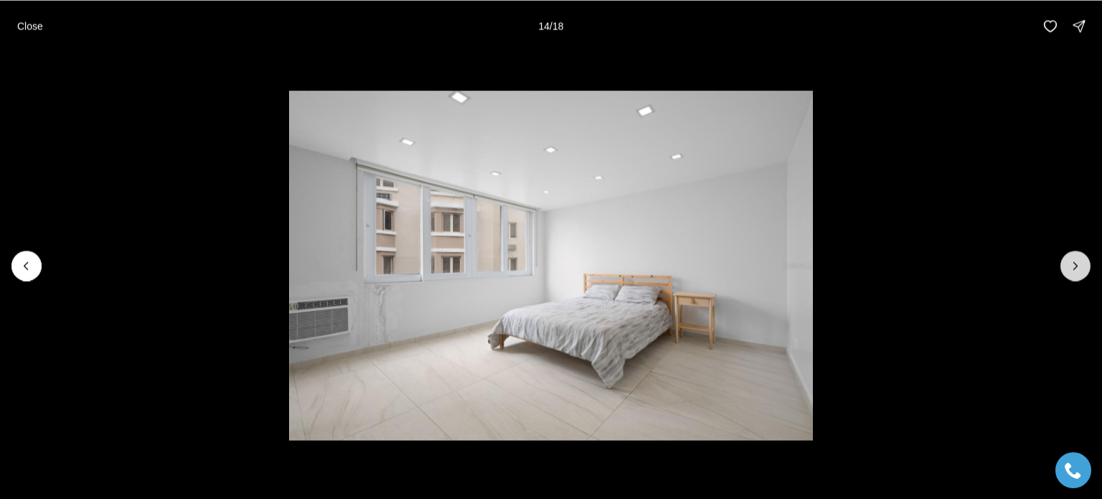
click at [1082, 263] on icon "Next slide" at bounding box center [1075, 265] width 14 height 14
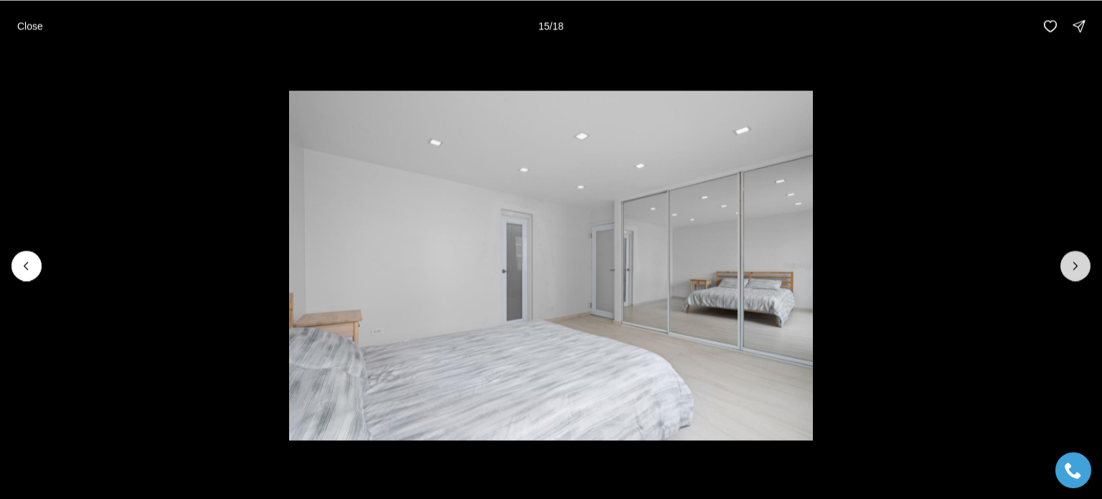
click at [1082, 263] on icon "Next slide" at bounding box center [1075, 265] width 14 height 14
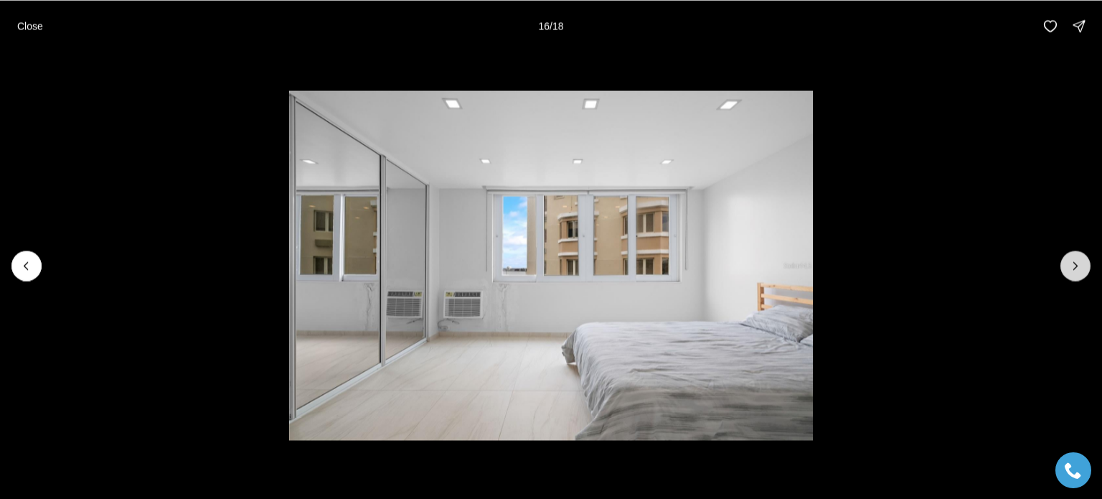
click at [1082, 263] on icon "Next slide" at bounding box center [1075, 265] width 14 height 14
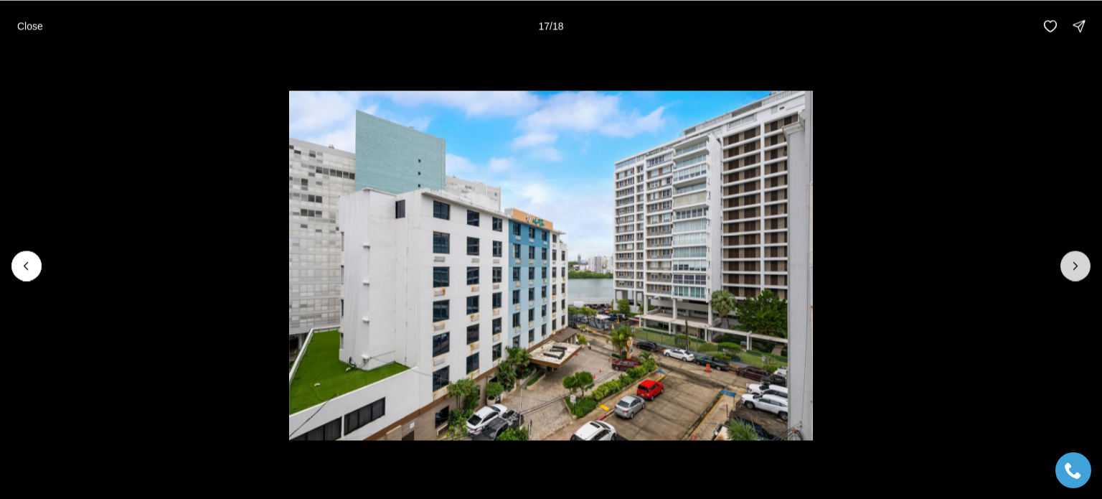
click at [1077, 264] on icon "Next slide" at bounding box center [1075, 265] width 14 height 14
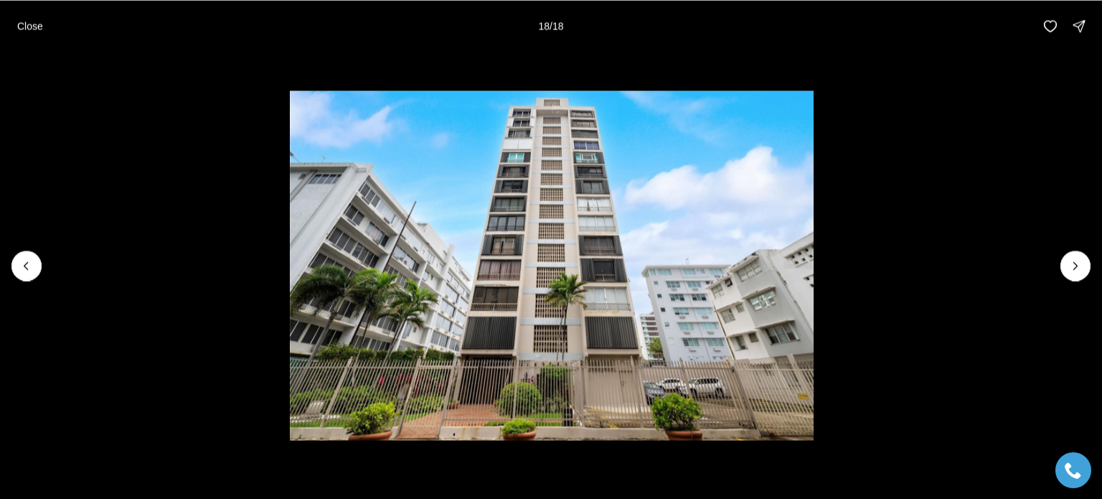
drag, startPoint x: 1077, startPoint y: 264, endPoint x: 911, endPoint y: 71, distance: 254.8
click at [911, 71] on li "18 of 18" at bounding box center [552, 265] width 1102 height 427
click at [1076, 258] on div at bounding box center [1075, 265] width 30 height 30
click at [23, 22] on p "Close" at bounding box center [30, 25] width 26 height 11
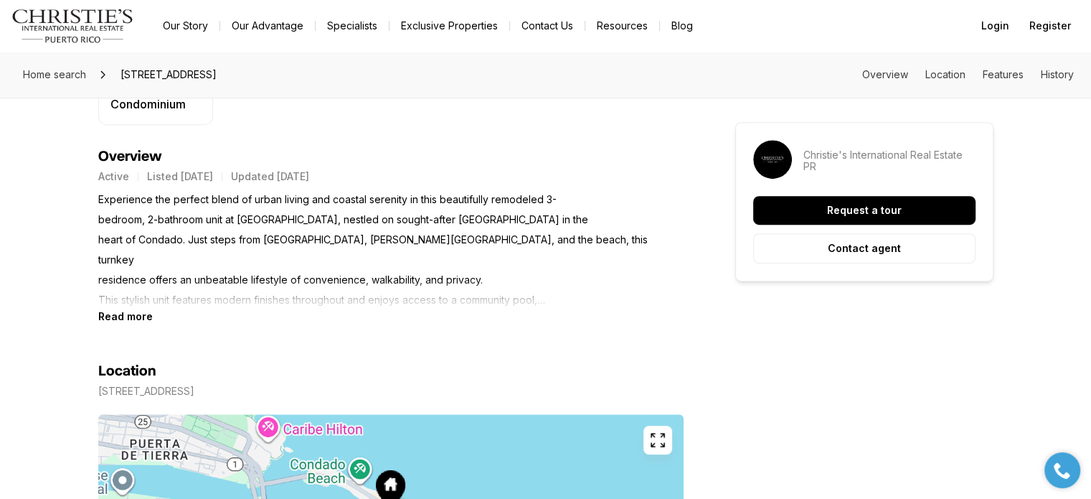
scroll to position [574, 0]
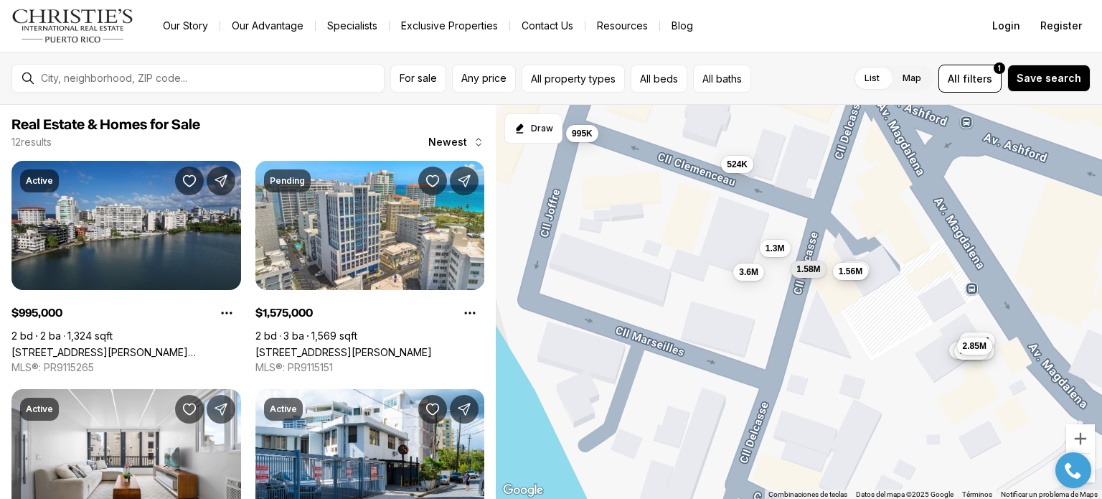
drag, startPoint x: 749, startPoint y: 271, endPoint x: 690, endPoint y: 256, distance: 60.7
click at [690, 256] on div "995K 1.58M 524K 1.3M 3.38M 3.15M 3.53M 3.08M 2.85M 3.6M 1.3M 1.56M" at bounding box center [799, 302] width 606 height 395
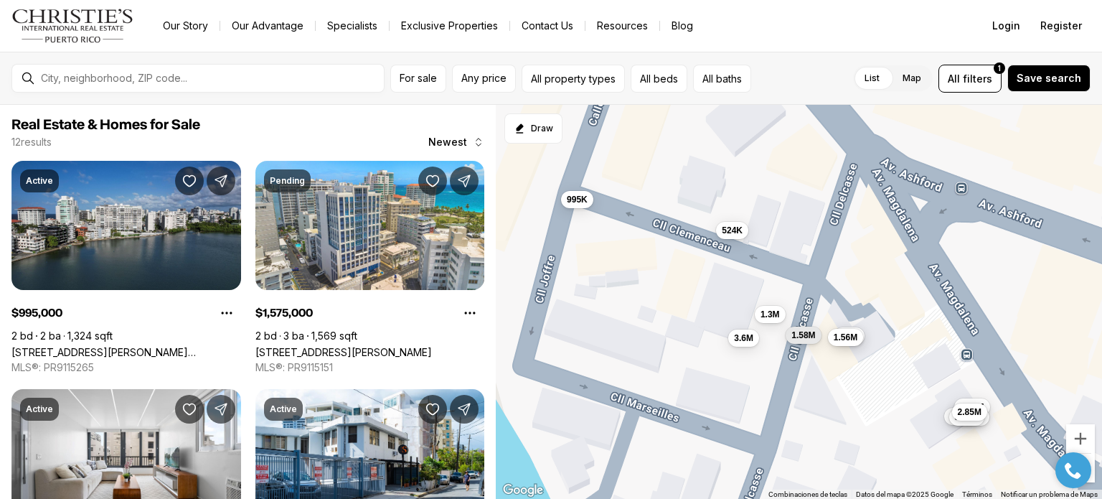
drag, startPoint x: 690, startPoint y: 255, endPoint x: 685, endPoint y: 318, distance: 62.6
click at [685, 318] on div "995K 1.58M 524K 1.3M 3.38M 3.15M 3.53M 3.08M 2.85M 3.6M 1.3M 1.56M" at bounding box center [799, 302] width 606 height 395
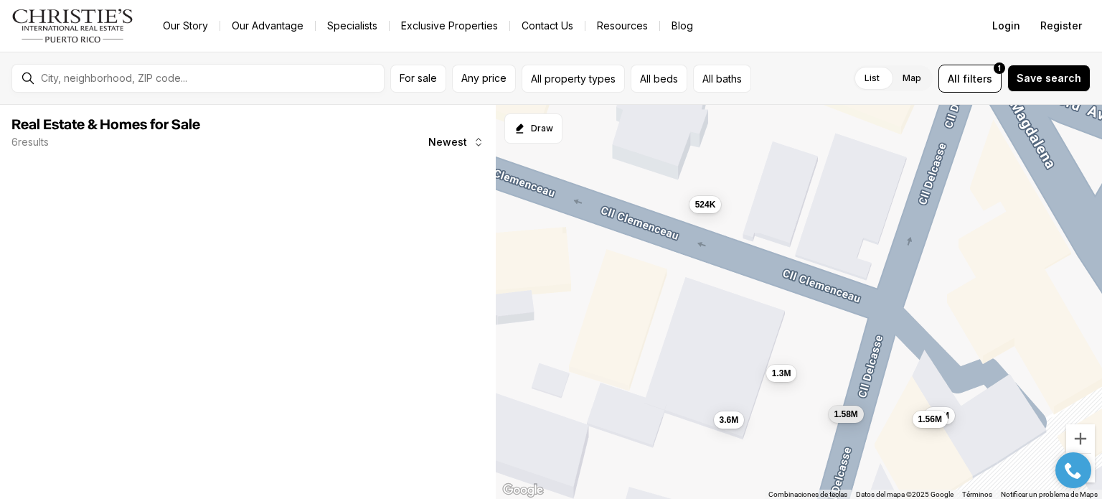
drag, startPoint x: 764, startPoint y: 292, endPoint x: 735, endPoint y: 232, distance: 67.1
click at [735, 232] on div "1.58M 524K 1.3M 3.6M 1.3M 1.56M" at bounding box center [799, 302] width 606 height 395
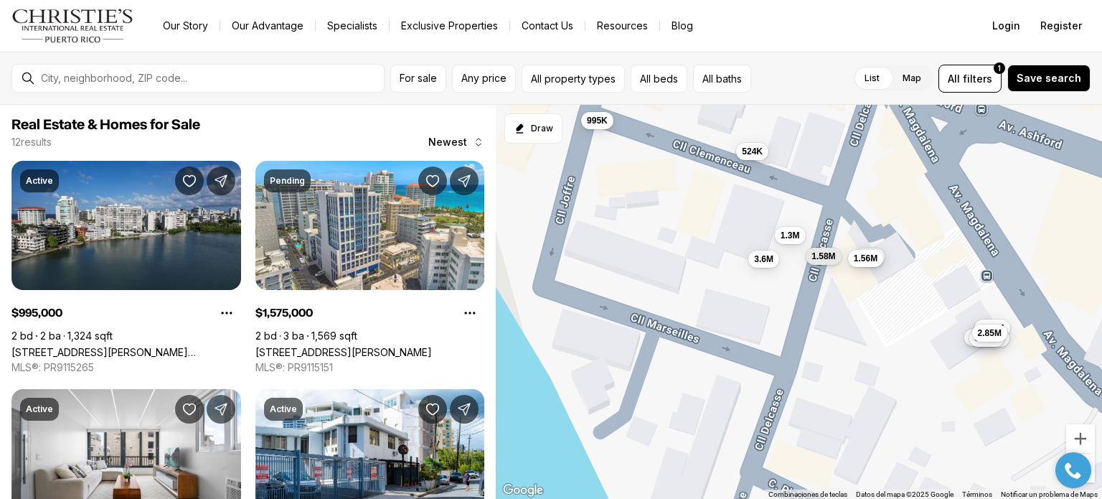
drag, startPoint x: 850, startPoint y: 346, endPoint x: 802, endPoint y: 239, distance: 117.9
click at [801, 237] on div "1.3M 1.56M 995K 1.58M 524K 3.38M 3.15M 3.53M 3.08M 2.85M 3.6M 1.3M" at bounding box center [799, 302] width 606 height 395
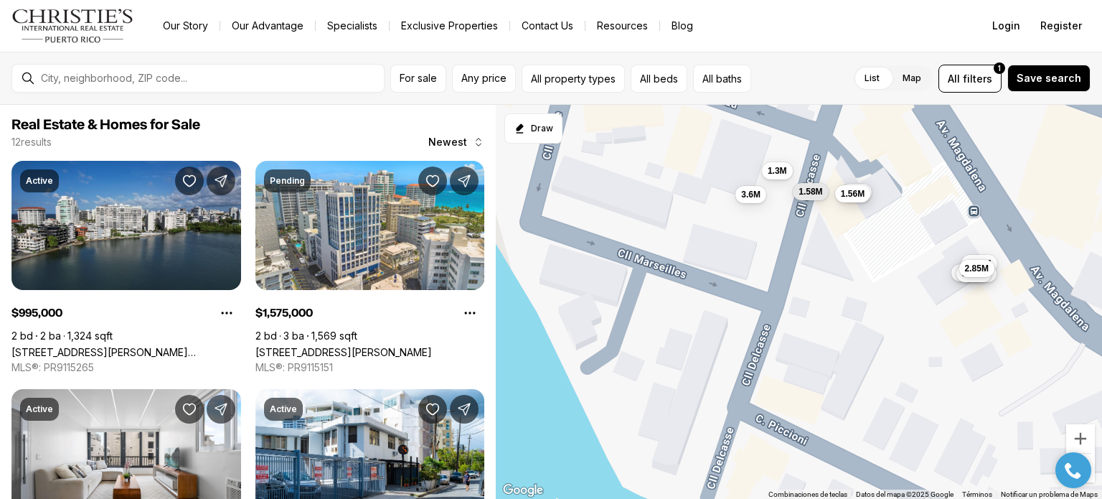
drag, startPoint x: 773, startPoint y: 269, endPoint x: 775, endPoint y: 190, distance: 78.9
click at [775, 190] on div "1.3M 1.56M 1.58M 3.6M 1.3M 995K 524K 3.38M 3.15M 3.53M 3.08M 2.85M" at bounding box center [799, 302] width 606 height 395
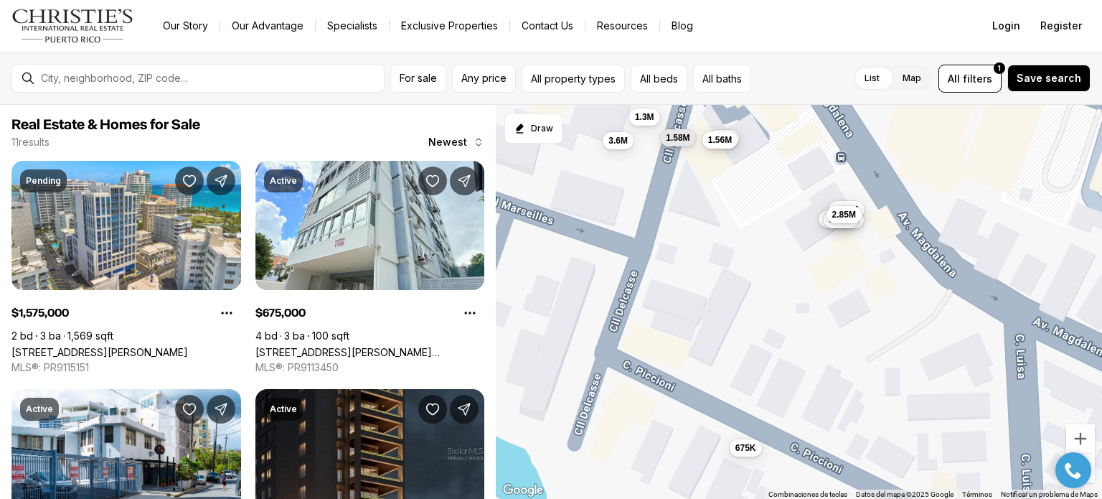
drag, startPoint x: 749, startPoint y: 227, endPoint x: 627, endPoint y: 194, distance: 126.3
click at [613, 180] on div "1.58M 675K 1.3M 3.38M 3.15M 3.53M 3.08M 2.85M 3.6M 1.3M 1.56M" at bounding box center [799, 302] width 606 height 395
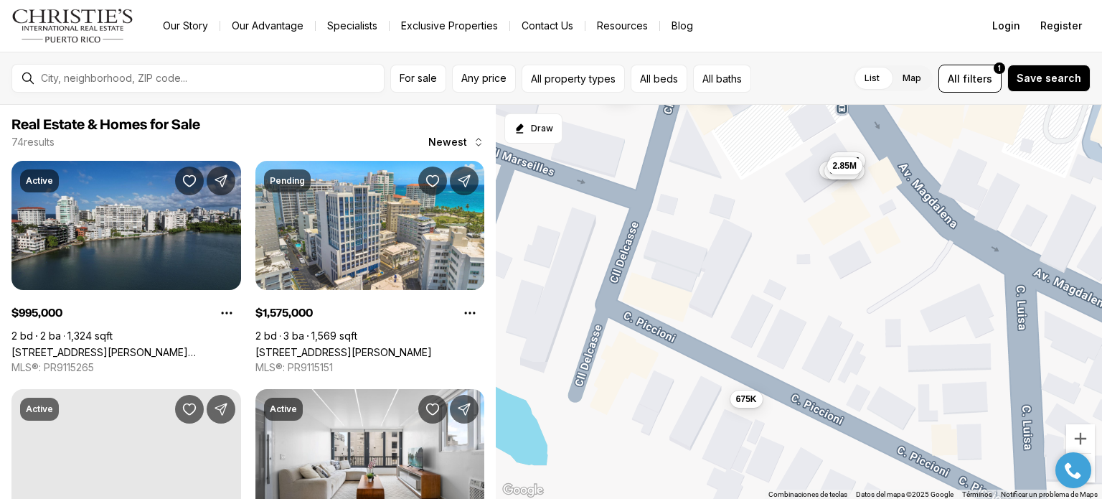
drag, startPoint x: 682, startPoint y: 275, endPoint x: 680, endPoint y: 207, distance: 68.2
click at [677, 212] on div "1.58M 675K 1.3M 3.38M 3.15M 3.53M 3.08M 2.85M 3.6M 1.3M 1.56M 995K 6.53M 4.81M …" at bounding box center [799, 302] width 606 height 395
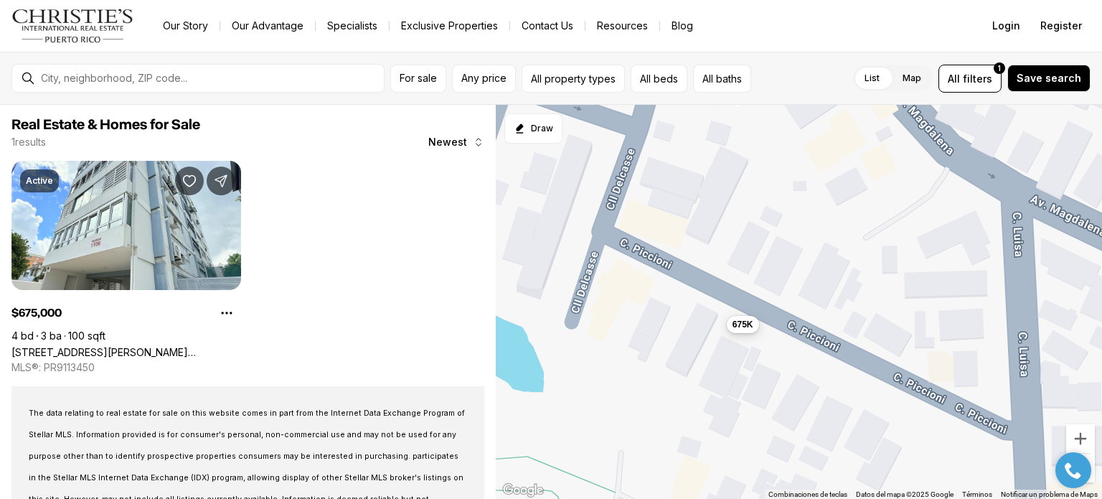
click at [745, 326] on span "675K" at bounding box center [742, 324] width 21 height 11
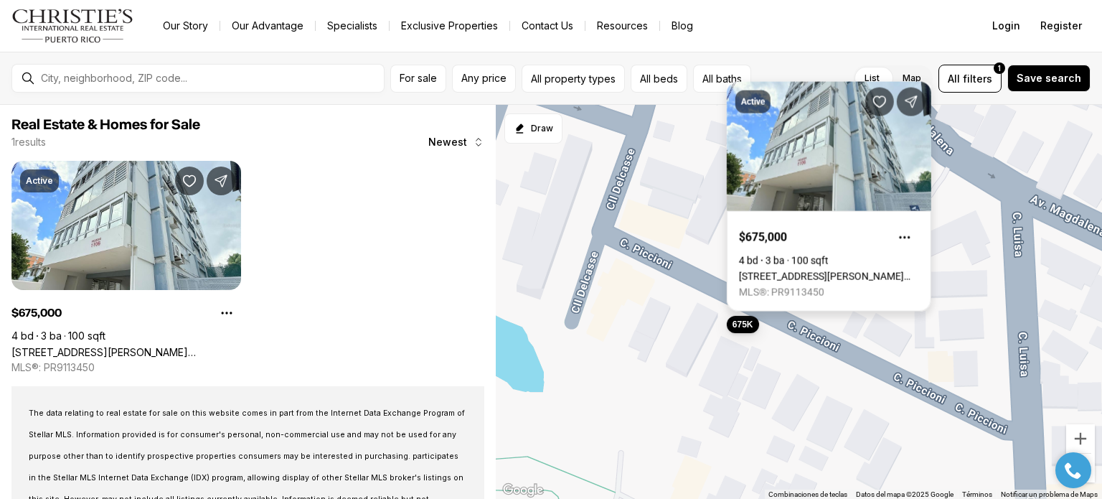
click at [769, 270] on link "[STREET_ADDRESS][PERSON_NAME][PERSON_NAME]" at bounding box center [829, 275] width 180 height 11
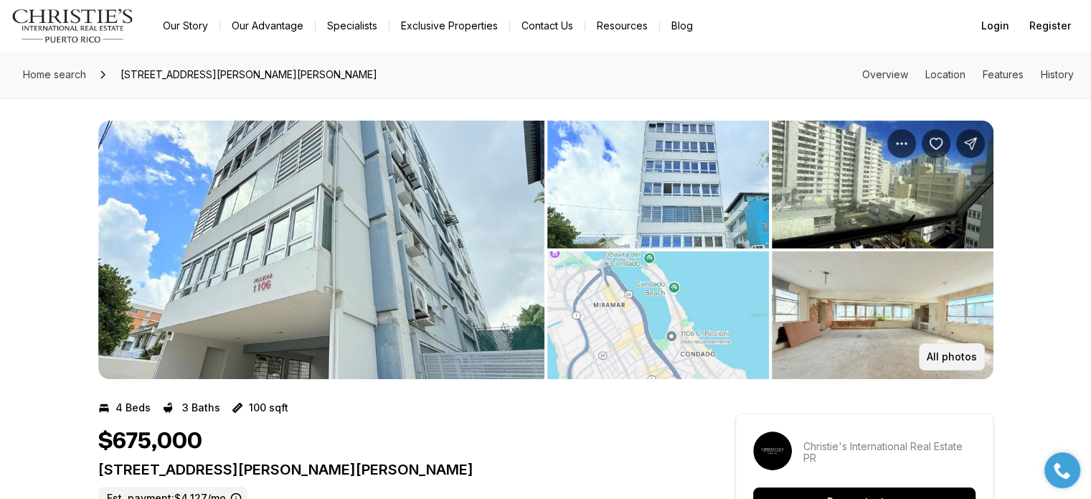
click at [956, 364] on button "All photos" at bounding box center [952, 356] width 66 height 27
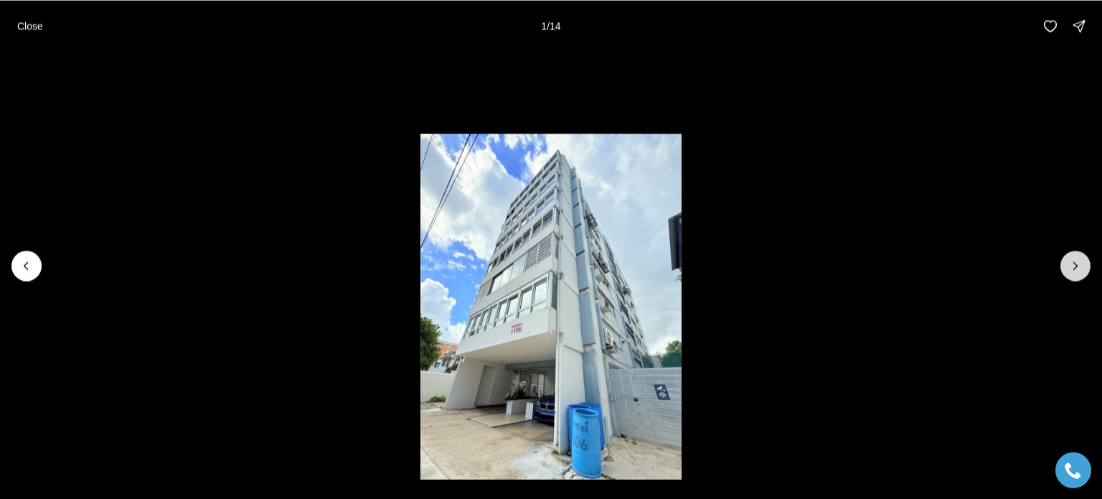
click at [1082, 268] on icon "Next slide" at bounding box center [1075, 265] width 14 height 14
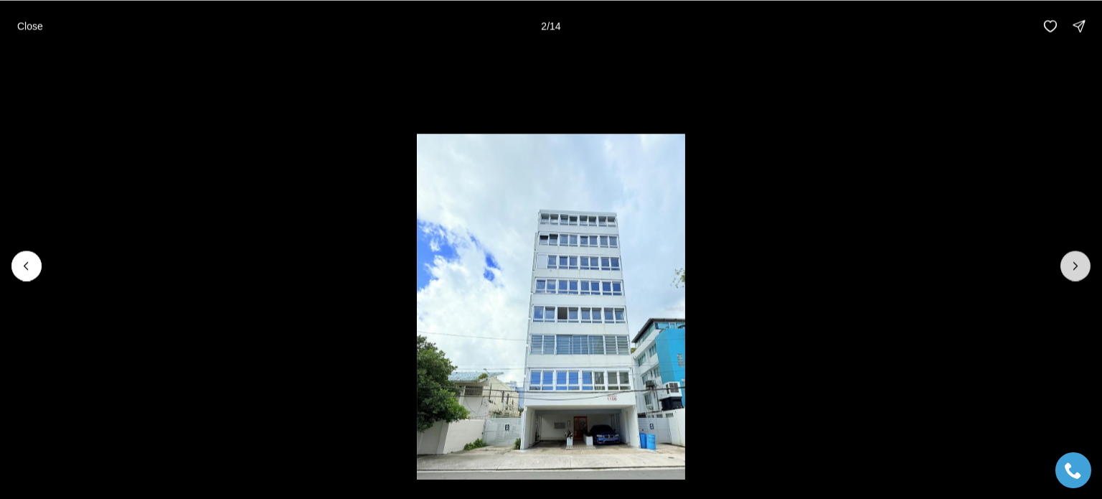
click at [1082, 268] on icon "Next slide" at bounding box center [1075, 265] width 14 height 14
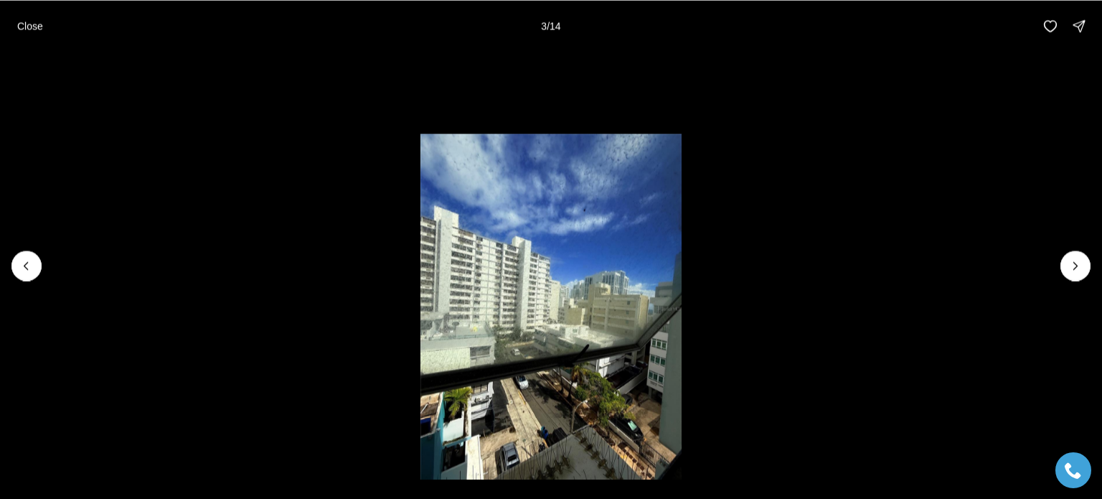
drag, startPoint x: 1082, startPoint y: 268, endPoint x: 997, endPoint y: 95, distance: 193.1
click at [997, 95] on li "3 of 14" at bounding box center [551, 265] width 1102 height 427
click at [1077, 265] on icon "Next slide" at bounding box center [1076, 265] width 4 height 7
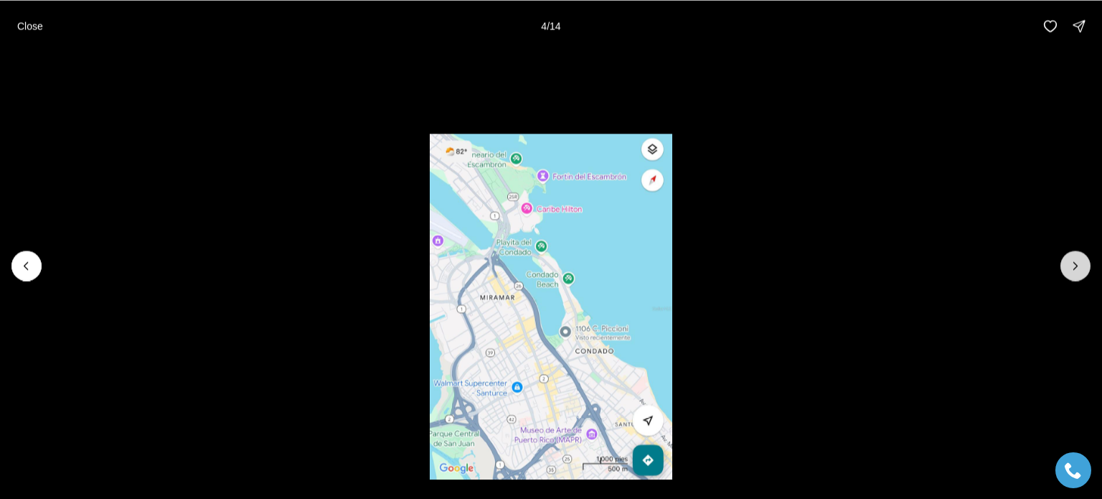
click at [1077, 265] on icon "Next slide" at bounding box center [1076, 265] width 4 height 7
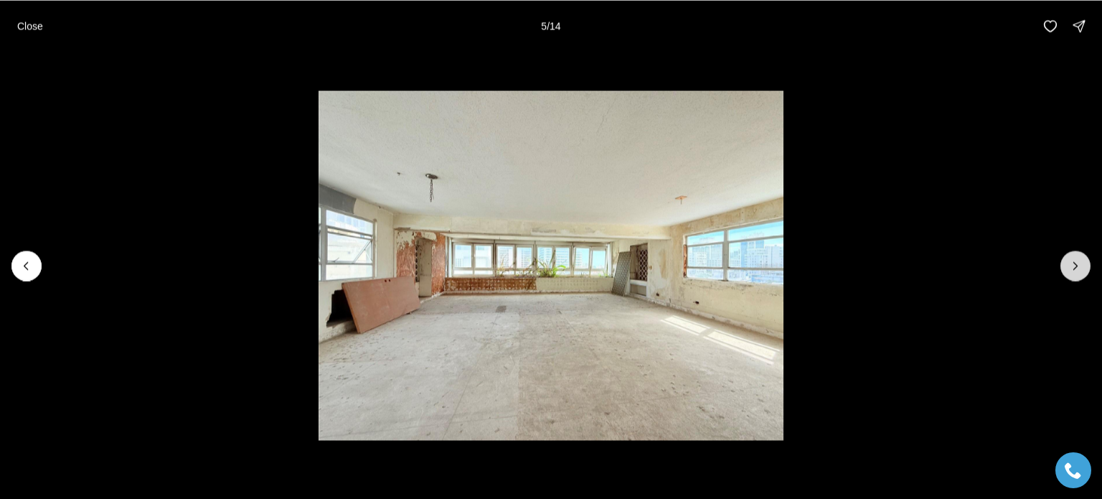
click at [1077, 265] on icon "Next slide" at bounding box center [1076, 265] width 4 height 7
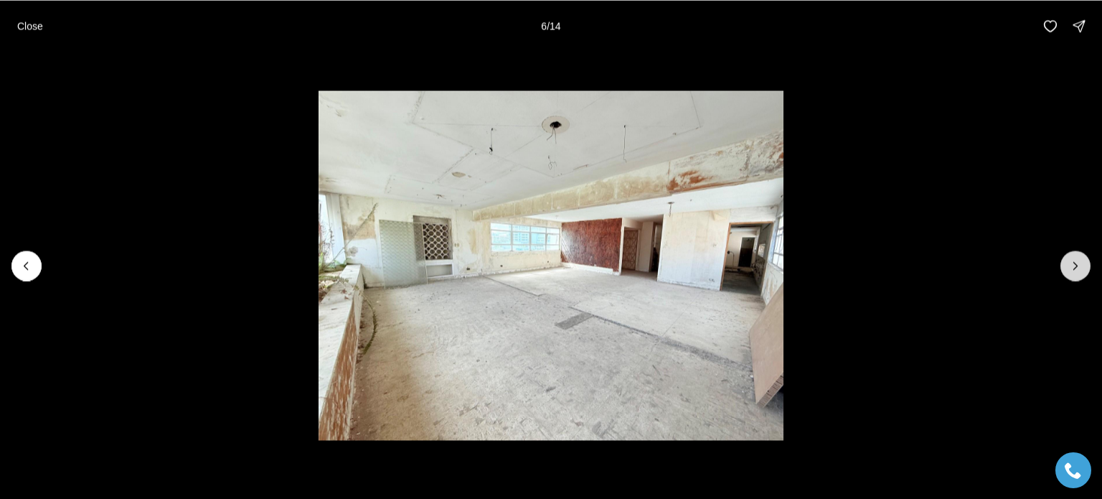
click at [1077, 265] on icon "Next slide" at bounding box center [1076, 265] width 4 height 7
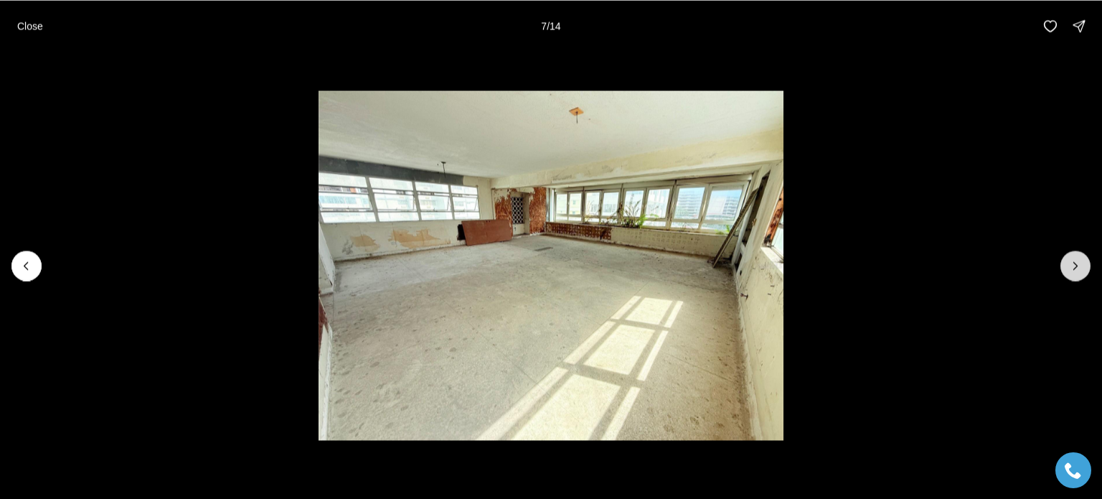
click at [1077, 265] on icon "Next slide" at bounding box center [1076, 265] width 4 height 7
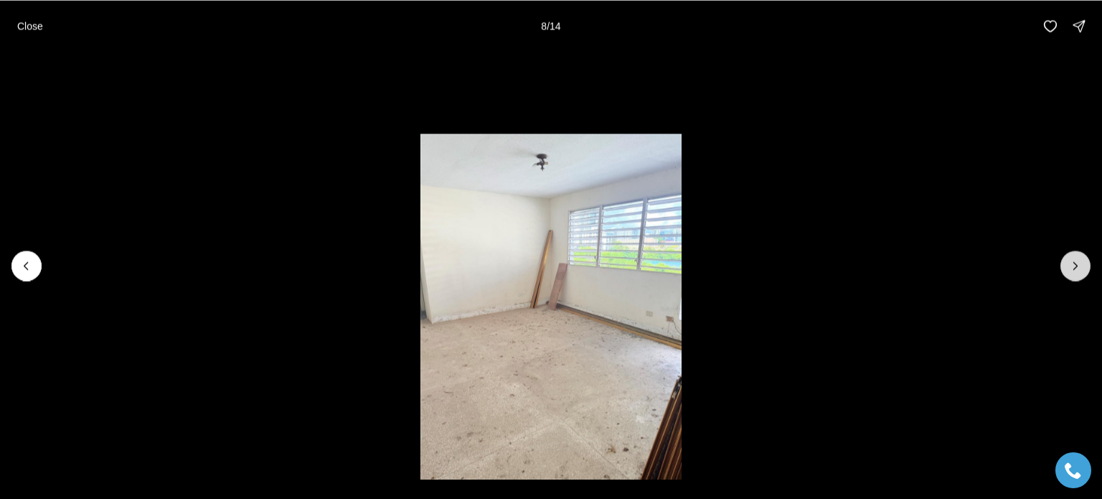
click at [1077, 265] on icon "Next slide" at bounding box center [1076, 265] width 4 height 7
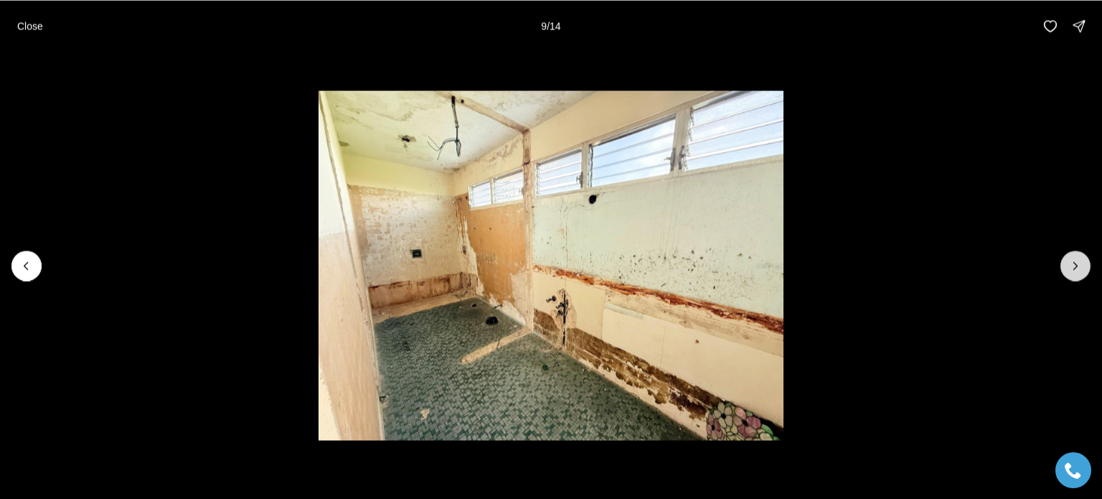
click at [1077, 265] on icon "Next slide" at bounding box center [1076, 265] width 4 height 7
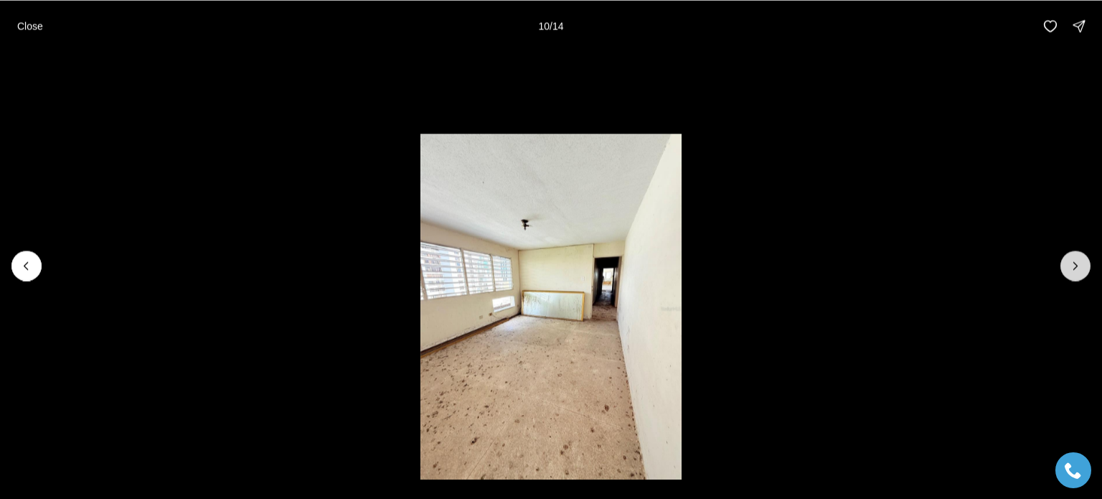
click at [1077, 265] on icon "Next slide" at bounding box center [1076, 265] width 4 height 7
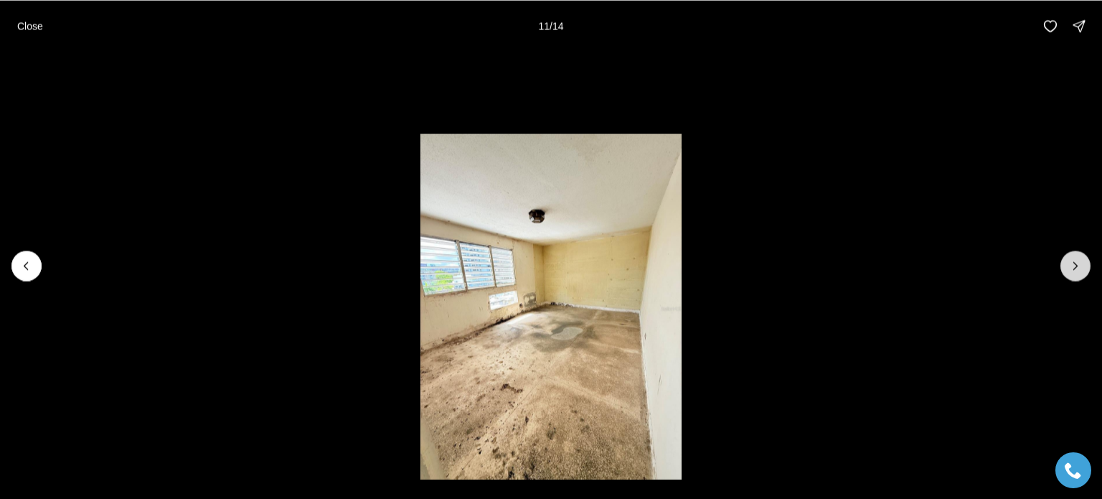
click at [1077, 265] on icon "Next slide" at bounding box center [1076, 265] width 4 height 7
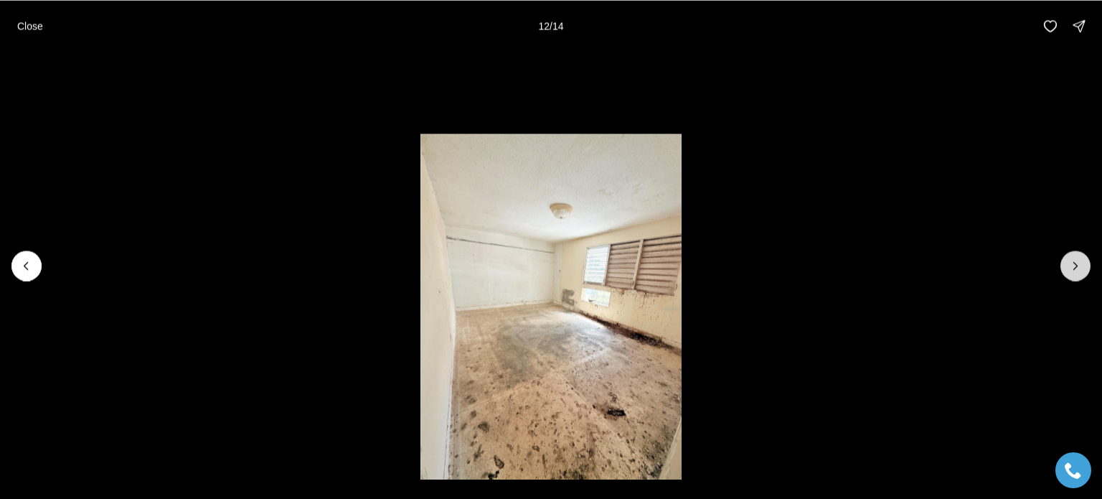
click at [1077, 265] on icon "Next slide" at bounding box center [1076, 265] width 4 height 7
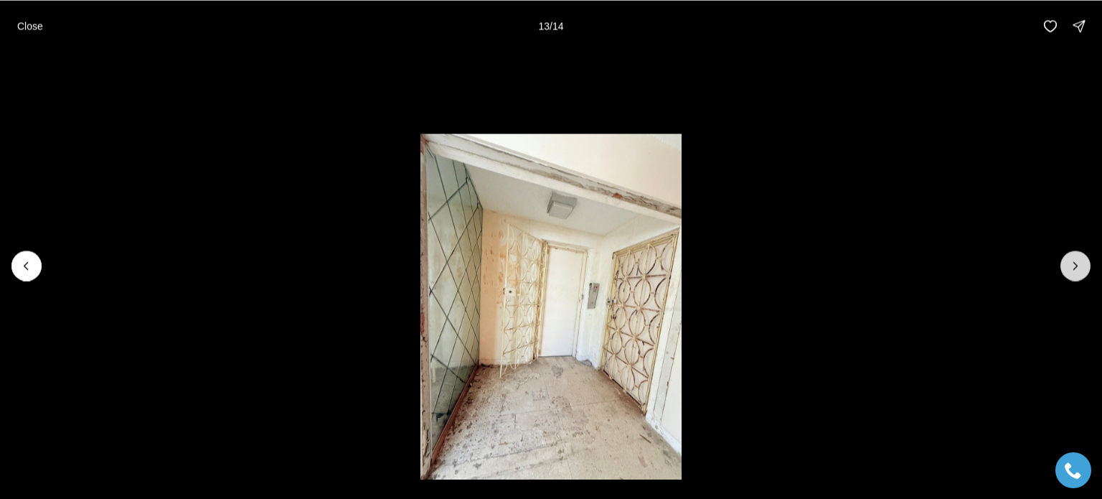
click at [1077, 265] on icon "Next slide" at bounding box center [1076, 265] width 4 height 7
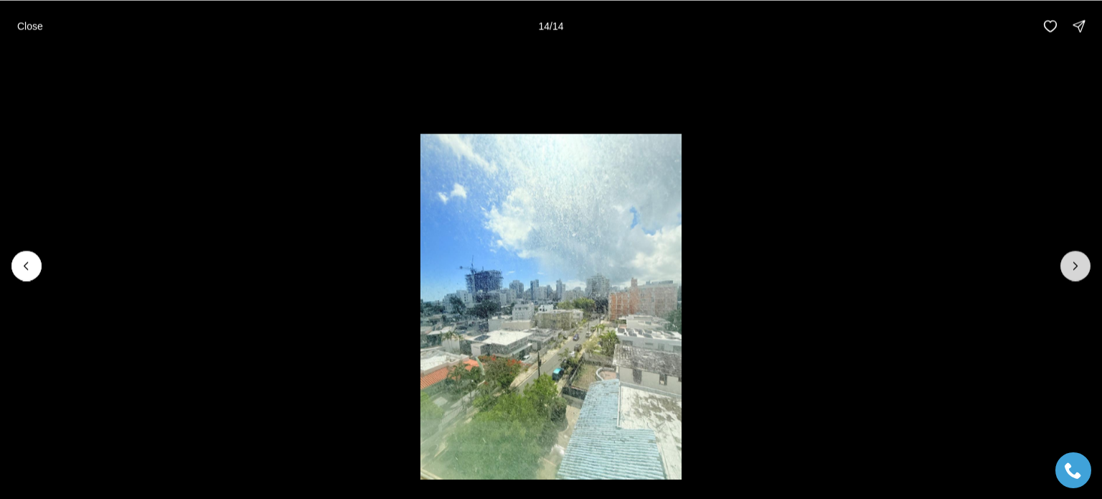
click at [1077, 265] on div at bounding box center [1075, 265] width 30 height 30
click at [23, 24] on p "Close" at bounding box center [30, 25] width 26 height 11
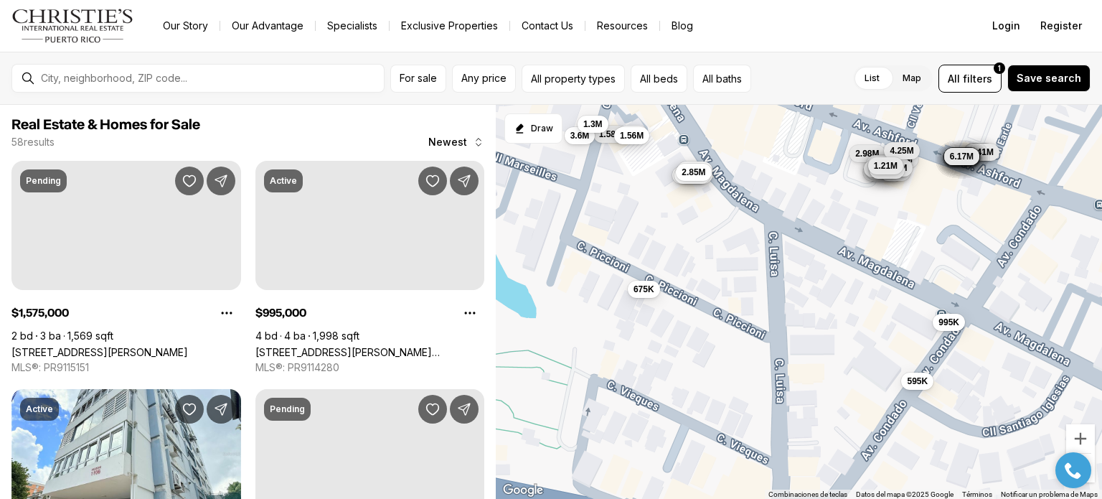
drag, startPoint x: 801, startPoint y: 246, endPoint x: 666, endPoint y: 243, distance: 134.9
click at [666, 243] on div "675K 1.58M 995K 6.26M 8.71M 1.3M 3.38M 3.15M 3.53M 3.08M 2.85M 3.6M 3.88M 1.81M…" at bounding box center [799, 302] width 606 height 395
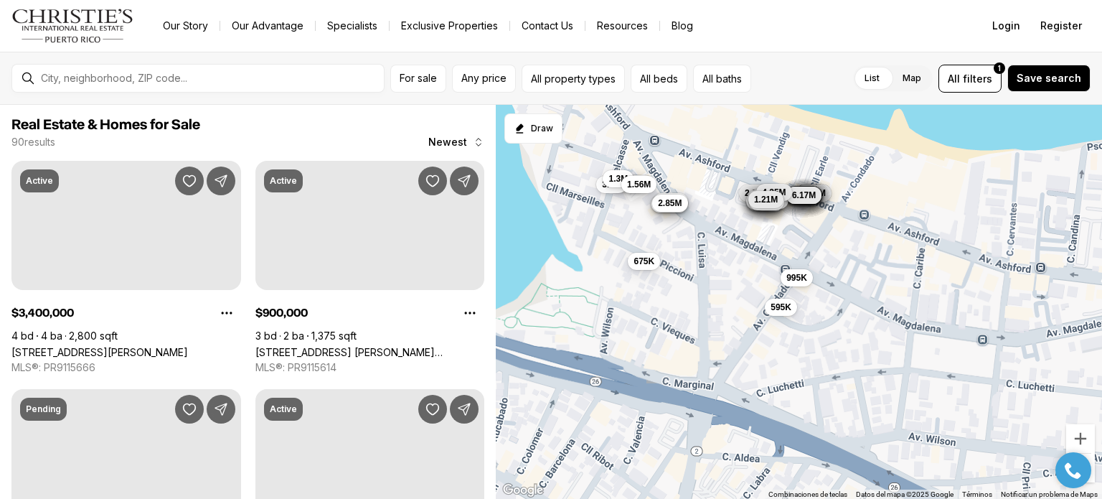
drag, startPoint x: 720, startPoint y: 270, endPoint x: 699, endPoint y: 261, distance: 23.2
click at [699, 261] on div "675K 1.58M 995K 6.26M 8.71M 1.3M 3.38M 3.15M 3.53M 3.08M 2.85M 3.6M 3.88M 1.81M…" at bounding box center [799, 302] width 606 height 395
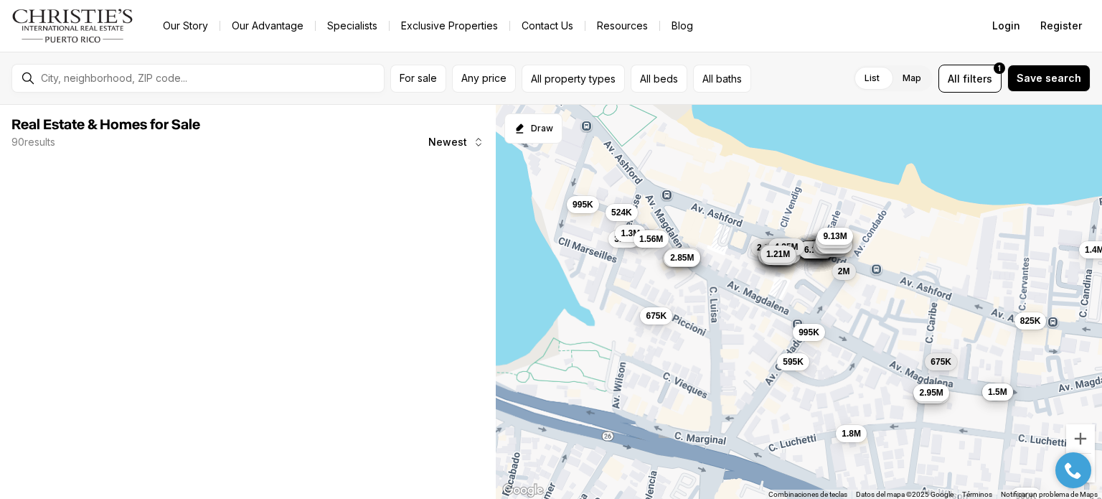
drag, startPoint x: 705, startPoint y: 243, endPoint x: 720, endPoint y: 306, distance: 64.7
click at [720, 306] on div "675K 1.58M 995K 6.26M 8.71M 1.3M 3.38M 3.15M 3.53M 3.08M 2.85M 3.6M 3.88M 1.81M…" at bounding box center [799, 302] width 606 height 395
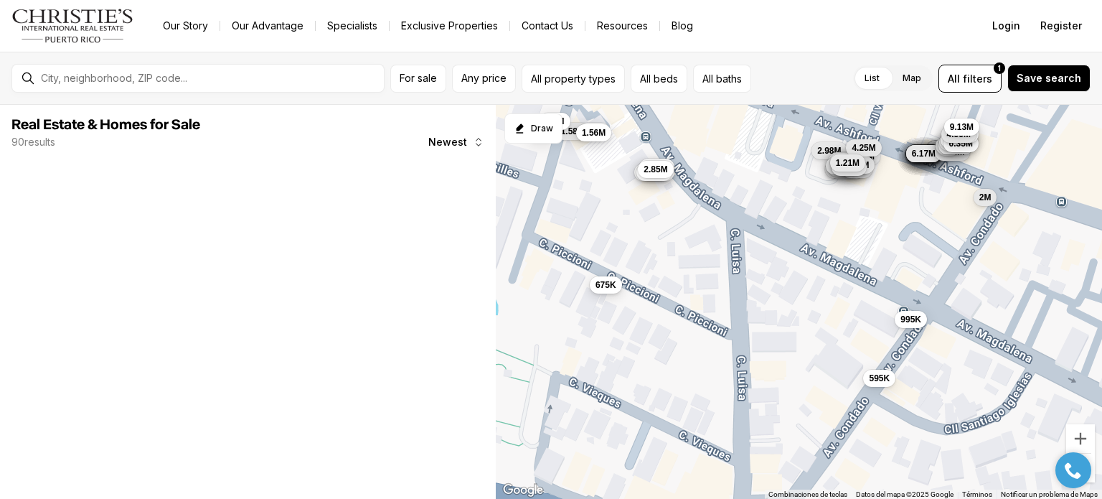
click at [610, 294] on div "675K" at bounding box center [606, 286] width 32 height 17
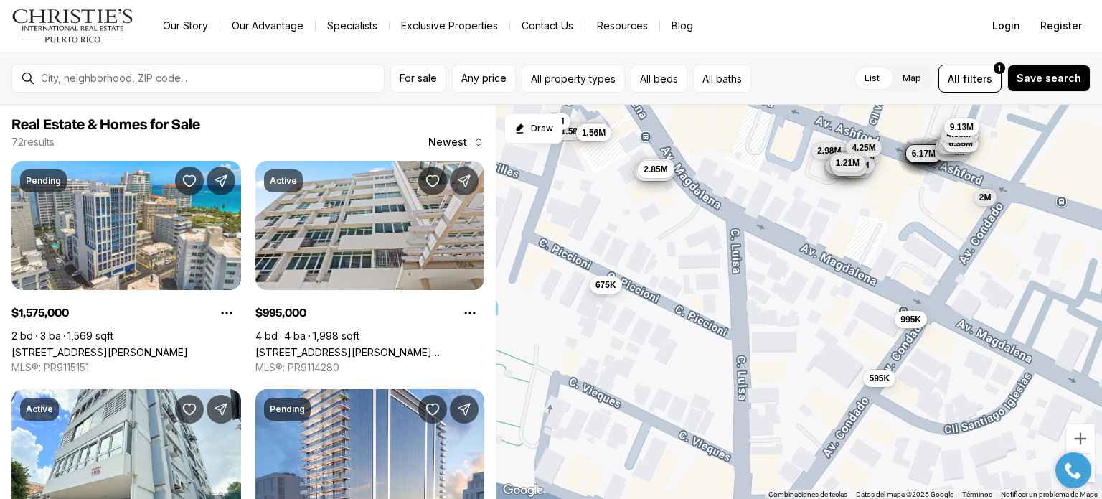
click at [613, 286] on span "675K" at bounding box center [605, 284] width 21 height 11
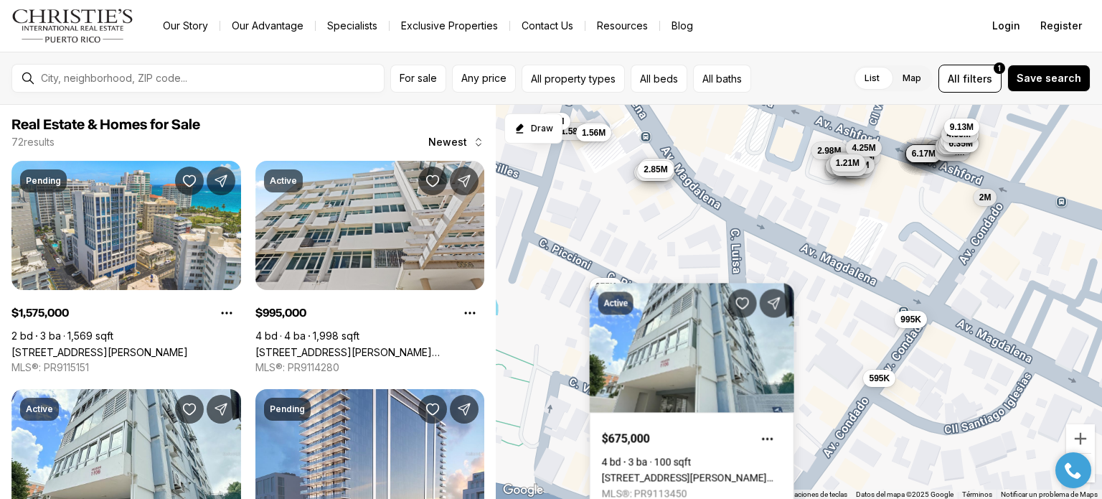
click at [687, 244] on div "675K 1.58M 995K 6.26M 8.71M 1.3M 3.38M 3.15M 3.53M 3.08M 2.85M 3.6M 3.88M 1.81M…" at bounding box center [799, 302] width 606 height 395
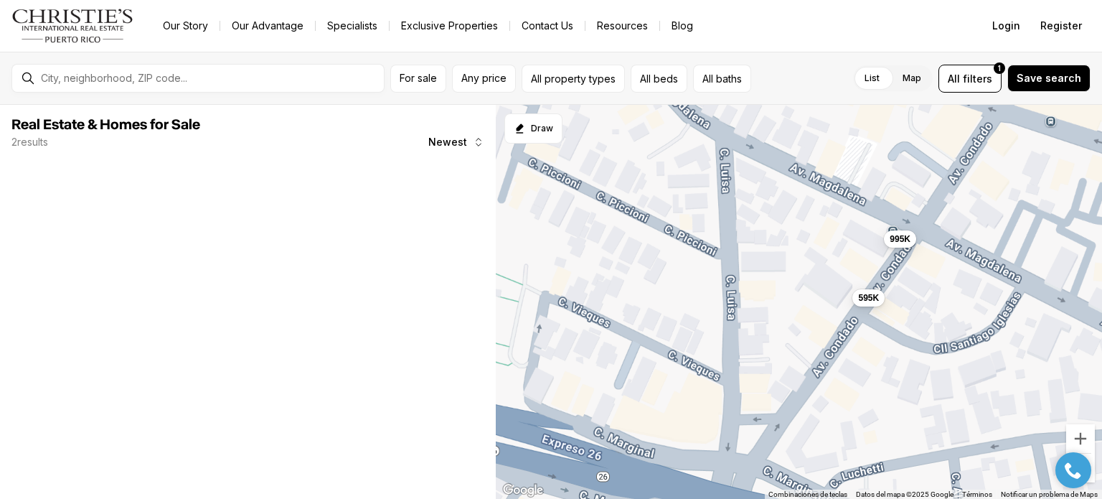
drag, startPoint x: 827, startPoint y: 291, endPoint x: 813, endPoint y: 202, distance: 89.4
click at [813, 203] on div "995K 595K" at bounding box center [799, 302] width 606 height 395
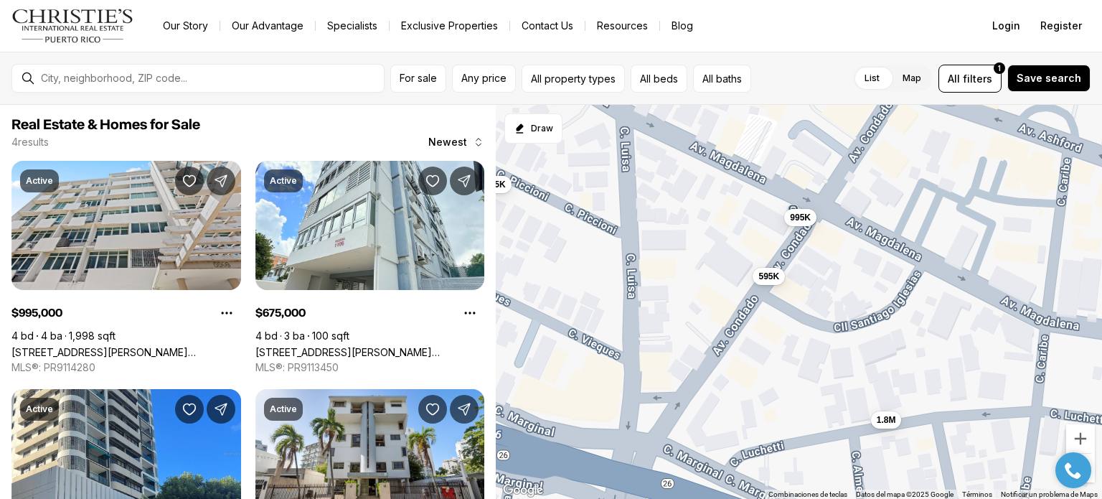
drag, startPoint x: 783, startPoint y: 280, endPoint x: 698, endPoint y: 272, distance: 85.8
click at [692, 274] on div "995K 595K 675K 1.8M" at bounding box center [799, 302] width 606 height 395
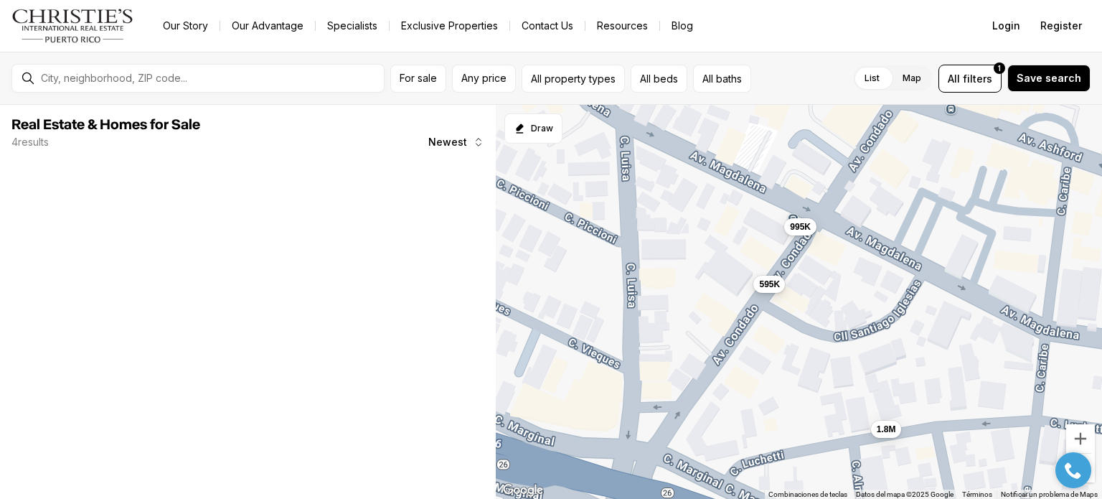
click at [778, 291] on button "595K" at bounding box center [769, 283] width 32 height 17
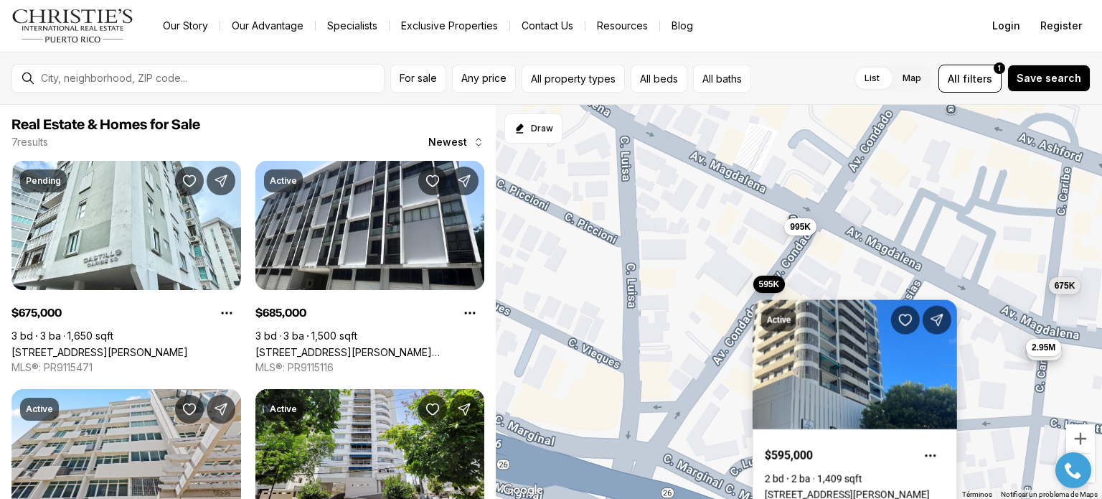
click at [812, 489] on link "[STREET_ADDRESS][PERSON_NAME]" at bounding box center [847, 494] width 165 height 11
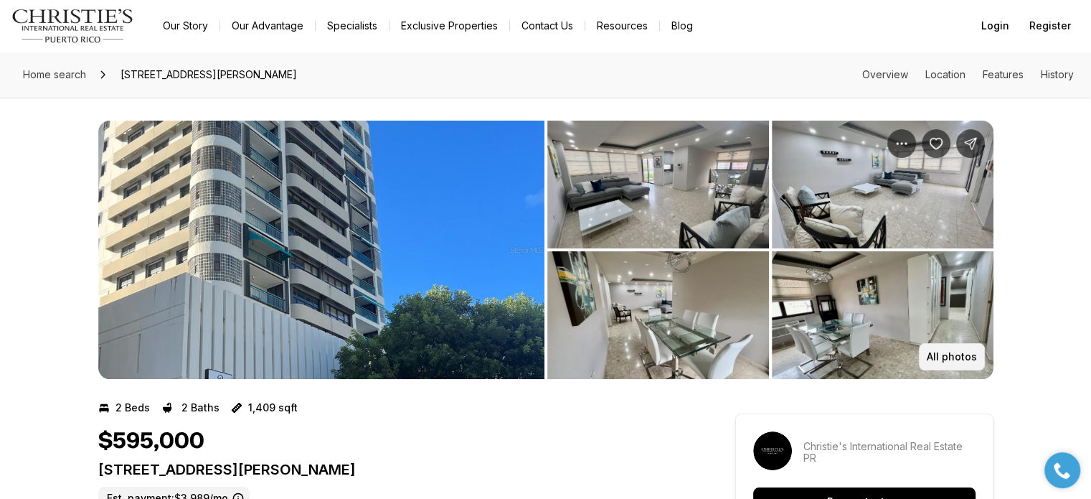
click at [948, 357] on p "All photos" at bounding box center [952, 356] width 50 height 11
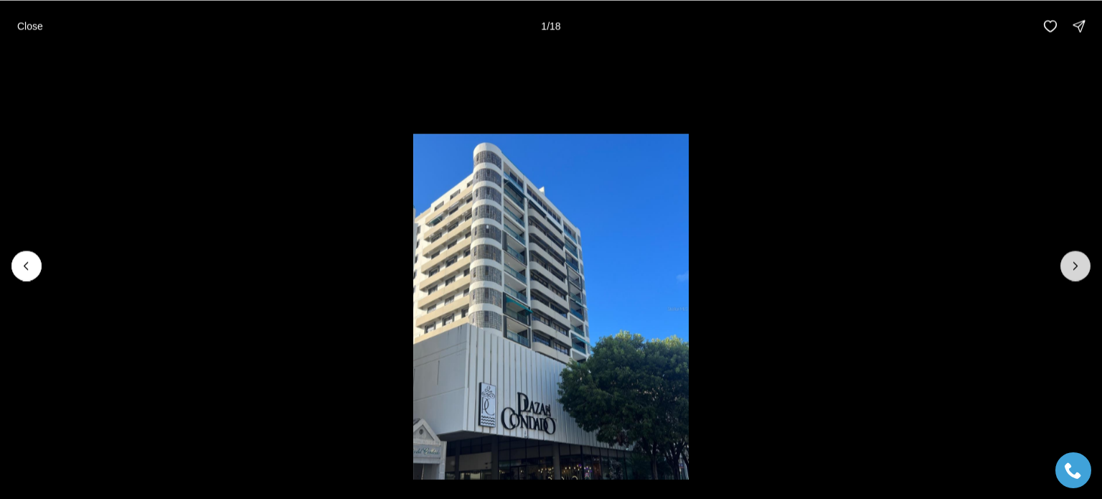
click at [1074, 266] on icon "Next slide" at bounding box center [1075, 265] width 14 height 14
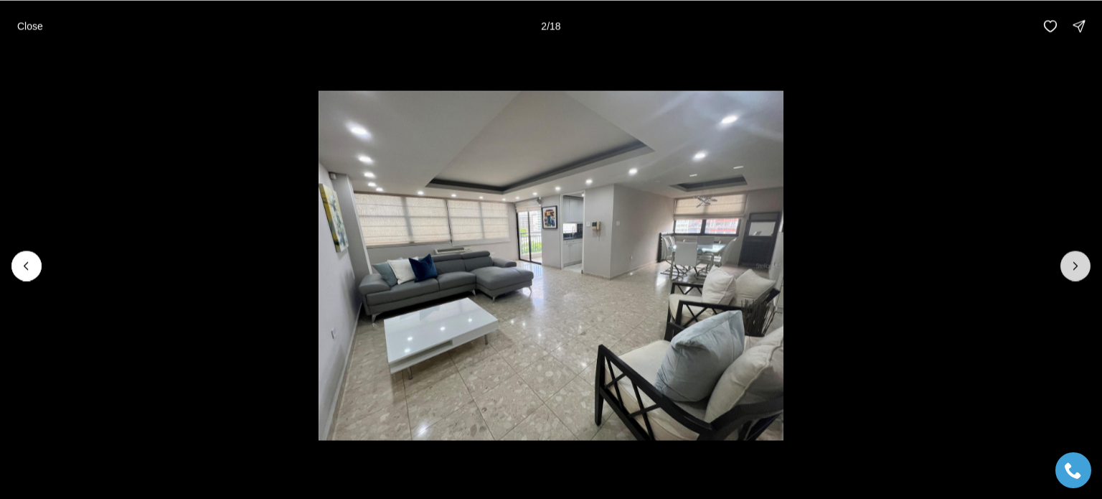
click at [1074, 266] on icon "Next slide" at bounding box center [1075, 265] width 14 height 14
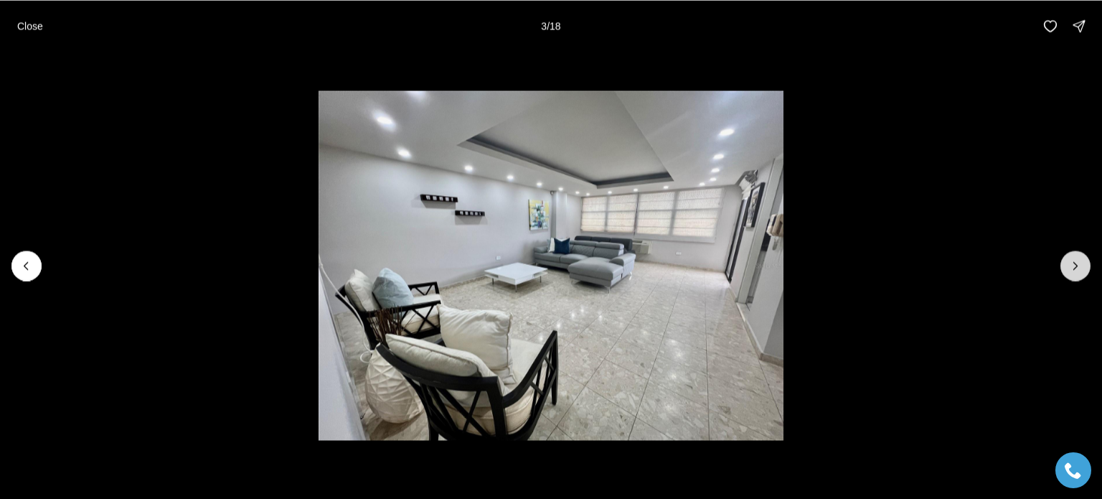
click at [1082, 263] on icon "Next slide" at bounding box center [1075, 265] width 14 height 14
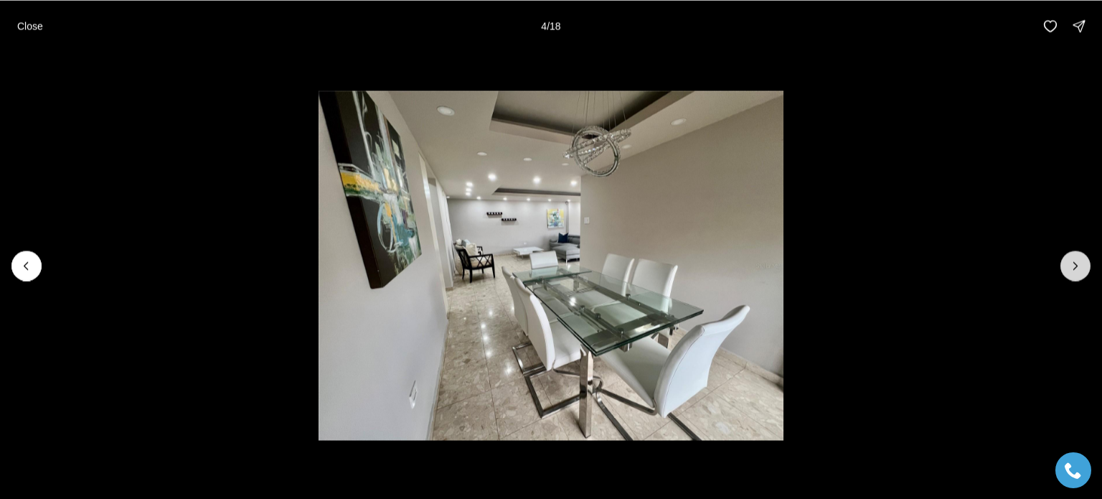
click at [1082, 263] on icon "Next slide" at bounding box center [1075, 265] width 14 height 14
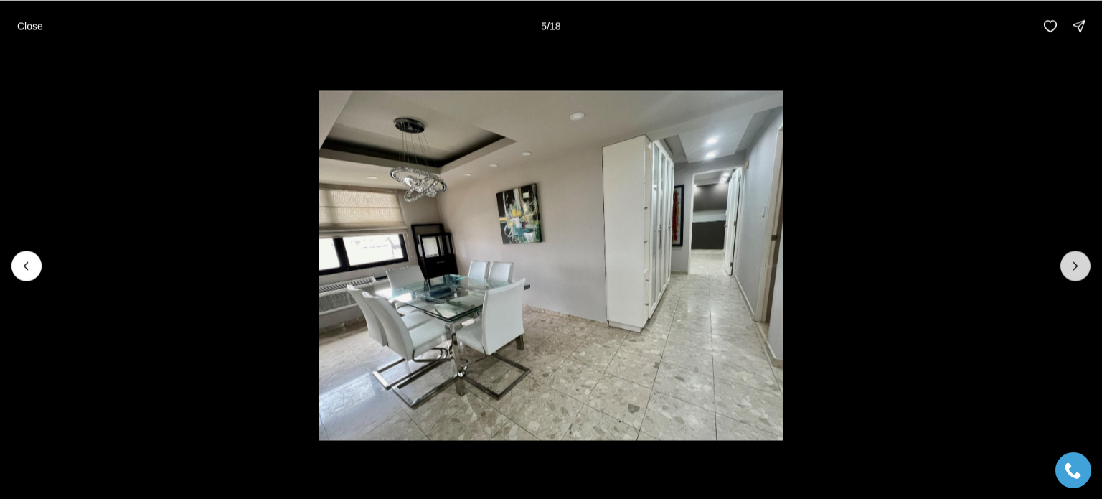
click at [1082, 263] on icon "Next slide" at bounding box center [1075, 265] width 14 height 14
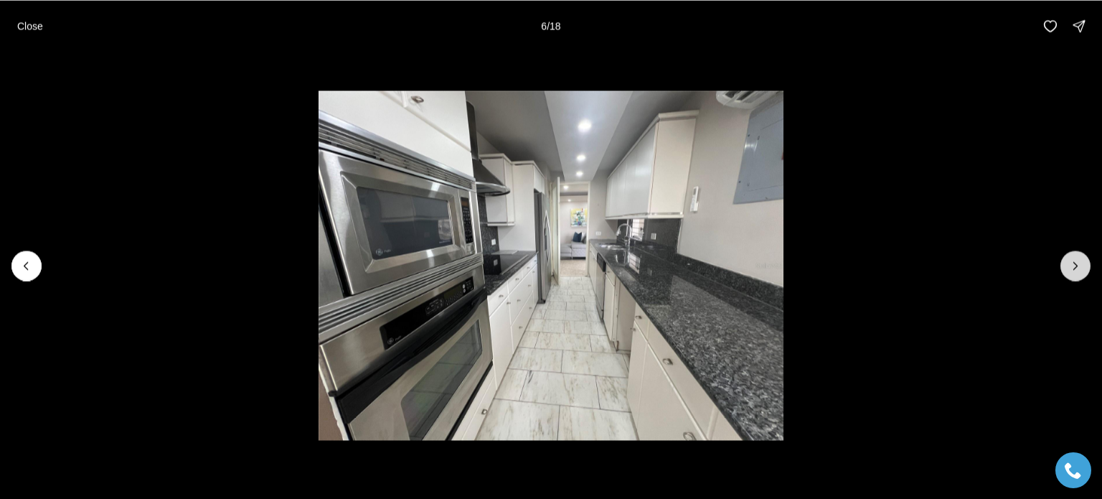
click at [1082, 263] on icon "Next slide" at bounding box center [1075, 265] width 14 height 14
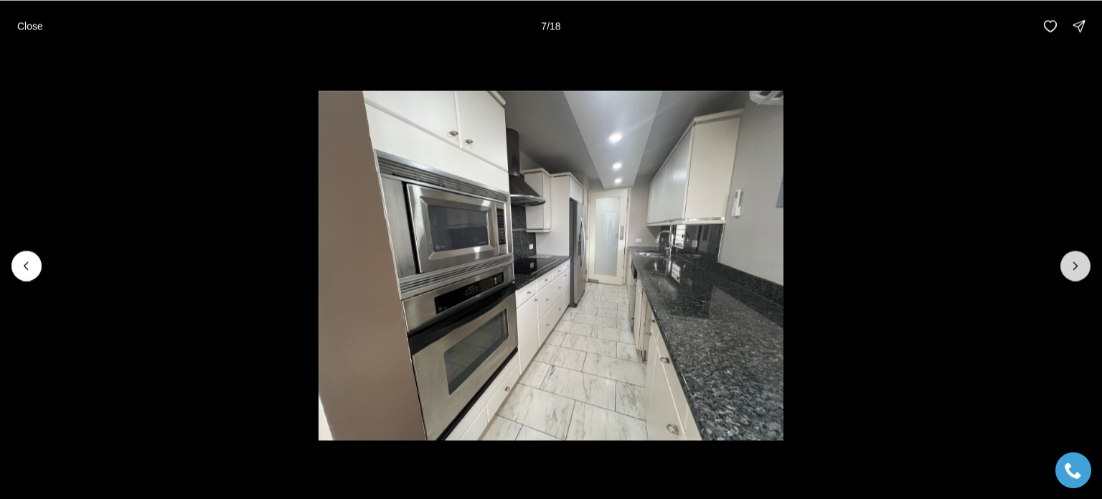
click at [1082, 263] on icon "Next slide" at bounding box center [1075, 265] width 14 height 14
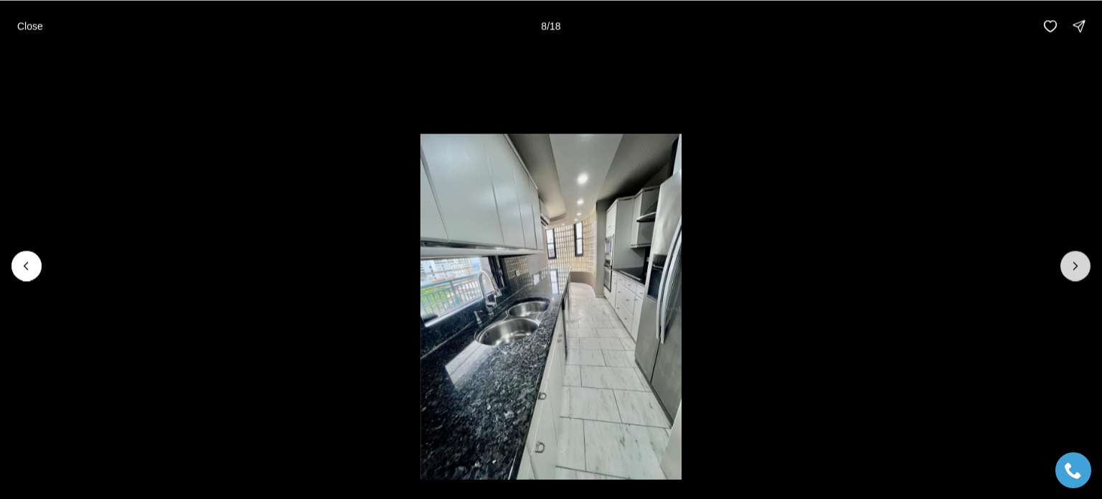
click at [1082, 263] on icon "Next slide" at bounding box center [1075, 265] width 14 height 14
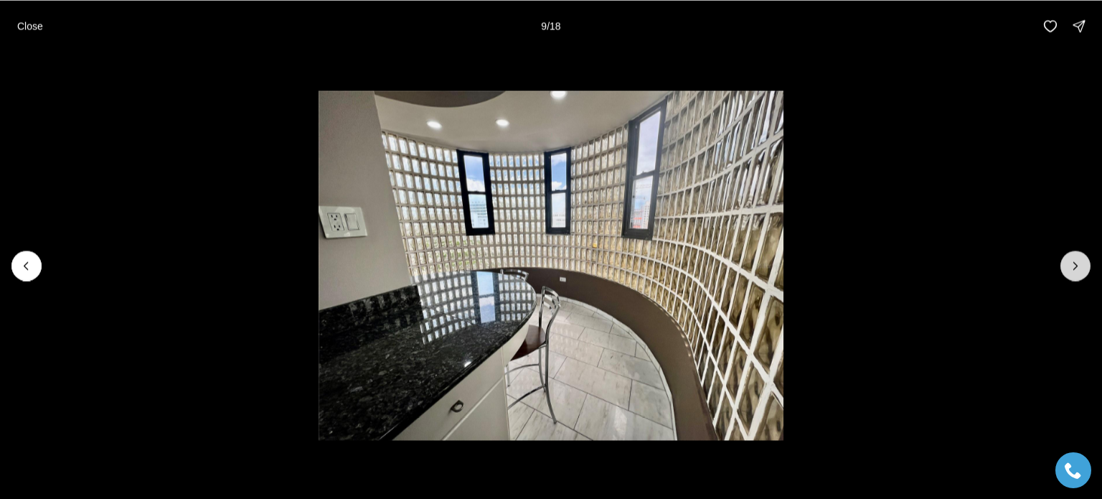
click at [1082, 263] on icon "Next slide" at bounding box center [1075, 265] width 14 height 14
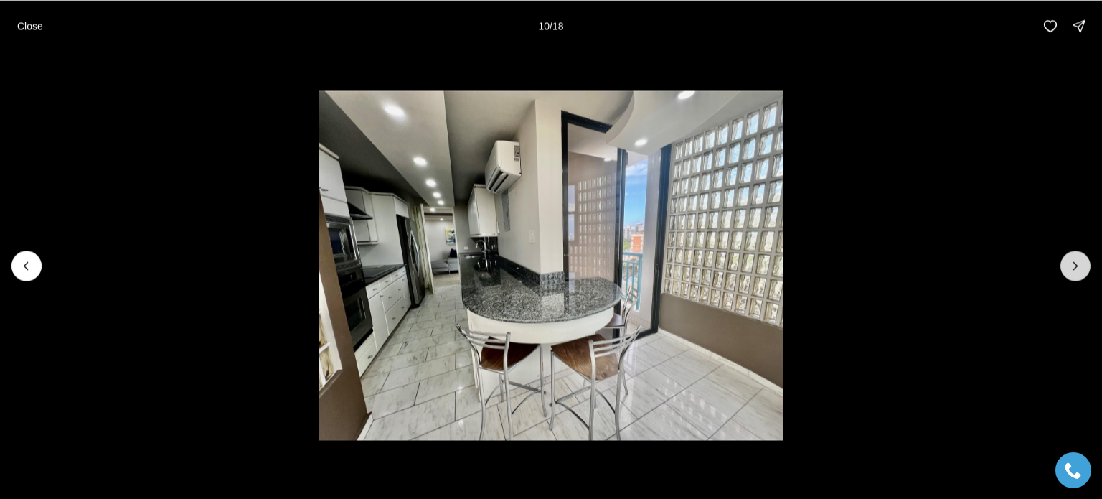
click at [1082, 263] on icon "Next slide" at bounding box center [1075, 265] width 14 height 14
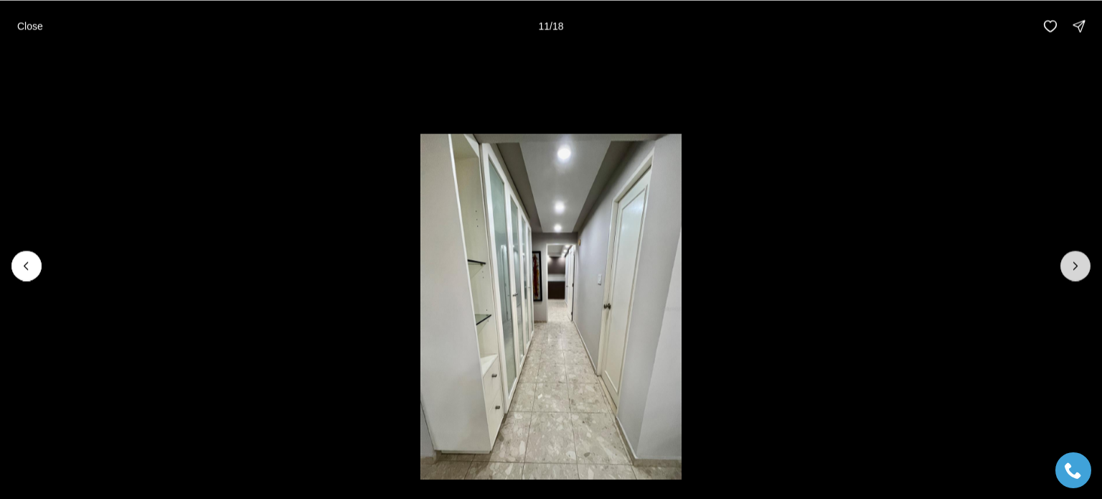
click at [1082, 263] on icon "Next slide" at bounding box center [1075, 265] width 14 height 14
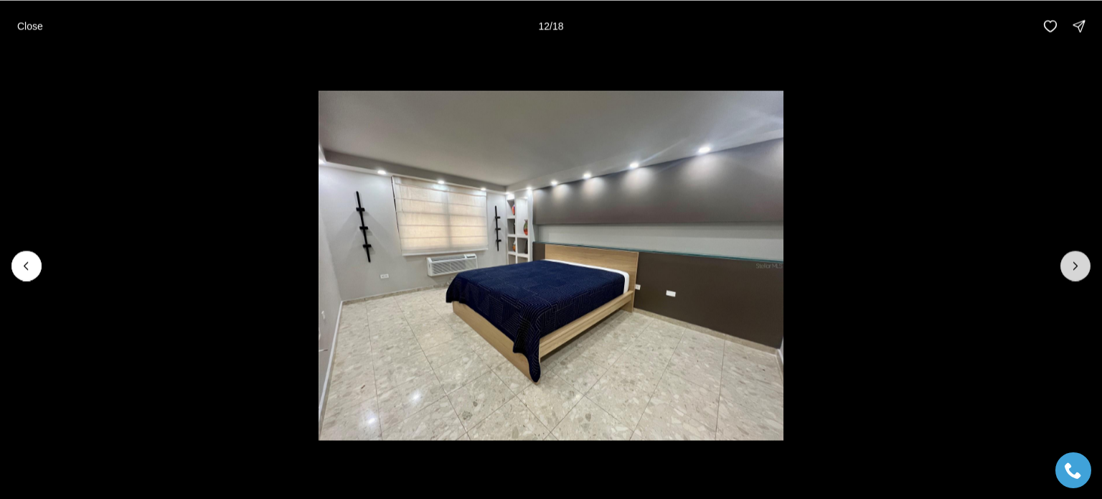
click at [1082, 263] on icon "Next slide" at bounding box center [1075, 265] width 14 height 14
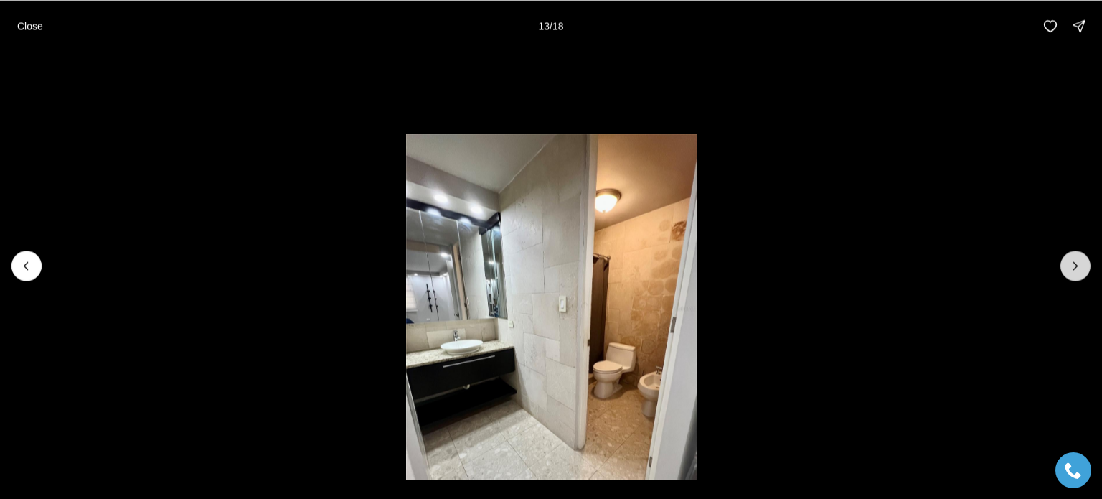
click at [1082, 263] on icon "Next slide" at bounding box center [1075, 265] width 14 height 14
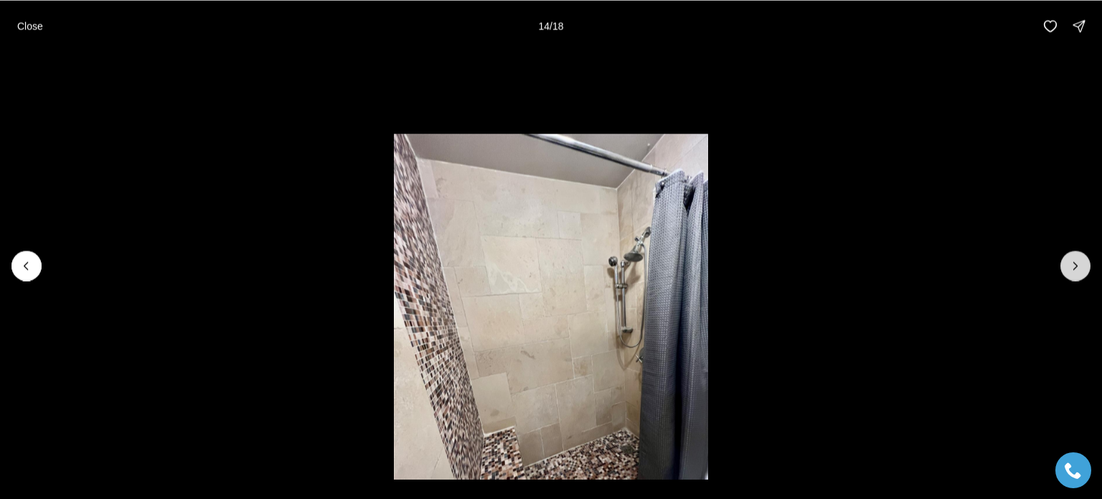
click at [1082, 263] on icon "Next slide" at bounding box center [1075, 265] width 14 height 14
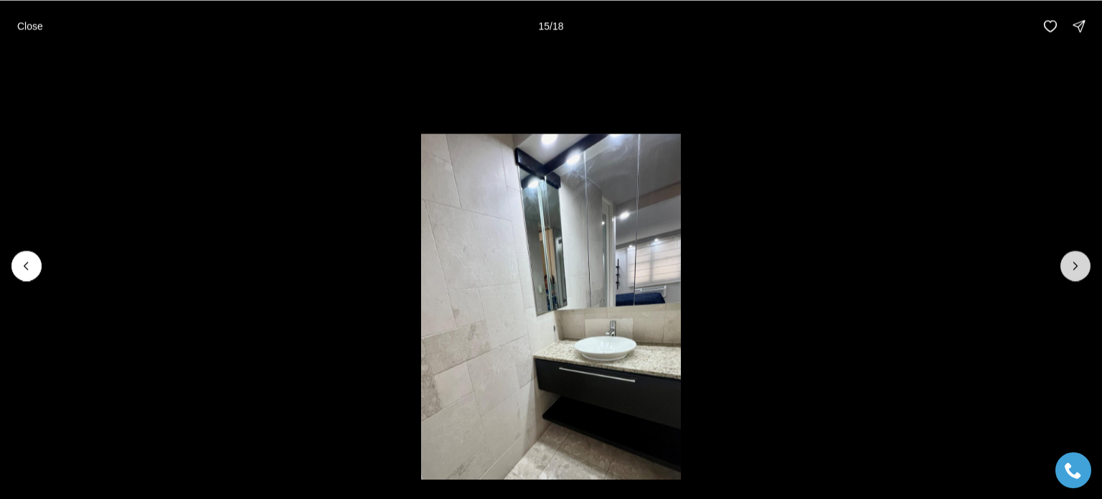
click at [1082, 263] on icon "Next slide" at bounding box center [1075, 265] width 14 height 14
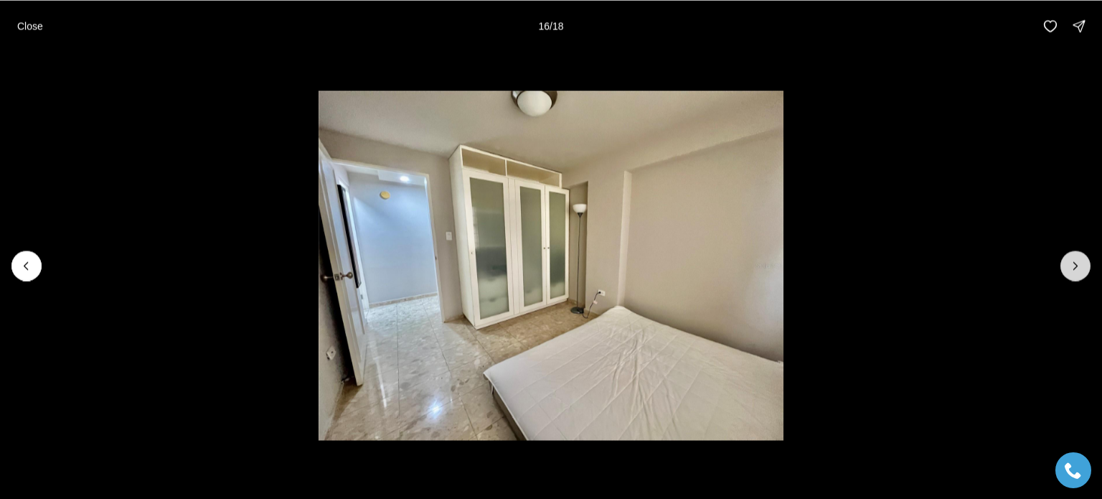
click at [1082, 263] on icon "Next slide" at bounding box center [1075, 265] width 14 height 14
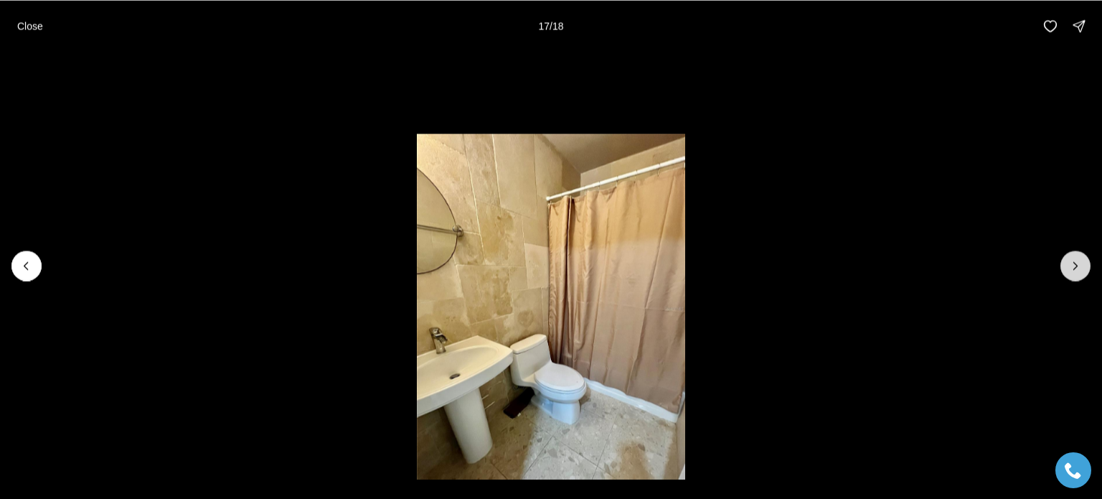
click at [1082, 263] on icon "Next slide" at bounding box center [1075, 265] width 14 height 14
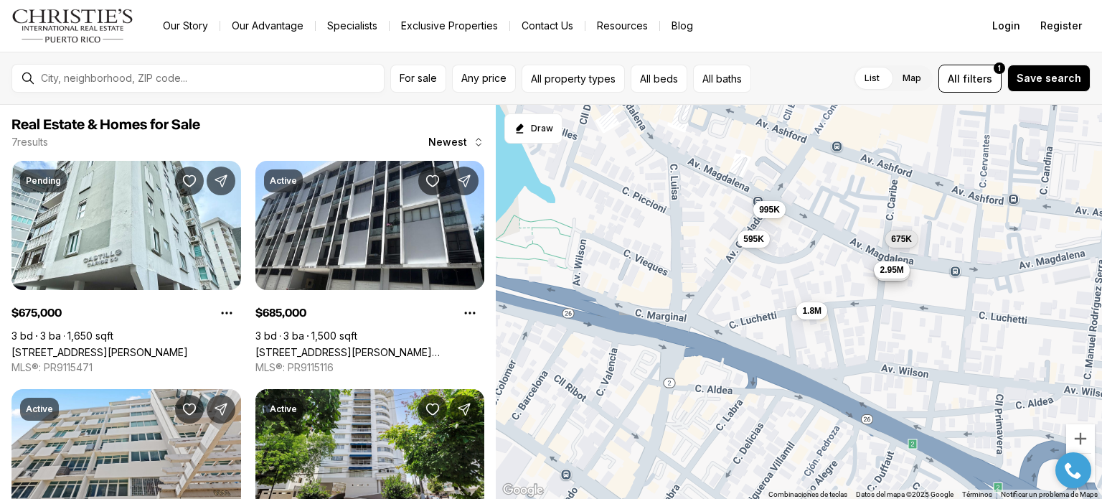
drag, startPoint x: 722, startPoint y: 183, endPoint x: 669, endPoint y: 219, distance: 64.1
click at [669, 219] on div "675K 685K 995K 1.98M 595K 1.8M 2.95M" at bounding box center [799, 302] width 606 height 395
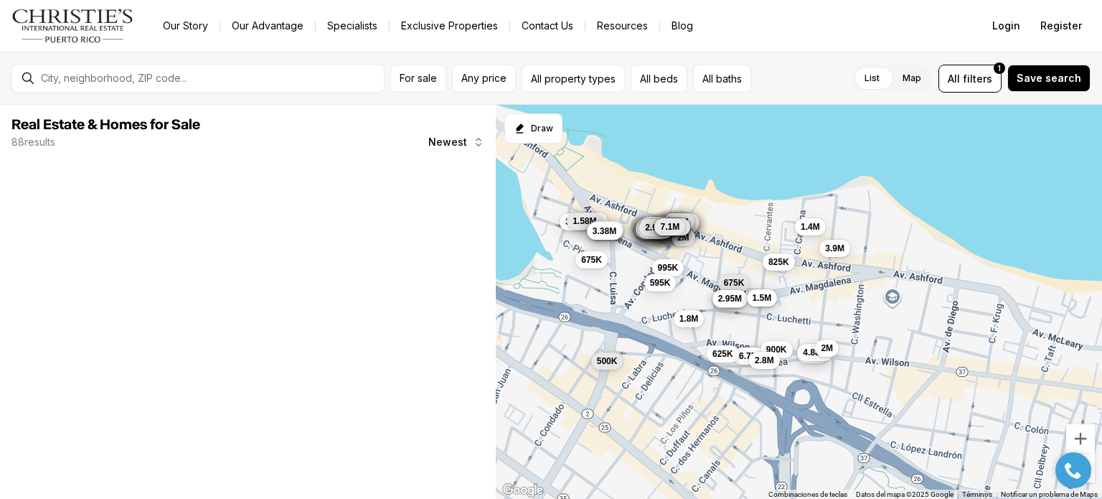
drag, startPoint x: 703, startPoint y: 197, endPoint x: 585, endPoint y: 192, distance: 118.5
click at [585, 192] on div "675K 685K 995K 1.98M 595K 1.8M 2.95M 6.13M 4.77M 5.38M 4.75M 7.66M 4.95M 5.93M …" at bounding box center [799, 302] width 606 height 395
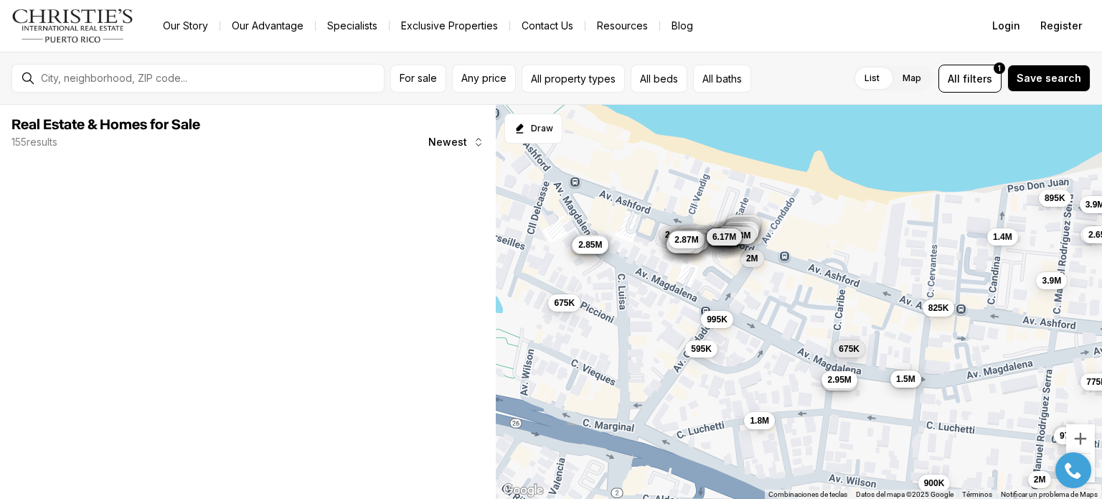
drag, startPoint x: 666, startPoint y: 210, endPoint x: 743, endPoint y: 175, distance: 85.1
click at [743, 175] on div "675K 685K 995K 1.98M 595K 1.8M 2.95M 2M 8.71M 3.4M 3.9M 1.5M 900K 825K 2M 1.4M …" at bounding box center [799, 302] width 606 height 395
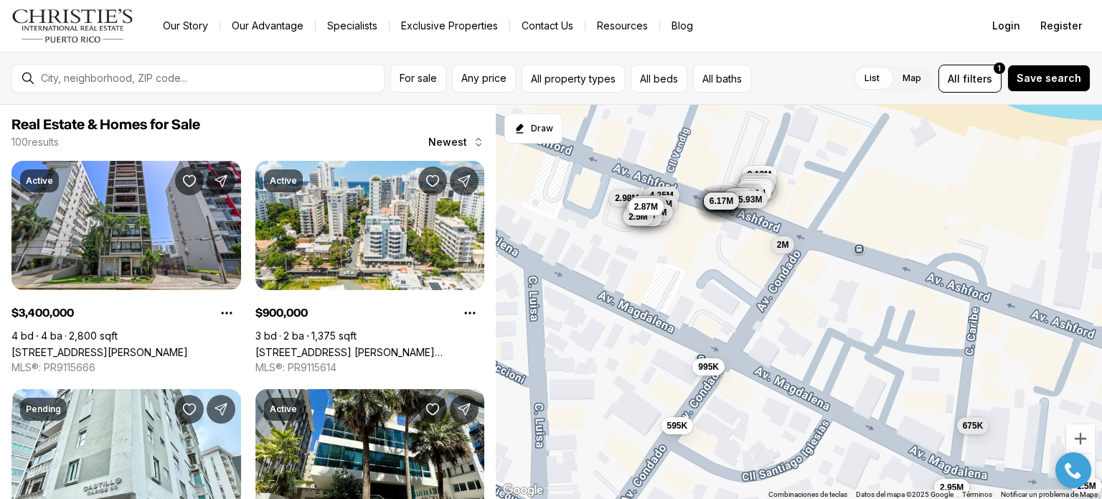
drag, startPoint x: 736, startPoint y: 264, endPoint x: 772, endPoint y: 305, distance: 54.4
click at [772, 305] on div "675K 685K 995K 1.98M 595K 2.95M 2M 8.71M 3.4M 1.5M 2.98M 4.25M 6.35M 9.13M 4.77…" at bounding box center [799, 302] width 606 height 395
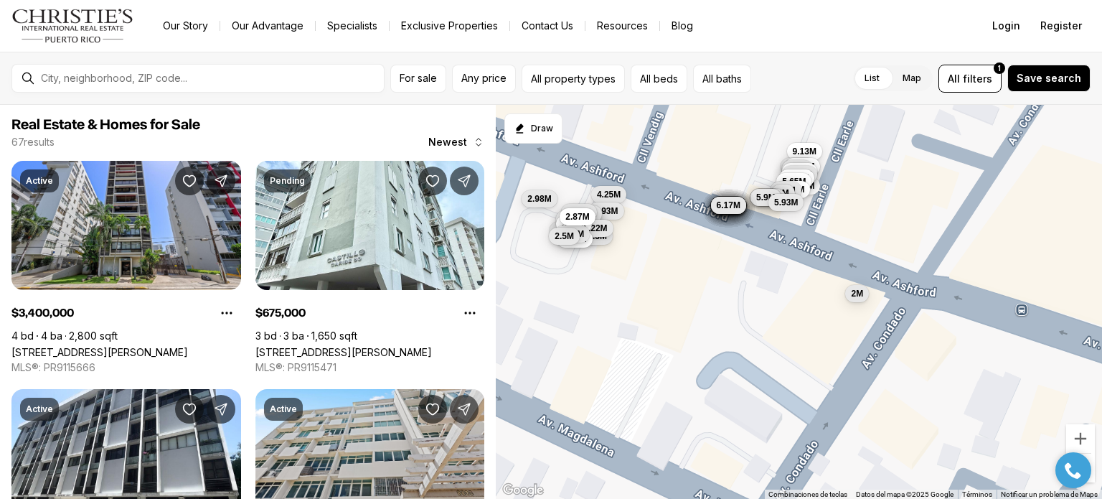
drag, startPoint x: 722, startPoint y: 228, endPoint x: 745, endPoint y: 275, distance: 51.7
click at [745, 275] on div "2M 8.71M 2.98M 4.25M 6.35M 9.13M 4.77M 6.26M 7.28M 7.26M 7.12M 7.95M 2.93M 7.66…" at bounding box center [799, 302] width 606 height 395
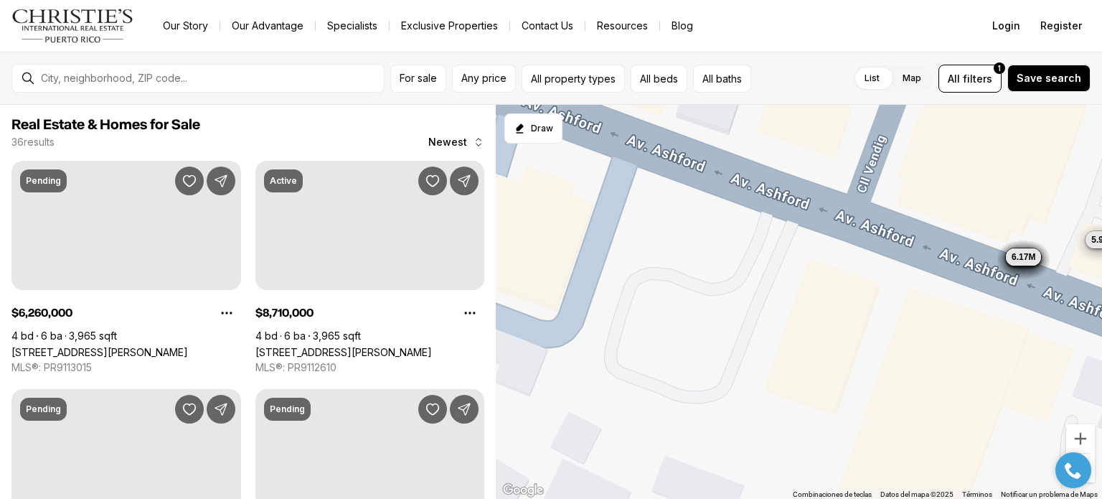
drag, startPoint x: 720, startPoint y: 194, endPoint x: 1031, endPoint y: 247, distance: 315.0
click at [1031, 247] on div "2M 8.71M 6.35M 4.77M 6.26M 7.28M 7.26M 7.12M 7.95M 7.66M 7.1M 4.55M 7.15M 5.5M …" at bounding box center [799, 302] width 606 height 395
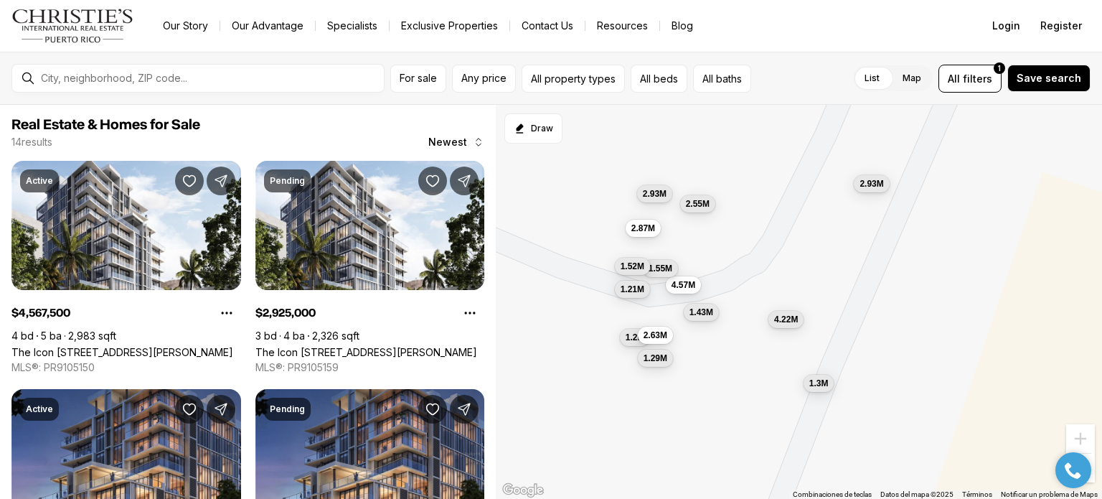
drag, startPoint x: 781, startPoint y: 286, endPoint x: 898, endPoint y: 235, distance: 128.5
click at [898, 235] on div "4.57M 2.93M 2.87M 2.55M 2.93M 1.55M 1.3M 1.2M 1.43M 1.52M 2.63M 4.22M 1.29M 1.2…" at bounding box center [799, 302] width 606 height 395
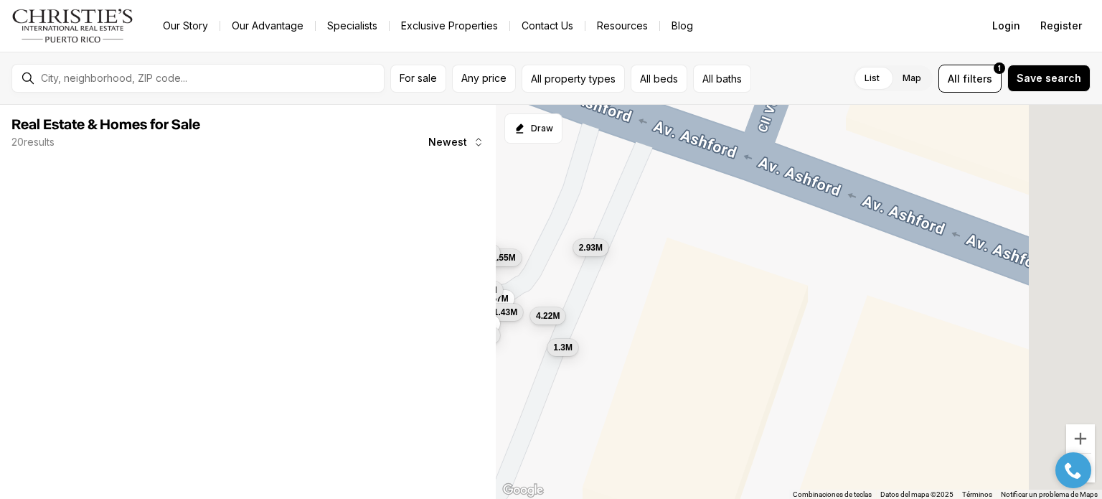
drag, startPoint x: 964, startPoint y: 257, endPoint x: 758, endPoint y: 246, distance: 206.9
click at [659, 291] on div "4.57M 2.93M 2.87M 2.55M 2.93M 1.55M 1.3M 1.2M 1.43M 1.52M 2.63M 4.22M 1.29M 1.2…" at bounding box center [799, 302] width 606 height 395
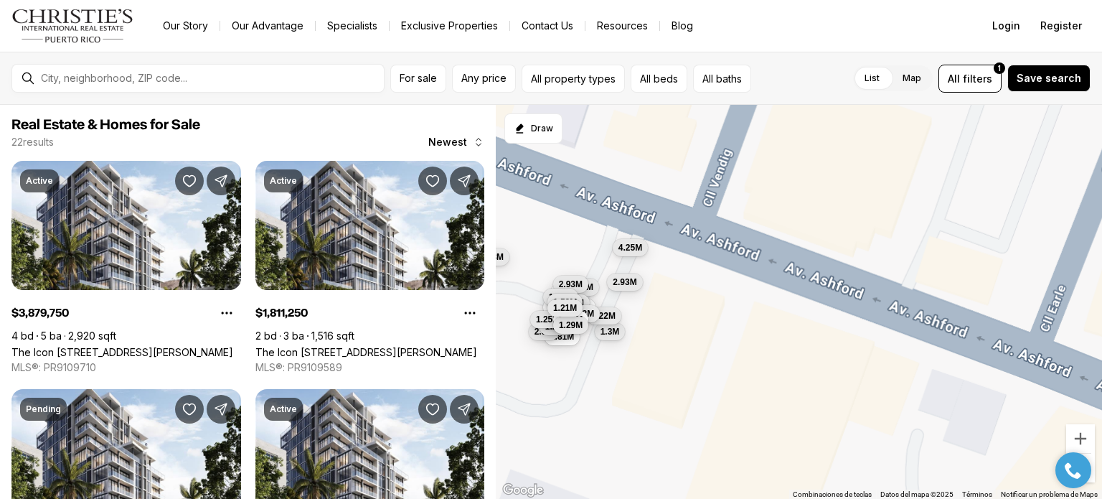
drag, startPoint x: 786, startPoint y: 253, endPoint x: 713, endPoint y: 292, distance: 82.2
click at [708, 303] on div "2.93M 1.3M 4.22M 4.25M 3.88M 1.81M 2.5M 4.57M 2.87M 2.55M 2.93M 2.98M 1.23M 1.5…" at bounding box center [799, 302] width 606 height 395
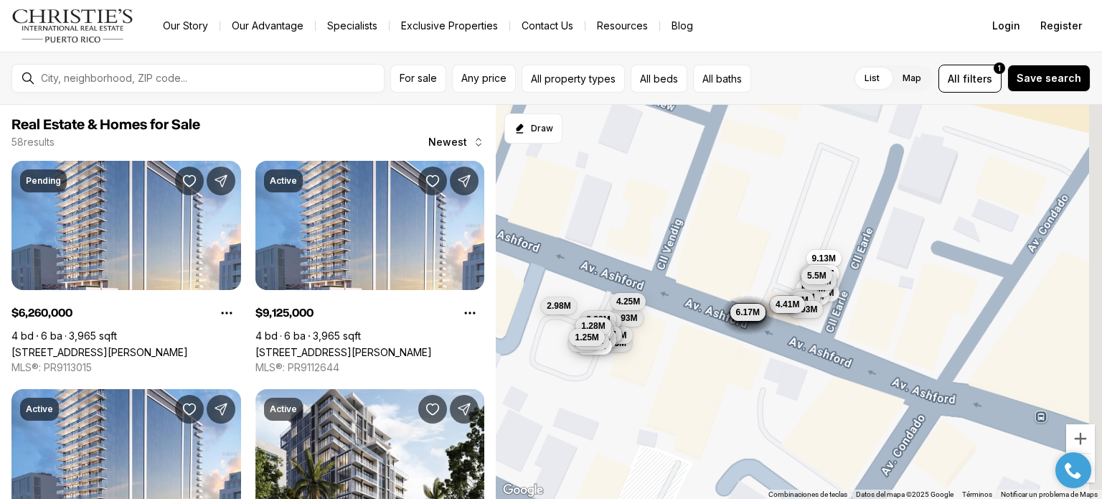
drag, startPoint x: 778, startPoint y: 247, endPoint x: 701, endPoint y: 285, distance: 86.3
click at [702, 285] on div "2.93M 1.3M 4.22M 4.25M 4.57M 2.87M 2.55M 2.93M 1.55M 1.2M 1.43M 1.52M 2.63M 1.2…" at bounding box center [799, 302] width 606 height 395
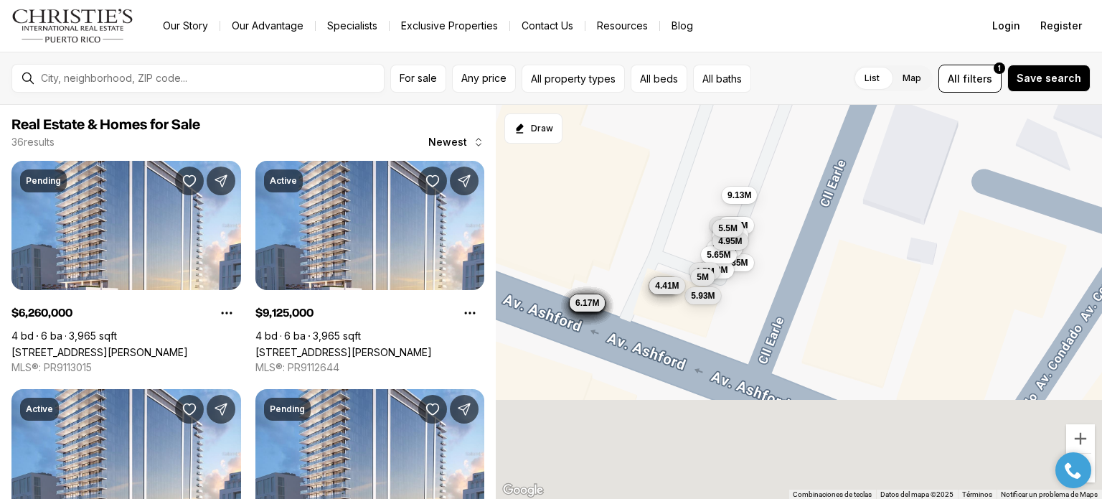
drag, startPoint x: 693, startPoint y: 362, endPoint x: 706, endPoint y: 225, distance: 138.3
click at [705, 226] on div "6.26M 9.13M 8.71M 4.55M 7.15M 6.35M 9.52M 9.08M 5.65M 6.08M 4.5M 5M 4.95M 5.5M …" at bounding box center [799, 302] width 606 height 395
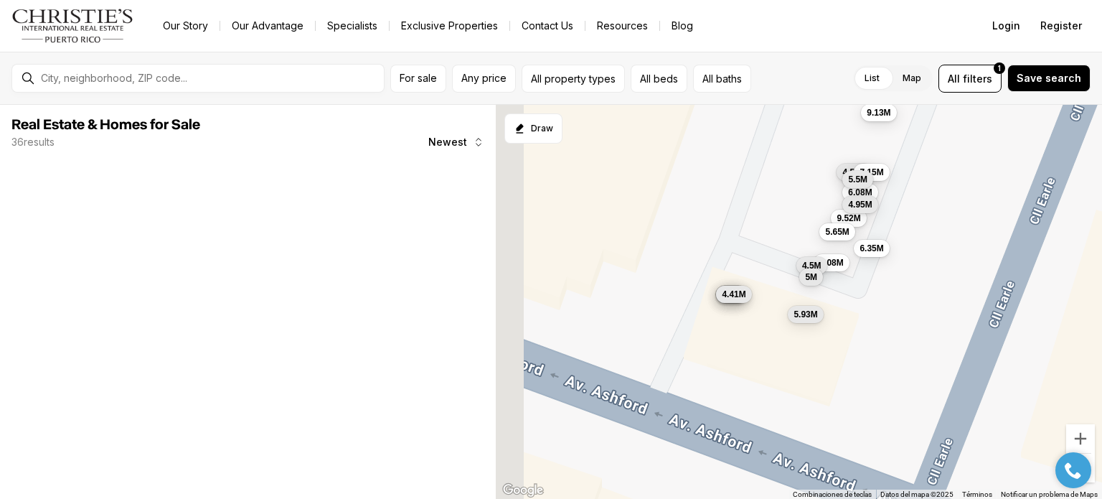
drag, startPoint x: 704, startPoint y: 241, endPoint x: 826, endPoint y: 203, distance: 127.7
click at [826, 203] on div "9.13M 4.55M 7.15M 6.35M 9.52M 9.08M 5.65M 6.08M 4.5M 5M 4.95M 5.5M 5.93M 5.9M 6…" at bounding box center [799, 302] width 606 height 395
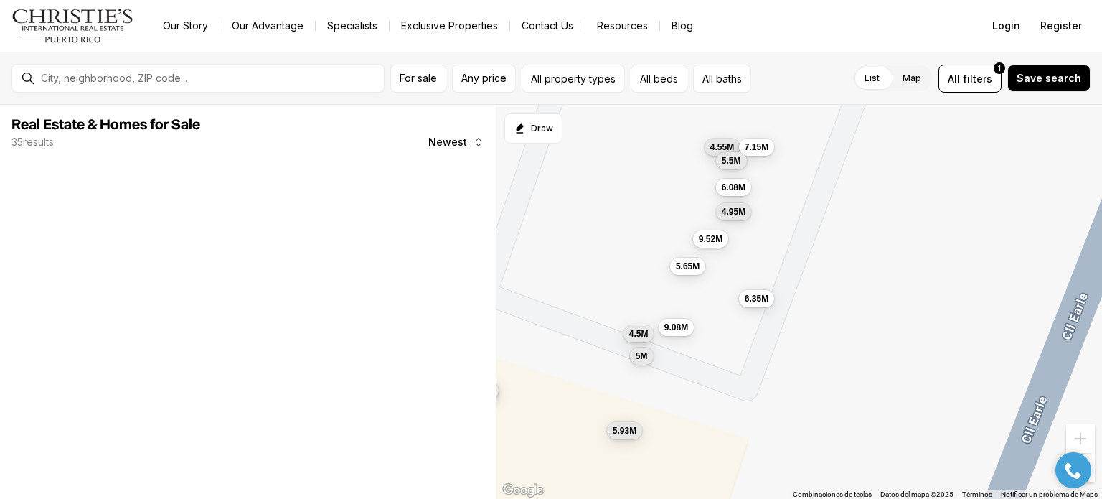
drag, startPoint x: 829, startPoint y: 215, endPoint x: 684, endPoint y: 230, distance: 145.6
click at [684, 230] on div "4.55M 7.15M 6.35M 9.52M 9.08M 5.65M 6.08M 4.5M 5M 4.95M 5.5M 5.93M 5.9M 6.8M 5.…" at bounding box center [799, 302] width 606 height 395
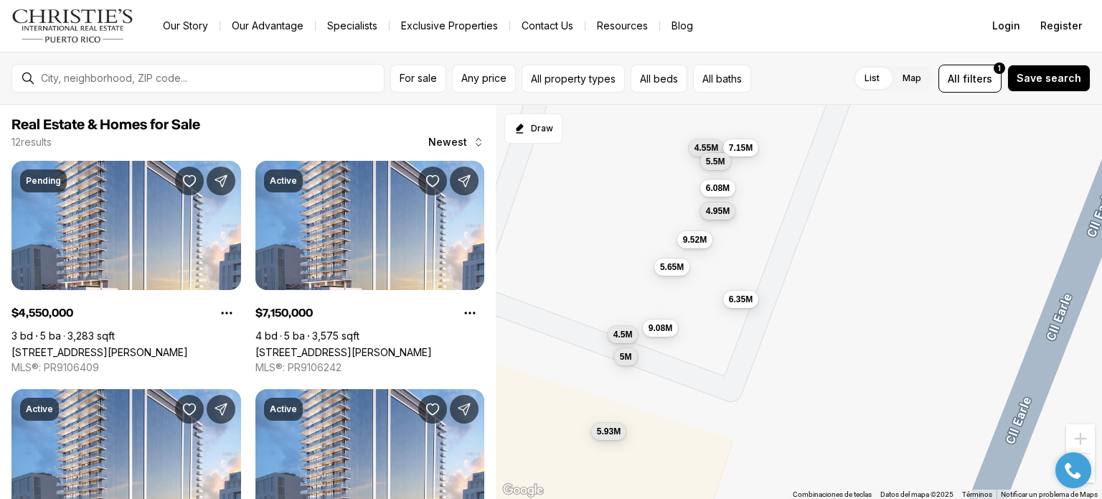
click at [717, 212] on span "4.95M" at bounding box center [717, 210] width 24 height 11
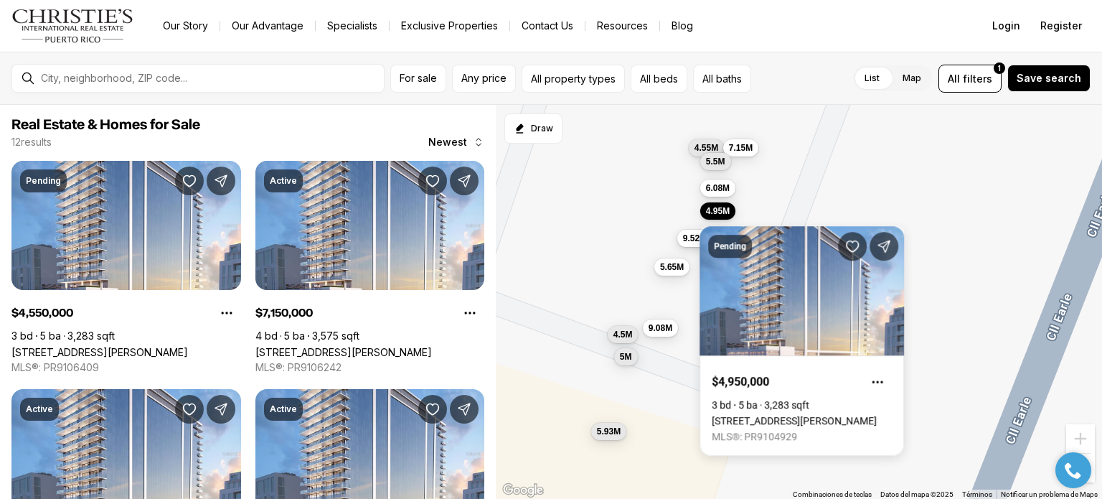
click at [694, 236] on span "9.52M" at bounding box center [694, 237] width 24 height 11
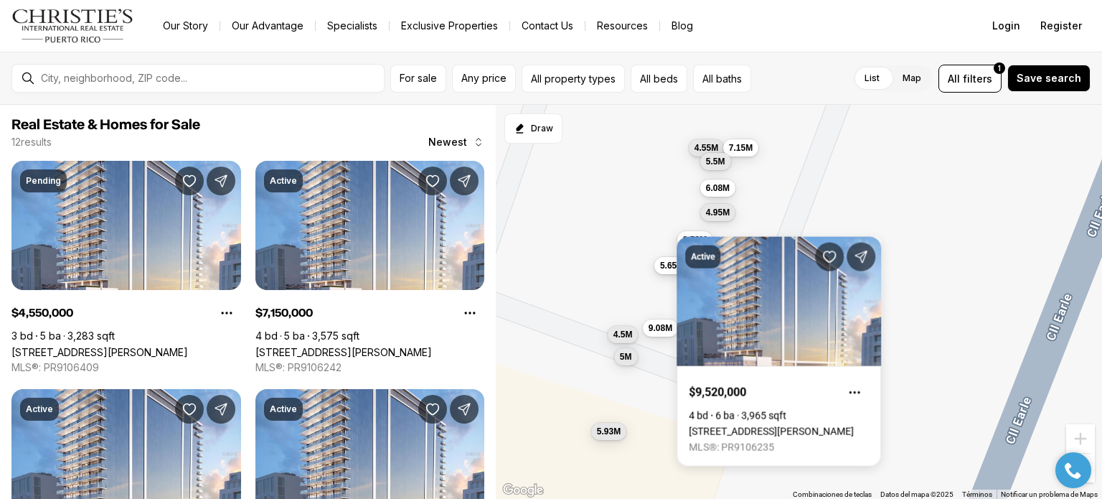
click at [666, 266] on span "5.65M" at bounding box center [672, 265] width 24 height 11
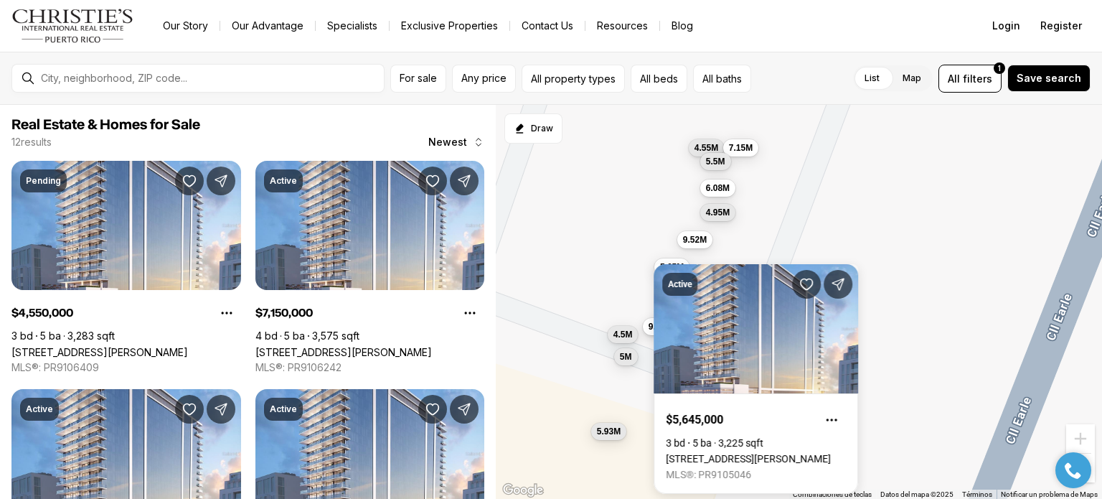
click at [649, 325] on span "9.08M" at bounding box center [660, 326] width 24 height 11
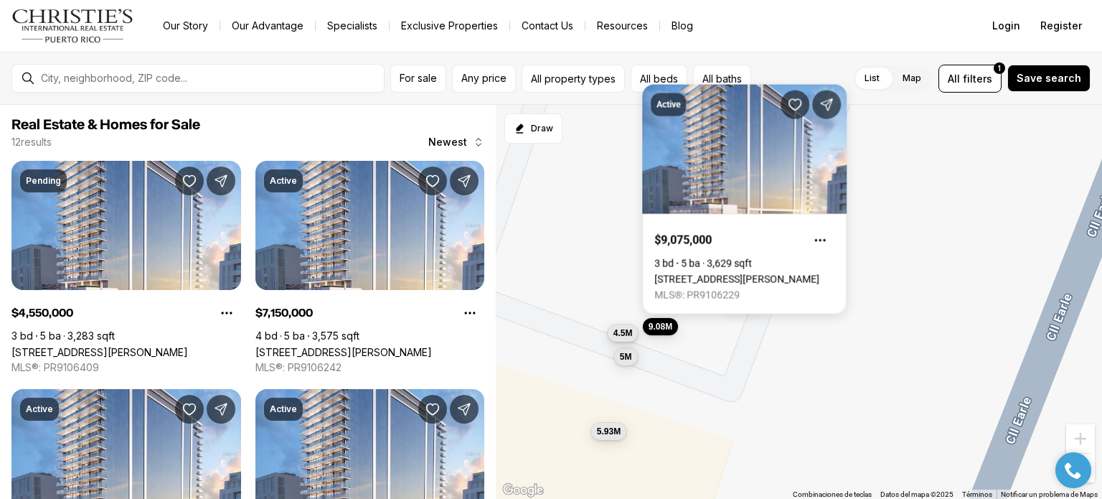
click at [624, 334] on span "4.5M" at bounding box center [622, 332] width 19 height 11
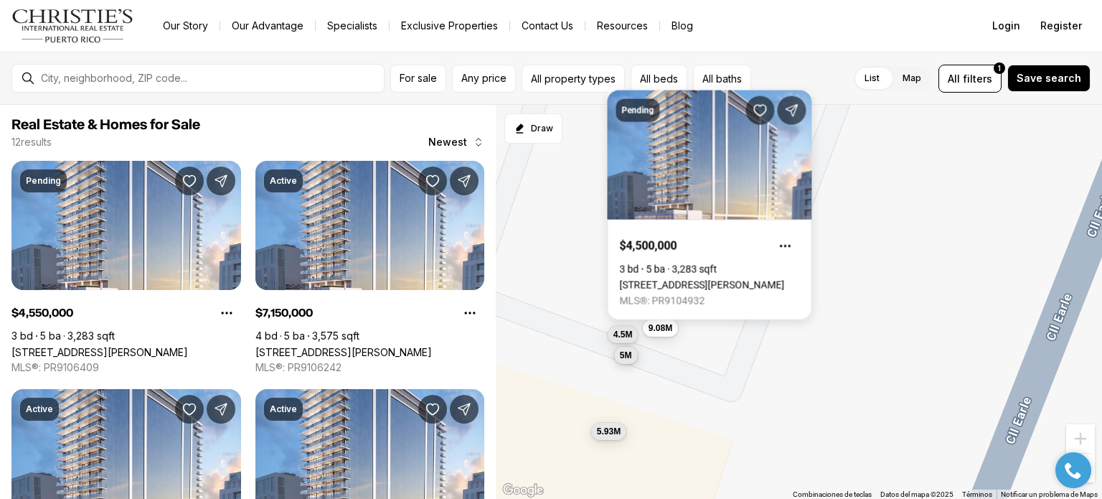
click at [622, 360] on span "5M" at bounding box center [625, 354] width 12 height 11
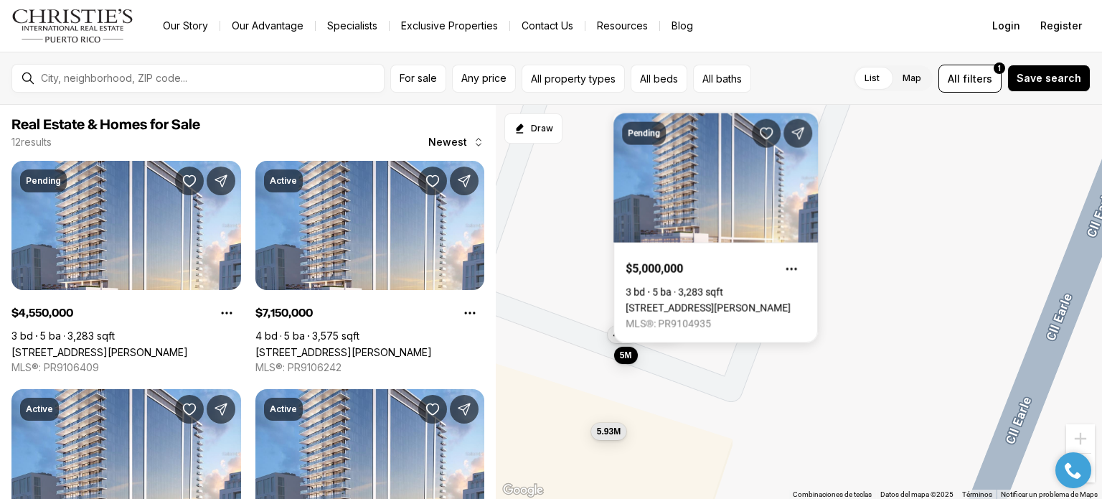
click at [607, 441] on div "4.55M 7.15M 6.35M 9.52M 9.08M 5.65M 6.08M 4.5M 5M 4.95M 5.5M 5.93M" at bounding box center [799, 302] width 606 height 395
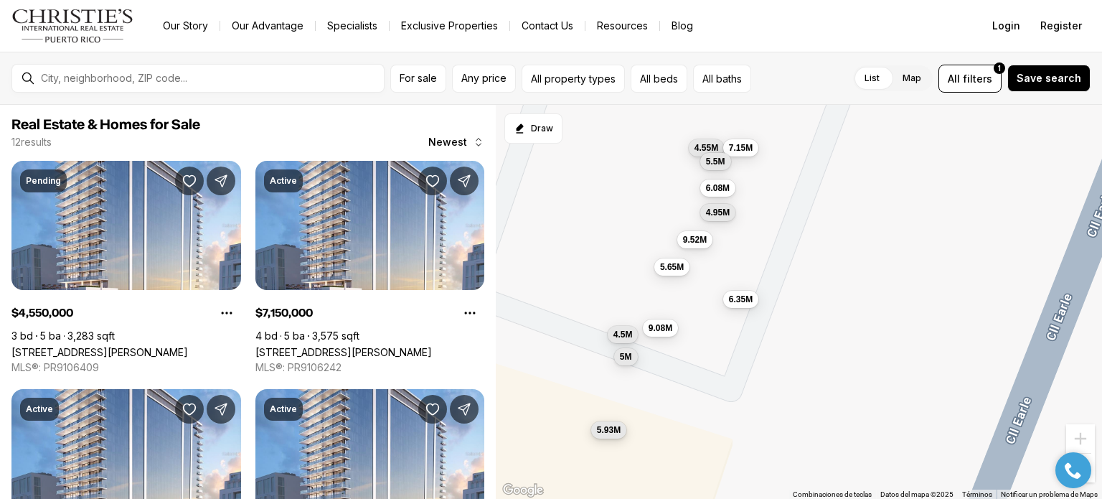
click at [609, 435] on button "5.93M" at bounding box center [607, 429] width 35 height 17
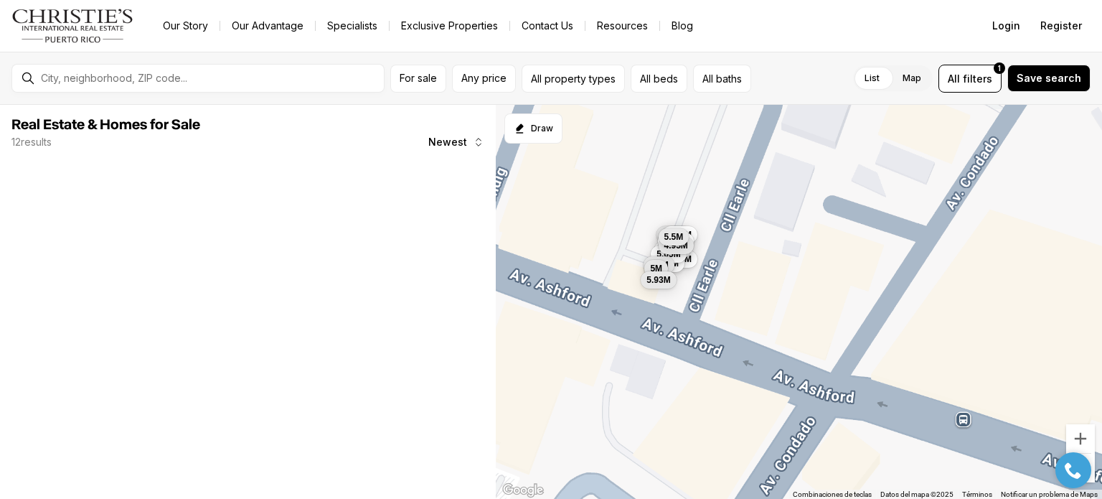
drag, startPoint x: 678, startPoint y: 225, endPoint x: 669, endPoint y: 143, distance: 81.6
click at [669, 143] on div "4.55M 7.15M 6.35M 9.52M 9.08M 5.65M 6.08M 4.5M 5M 4.95M 5.5M 5.93M" at bounding box center [799, 302] width 606 height 395
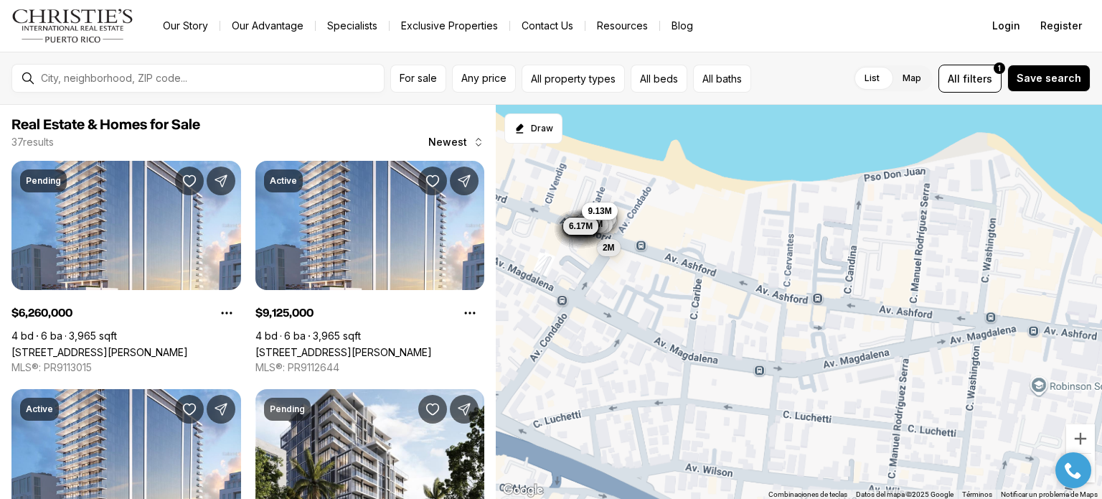
drag, startPoint x: 695, startPoint y: 156, endPoint x: 599, endPoint y: 203, distance: 106.8
click at [599, 203] on div "4.55M 7.15M 6.35M 9.52M 9.08M 5.65M 6.08M 4.5M 5M 4.95M 5.5M 5.93M 9.13M 5.9M 6…" at bounding box center [799, 302] width 606 height 395
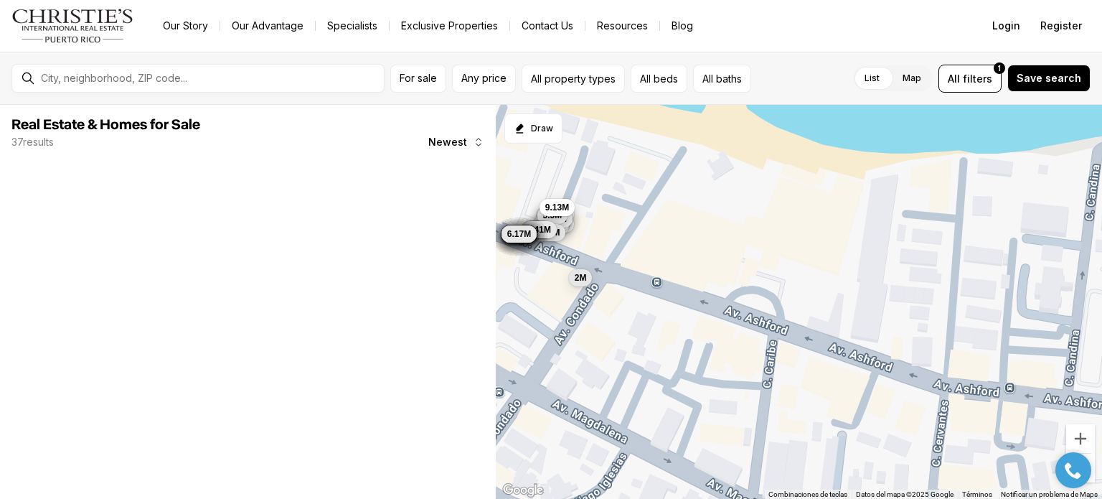
drag, startPoint x: 694, startPoint y: 223, endPoint x: 763, endPoint y: 159, distance: 93.9
click at [763, 159] on div "4.55M 7.15M 6.35M 9.52M 9.08M 5.65M 6.08M 4.5M 5M 4.95M 5.5M 5.93M 9.13M 5.9M 6…" at bounding box center [799, 302] width 606 height 395
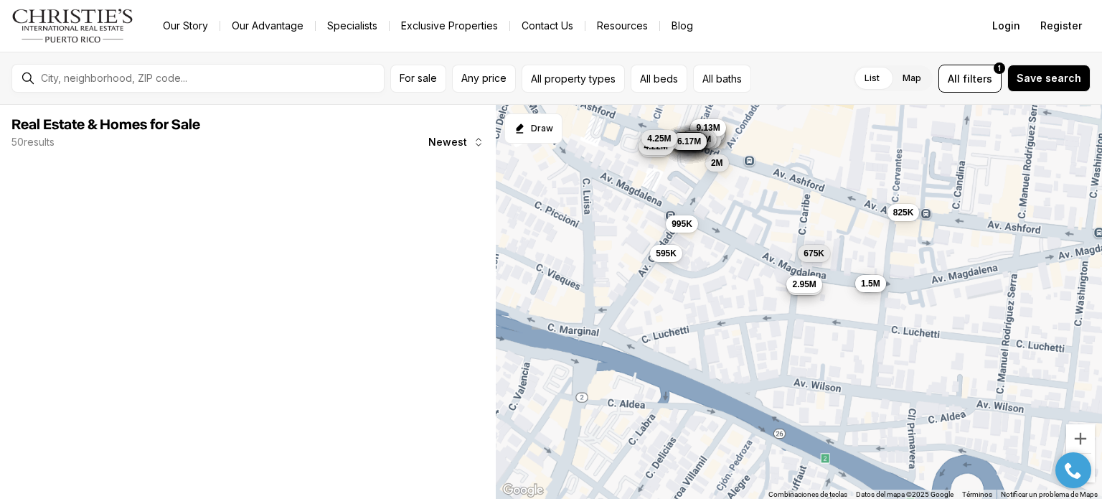
drag, startPoint x: 785, startPoint y: 196, endPoint x: 787, endPoint y: 142, distance: 53.8
click at [787, 142] on div "4.55M 7.15M 6.35M 9.52M 9.08M 5.65M 6.08M 4.5M 5M 4.95M 5.5M 5.93M 9.13M 5.9M 6…" at bounding box center [799, 302] width 606 height 395
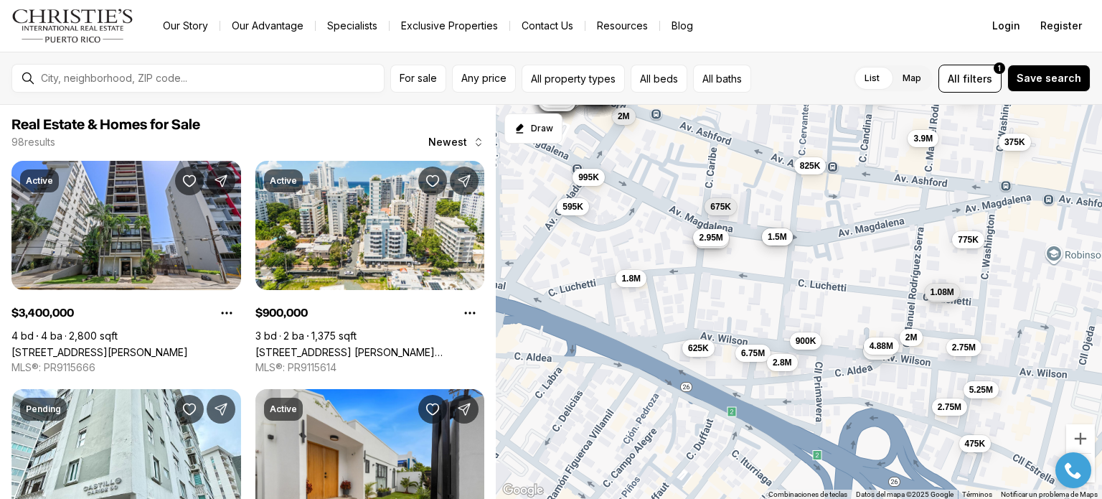
drag, startPoint x: 727, startPoint y: 223, endPoint x: 631, endPoint y: 176, distance: 107.2
click at [631, 176] on div "4.55M 7.15M 6.35M 9.52M 9.08M 5.65M 6.08M 4.5M 5M 4.95M 5.5M 5.93M 9.13M 5.9M 6…" at bounding box center [799, 302] width 606 height 395
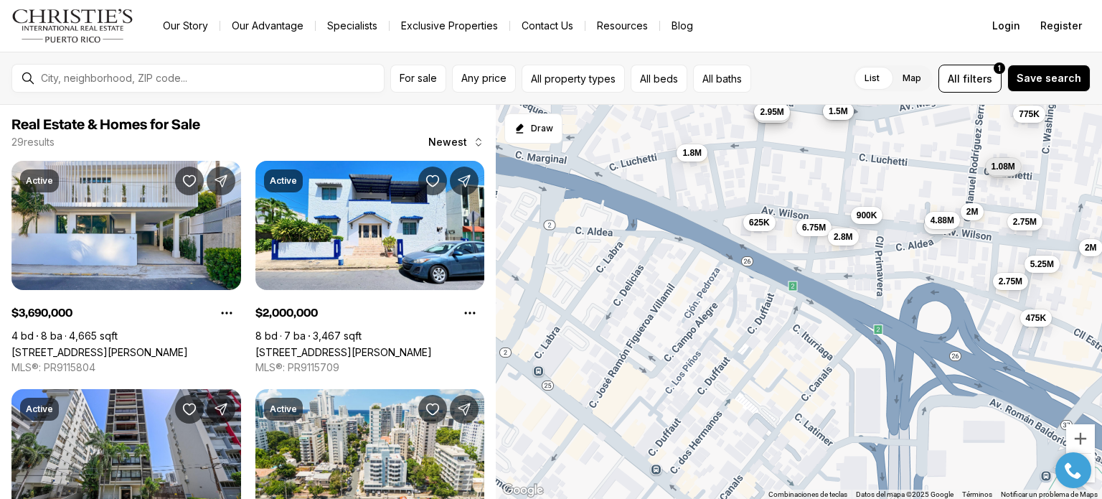
drag, startPoint x: 727, startPoint y: 325, endPoint x: 789, endPoint y: 198, distance: 141.2
click at [789, 198] on div "2M 825K 675K 3.4M 685K 995K 1.98M 1.5M 595K 2.95M 625K 1.8M 6.75M 2.8M 975K 3.9…" at bounding box center [799, 302] width 606 height 395
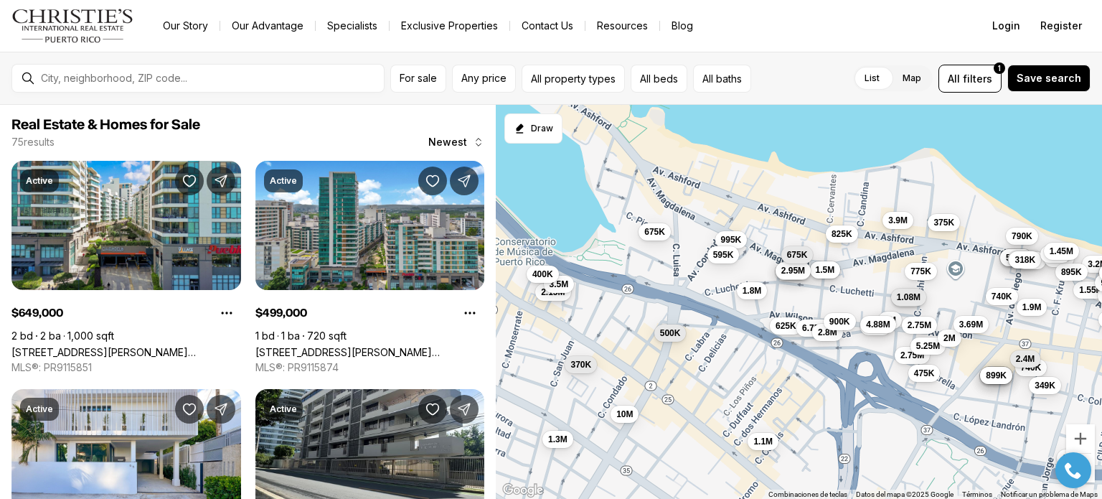
drag, startPoint x: 795, startPoint y: 195, endPoint x: 791, endPoint y: 303, distance: 108.4
click at [791, 303] on div "3.4M 685K 1.98M 1.5M 2.95M 625K 1.8M 6.75M 2.8M 975K 2M 2.75M 5.3M 4.88M 1.08M …" at bounding box center [799, 302] width 606 height 395
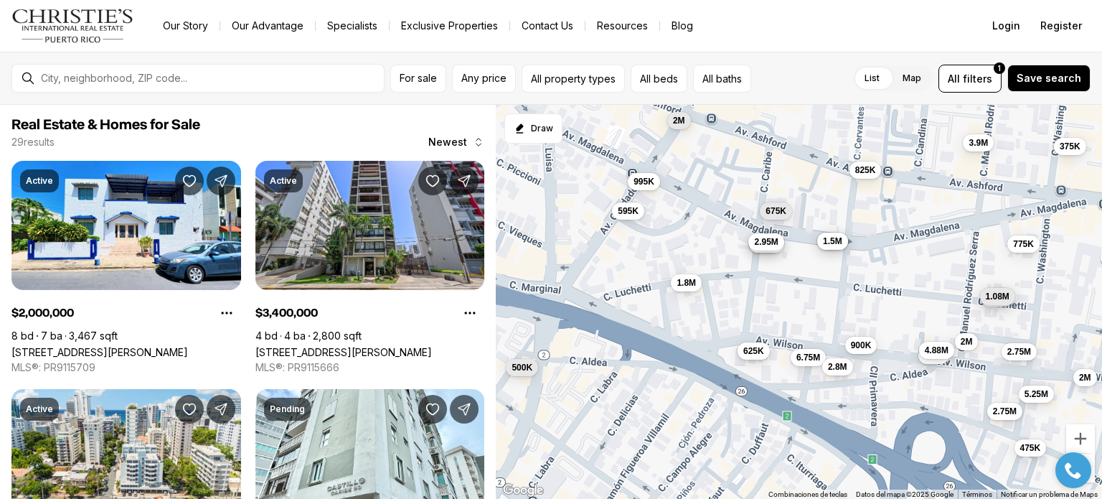
click at [765, 354] on button "625K" at bounding box center [753, 350] width 32 height 17
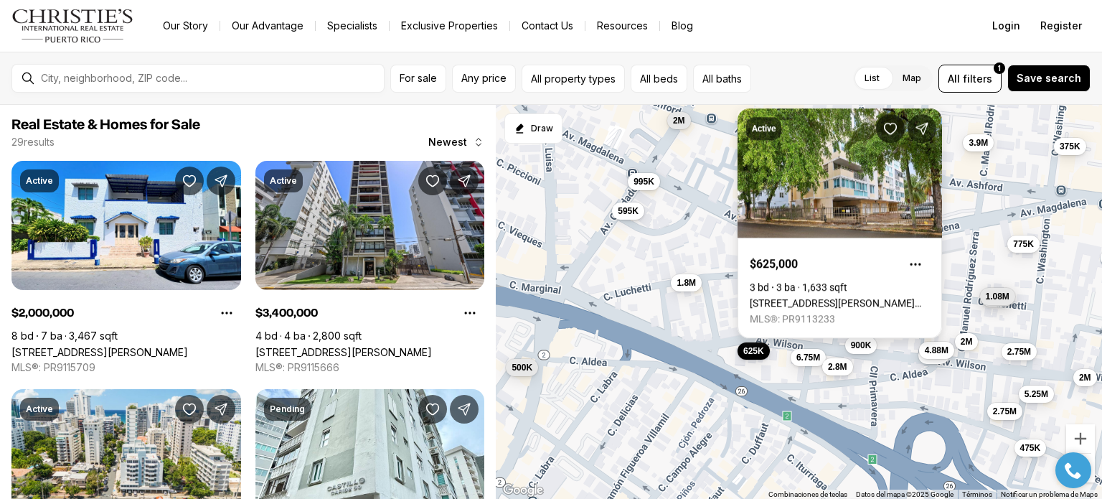
click at [787, 297] on link "1304 WILSON #7-S, SAN JUAN PR, 00907" at bounding box center [840, 302] width 180 height 11
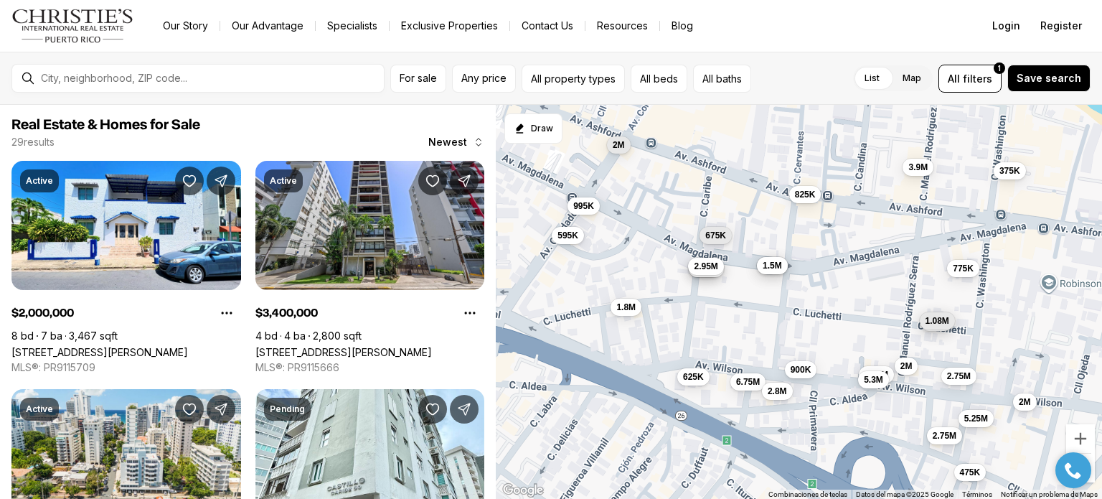
drag, startPoint x: 814, startPoint y: 309, endPoint x: 749, endPoint y: 333, distance: 68.8
click at [749, 333] on div "2M 3.4M 900K 675K 2.75M 685K 825K 975K 2M 995K 475K 1.98M 1.08M 625K 1.5M 2.75M…" at bounding box center [799, 302] width 606 height 395
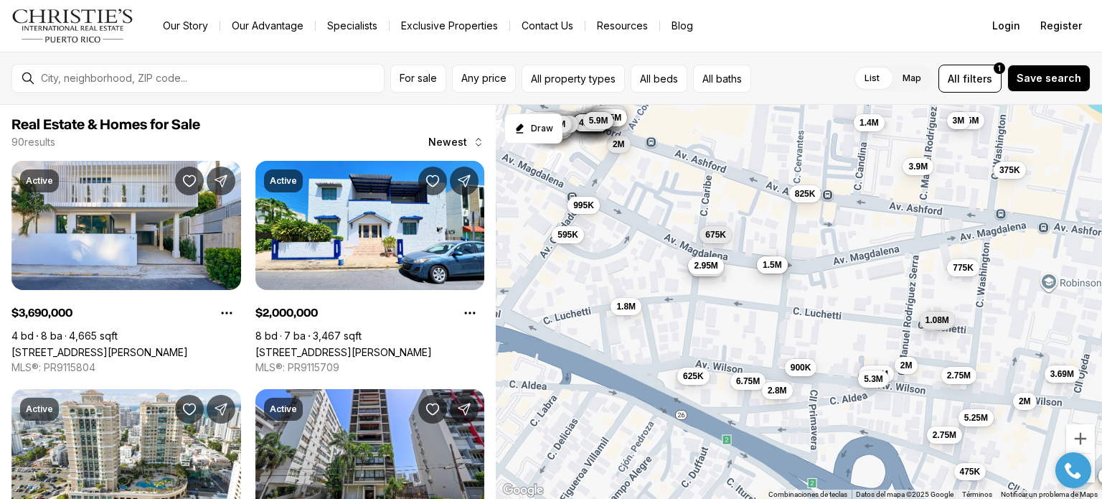
click at [806, 364] on span "900K" at bounding box center [800, 367] width 21 height 11
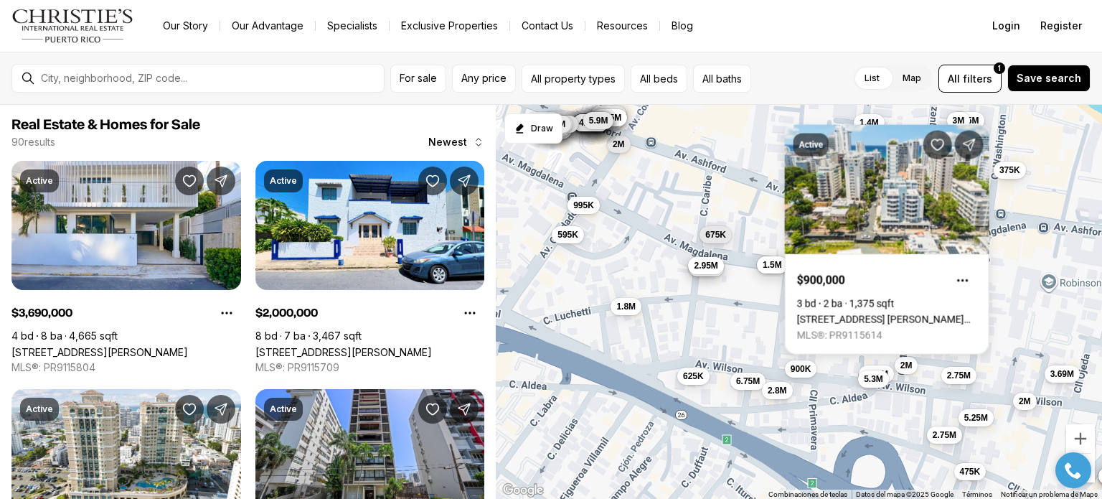
click at [763, 320] on div "2M 3.4M 900K 675K 2.75M 685K 825K 975K 2M 995K 475K 1.98M 1.08M 625K 1.5M 2.75M…" at bounding box center [799, 302] width 606 height 395
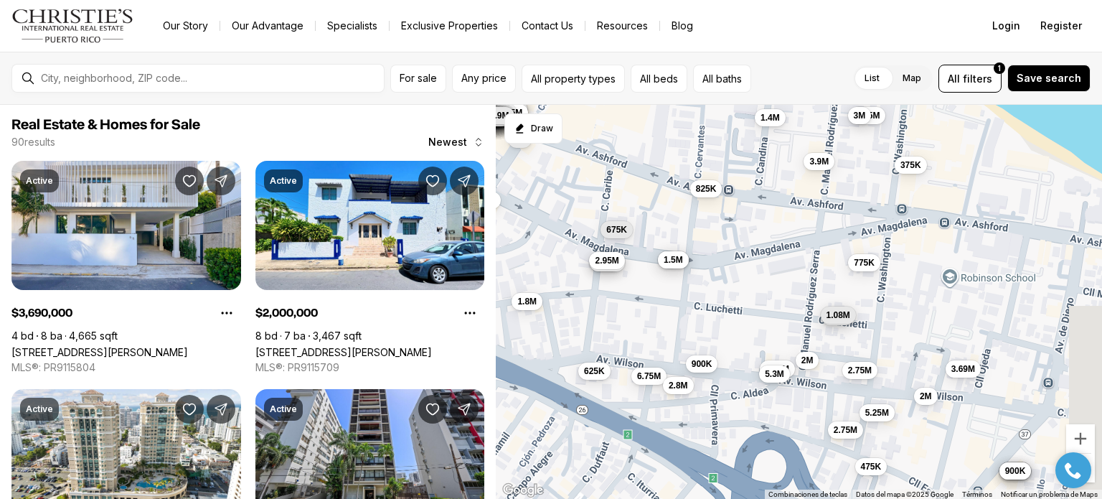
drag, startPoint x: 935, startPoint y: 377, endPoint x: 835, endPoint y: 372, distance: 100.6
click at [835, 372] on div "2M 3.4M 900K 675K 2.75M 685K 825K 975K 2M 995K 475K 1.98M 1.08M 625K 1.5M 2.75M…" at bounding box center [799, 302] width 606 height 395
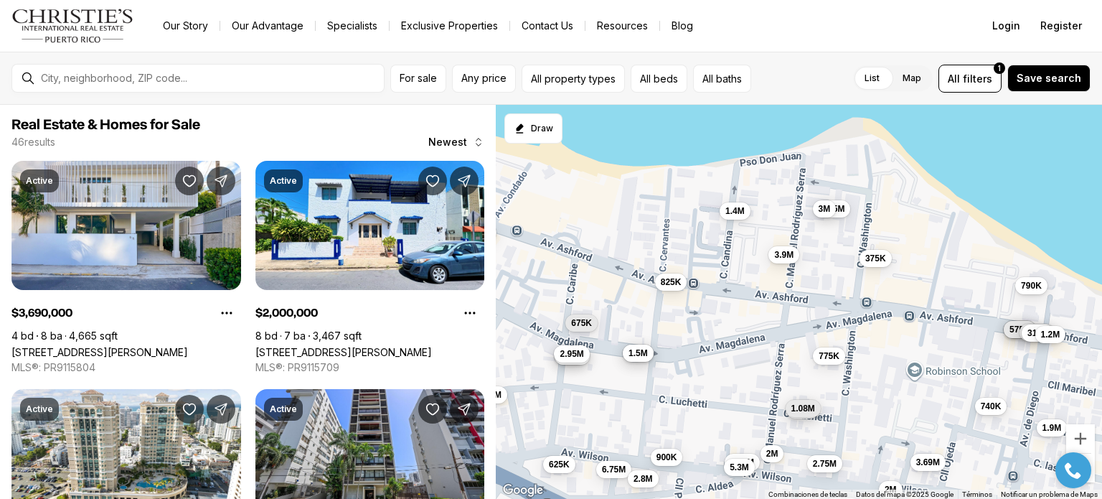
drag, startPoint x: 854, startPoint y: 281, endPoint x: 818, endPoint y: 378, distance: 103.3
click at [818, 378] on div "2M 3.4M 900K 675K 2.75M 685K 825K 975K 2M 475K 1.98M 1.08M 625K 1.5M 2.75M 775K…" at bounding box center [799, 302] width 606 height 395
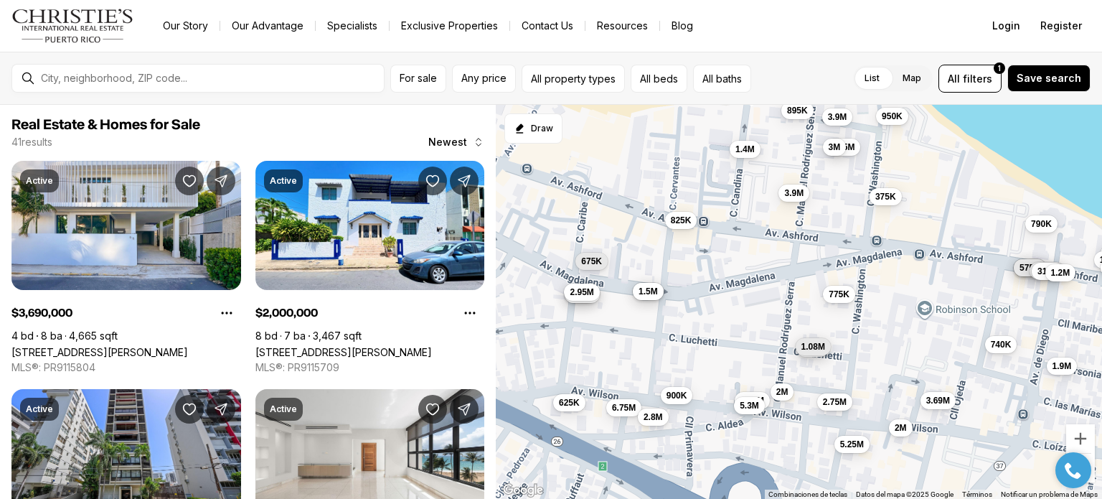
drag, startPoint x: 884, startPoint y: 332, endPoint x: 895, endPoint y: 269, distance: 64.2
click at [895, 269] on div "2M 3.4M 900K 675K 685K 825K 975K 2M 1.98M 1.08M 625K 1.5M 2.75M 775K 375K 4.88M…" at bounding box center [799, 302] width 606 height 395
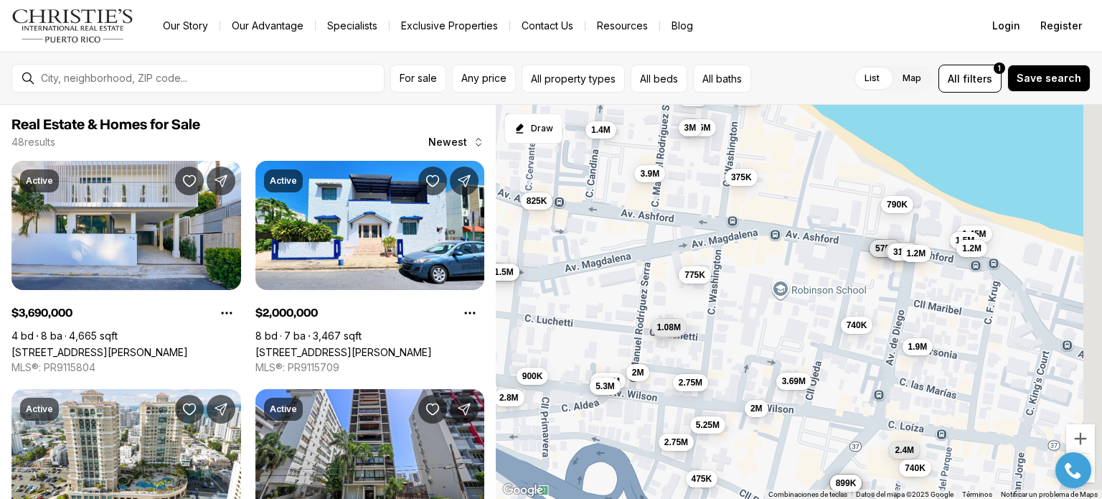
drag, startPoint x: 904, startPoint y: 309, endPoint x: 757, endPoint y: 284, distance: 149.2
click at [757, 284] on div "2M 3.4M 900K 675K 685K 825K 975K 2M 1.98M 1.08M 625K 1.5M 2.75M 775K 375K 4.88M…" at bounding box center [799, 302] width 606 height 395
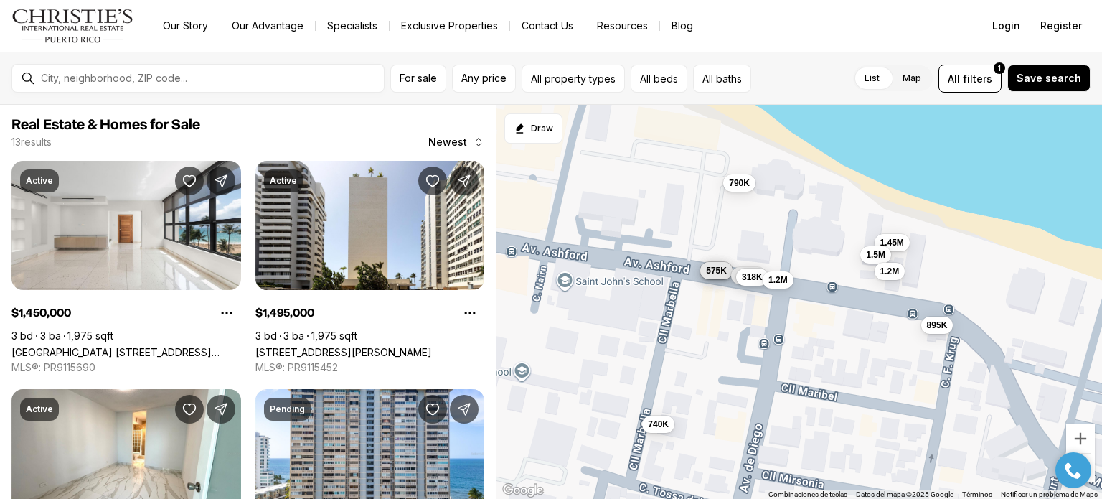
drag, startPoint x: 771, startPoint y: 288, endPoint x: 614, endPoint y: 232, distance: 166.8
click at [614, 232] on div "375K 585K 725K 575K 740K 790K 1.38M 318K 1.2M 1.45M 1.5M 1.2M 895K" at bounding box center [799, 302] width 606 height 395
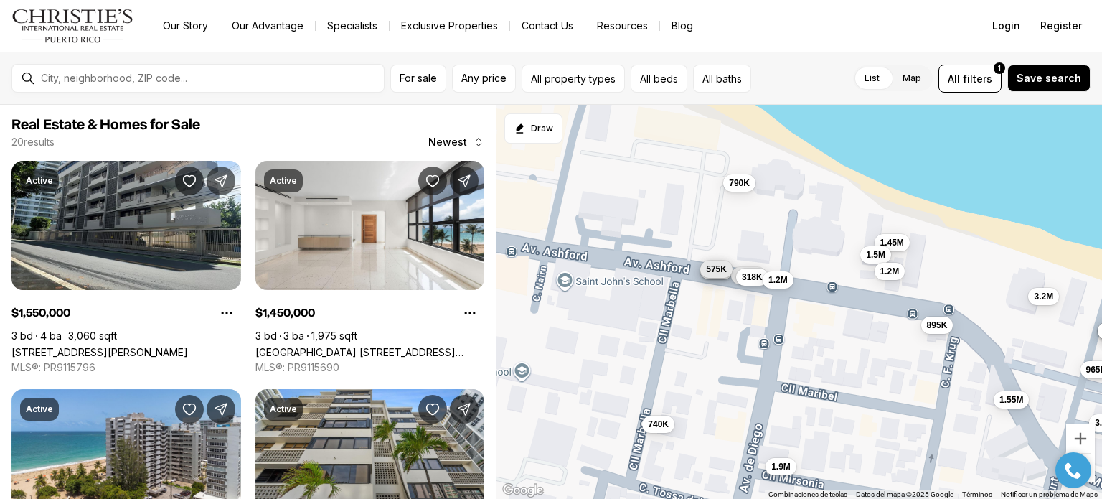
click at [717, 271] on span "575K" at bounding box center [716, 268] width 21 height 11
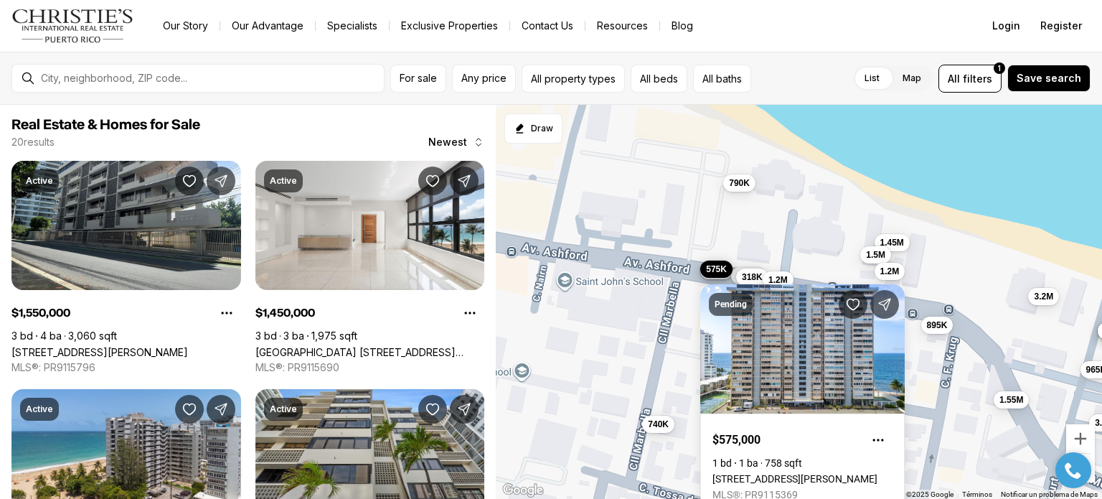
click at [783, 202] on div "585K 725K 575K 740K 790K 1.38M 318K 1.2M 1.45M 1.5M 1.2M 895K 1.55M 3.2M 965K 6…" at bounding box center [799, 302] width 606 height 395
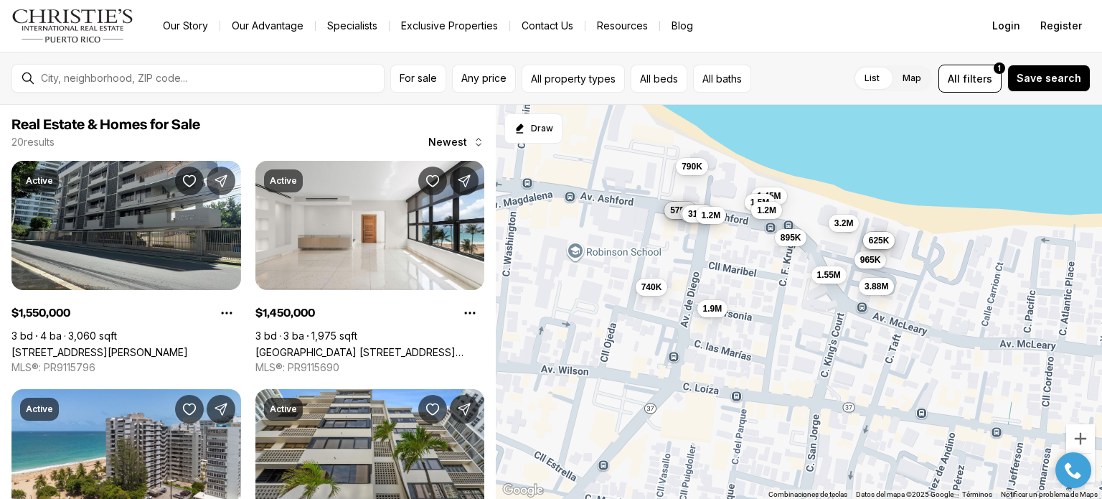
drag, startPoint x: 798, startPoint y: 278, endPoint x: 727, endPoint y: 245, distance: 79.0
click at [723, 242] on div "585K 725K 575K 740K 790K 1.38M 318K 1.2M 1.45M 1.5M 1.2M 895K 1.55M 3.2M 965K 6…" at bounding box center [799, 302] width 606 height 395
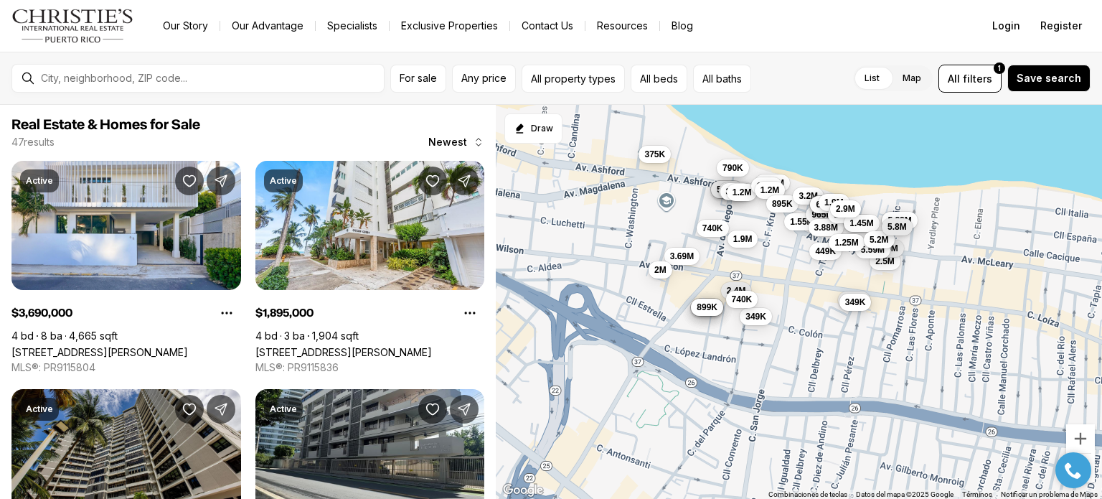
drag, startPoint x: 741, startPoint y: 280, endPoint x: 754, endPoint y: 231, distance: 51.2
click at [754, 231] on button "1.9M" at bounding box center [742, 238] width 31 height 17
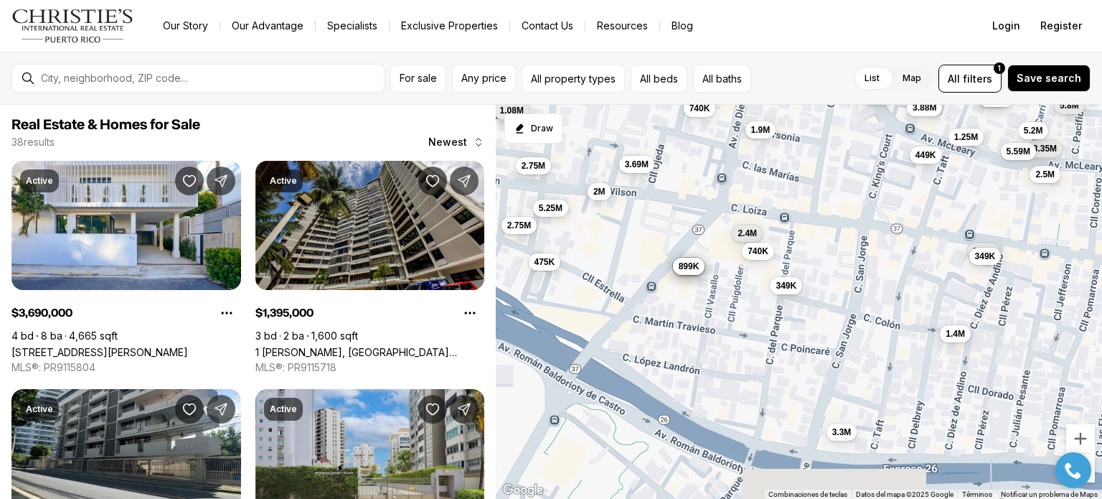
drag, startPoint x: 872, startPoint y: 255, endPoint x: 860, endPoint y: 239, distance: 20.5
click at [860, 239] on div "740K 1.55M 965K 1.9M 3.88M 3.69M 1.4M 1.8M 2M 900K 985K 349K 1.45M 2.9M 935K 44…" at bounding box center [799, 302] width 606 height 395
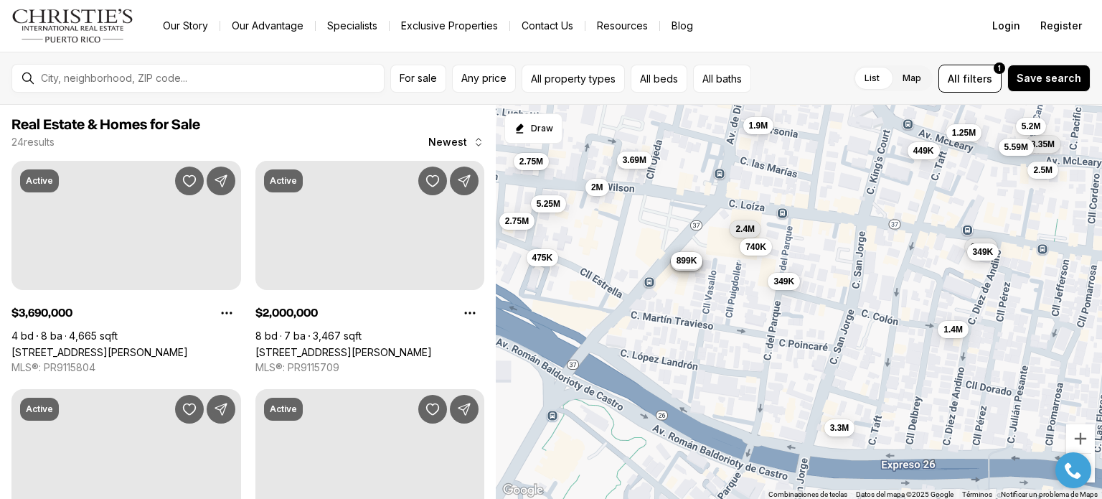
click at [695, 263] on span "899K" at bounding box center [686, 260] width 21 height 11
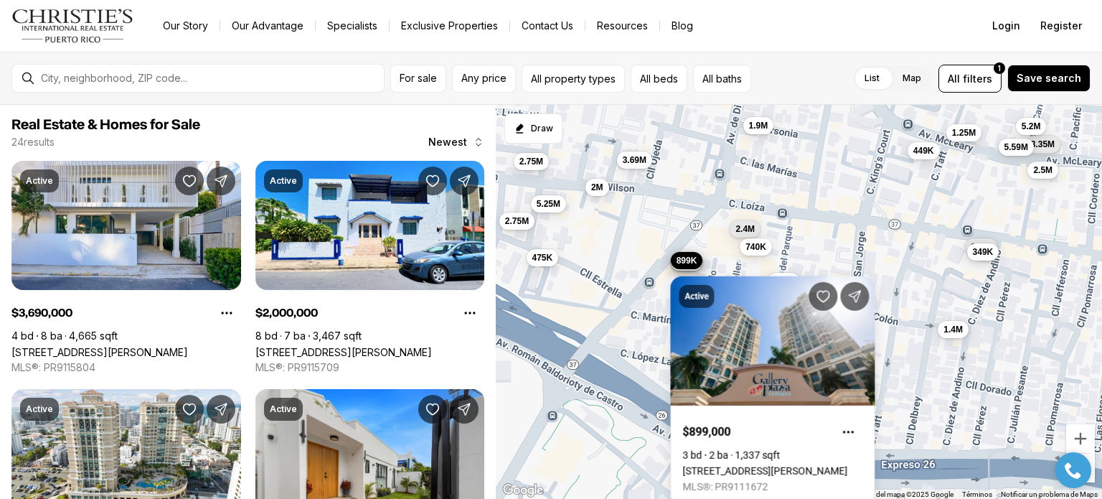
click at [735, 255] on body "Go to: Homepage Our Story Our Advantage Specialists Exclusive Properties Contac…" at bounding box center [551, 249] width 1102 height 499
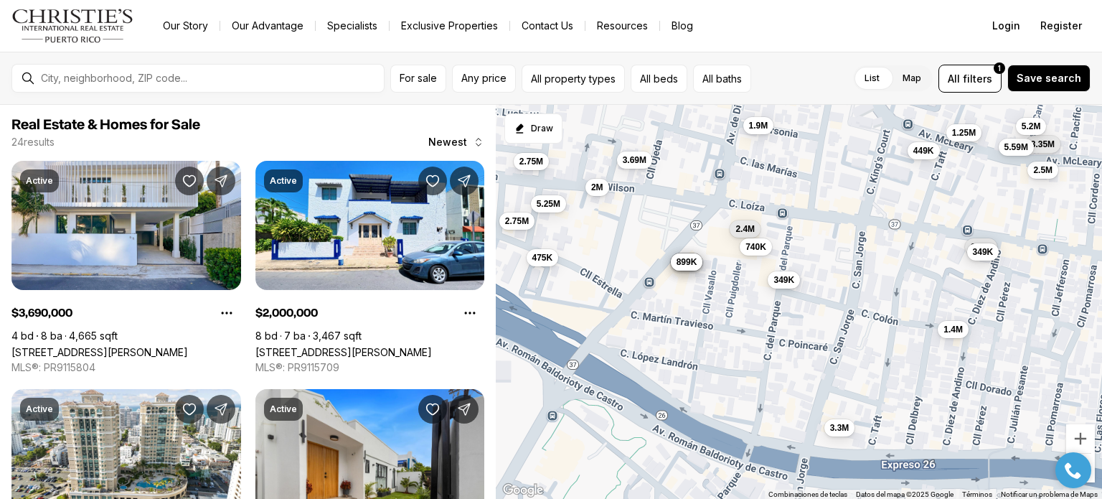
click at [778, 286] on button "349K" at bounding box center [784, 279] width 32 height 17
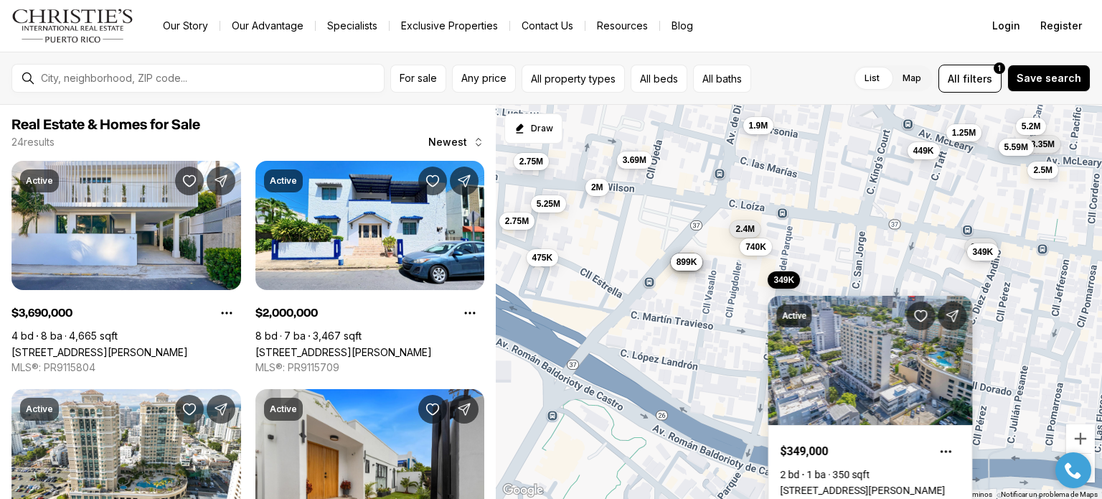
click at [884, 271] on div "1.9M 3.69M 2M 900K 985K 349K 935K 449K 2.5M 940K 899K 3.35M 5.59M 1.25M 2.4M 5.…" at bounding box center [799, 302] width 606 height 395
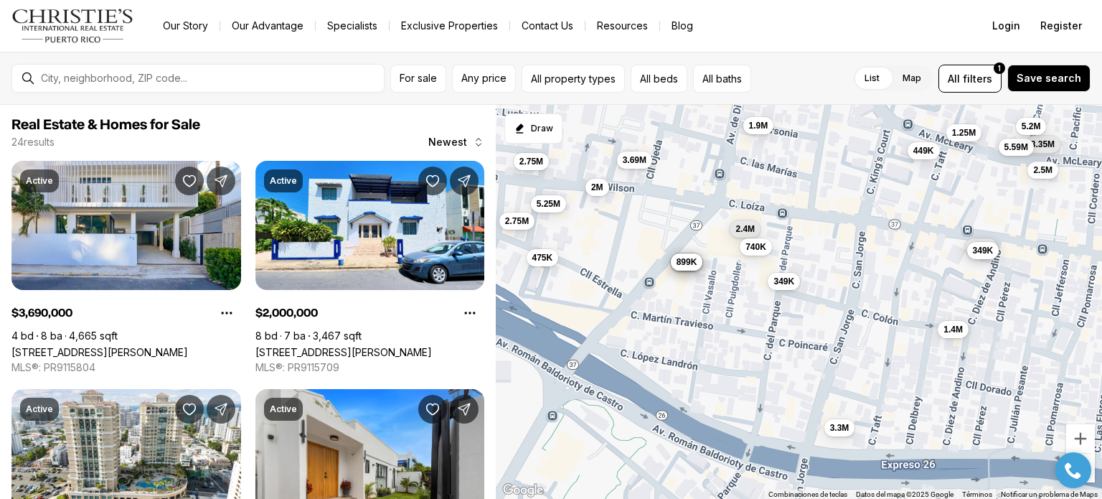
click at [981, 259] on div "349K" at bounding box center [982, 251] width 32 height 17
